Goal: Task Accomplishment & Management: Manage account settings

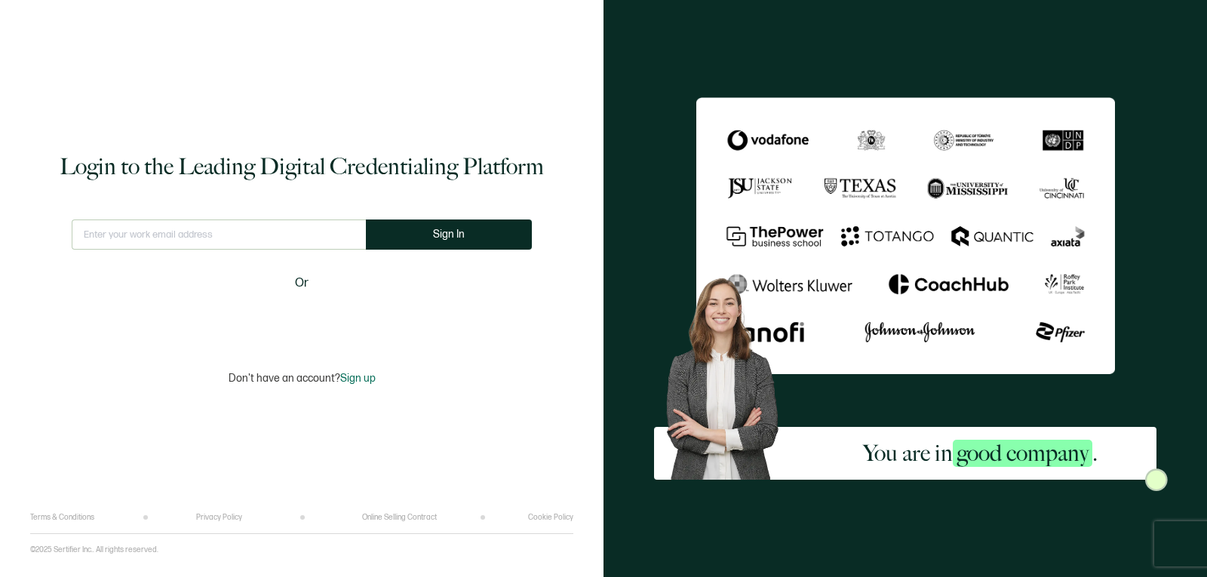
click at [179, 226] on input "text" at bounding box center [219, 234] width 294 height 30
type input "[EMAIL_ADDRESS][DOMAIN_NAME]"
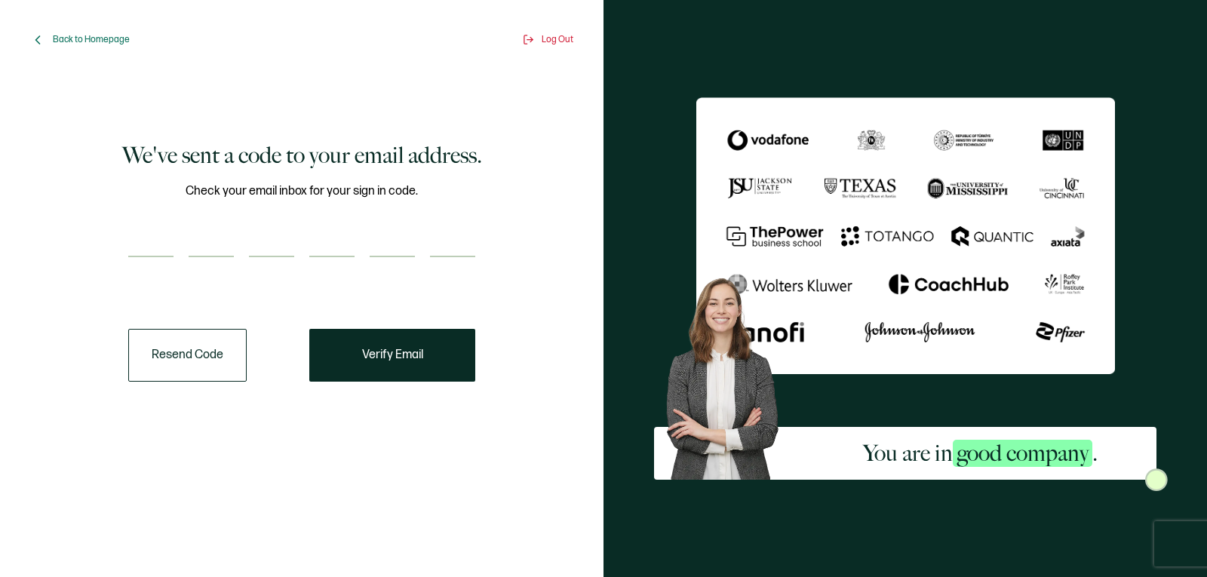
click at [140, 239] on input "number" at bounding box center [150, 242] width 45 height 30
paste input "5"
type input "5"
type input "3"
type input "1"
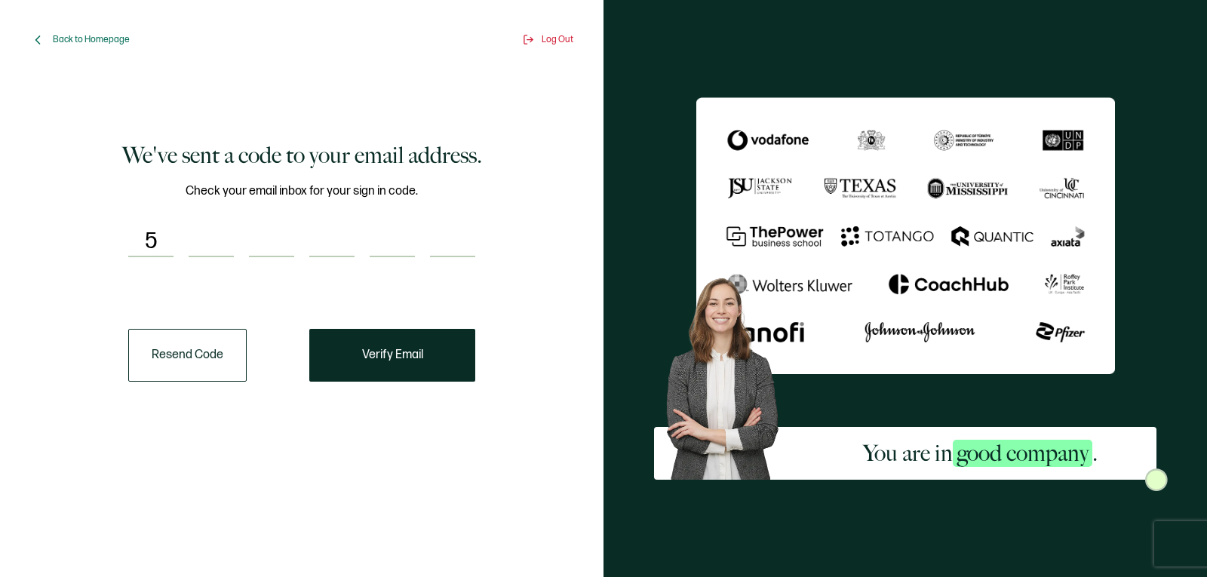
type input "9"
type input "8"
type input "2"
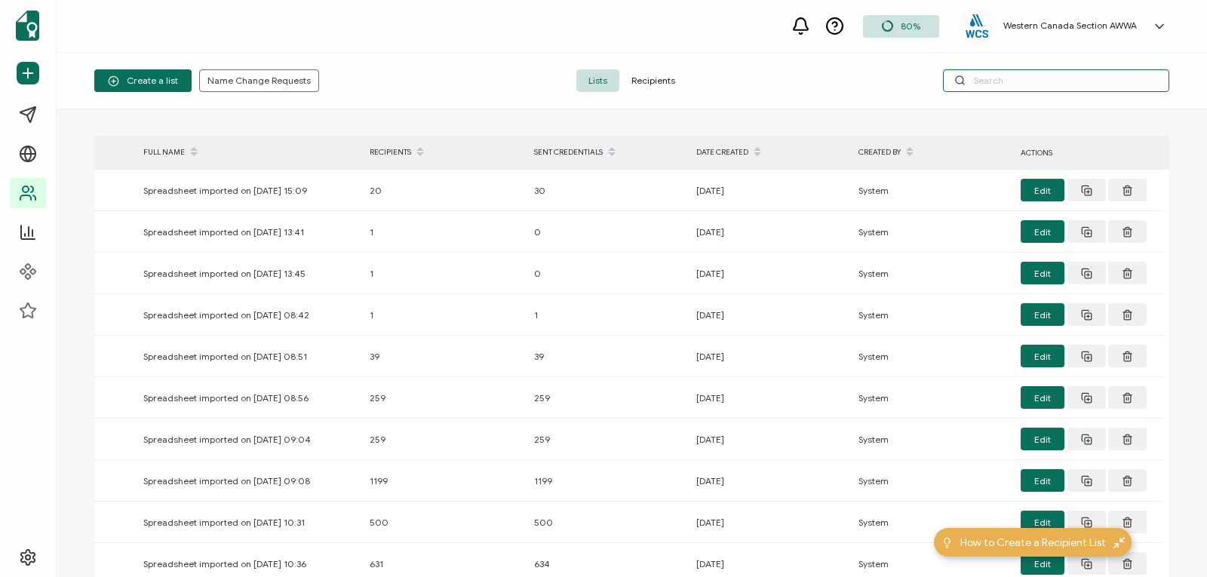
click at [995, 75] on input "text" at bounding box center [1056, 80] width 226 height 23
click at [651, 83] on span "Recipients" at bounding box center [653, 80] width 68 height 23
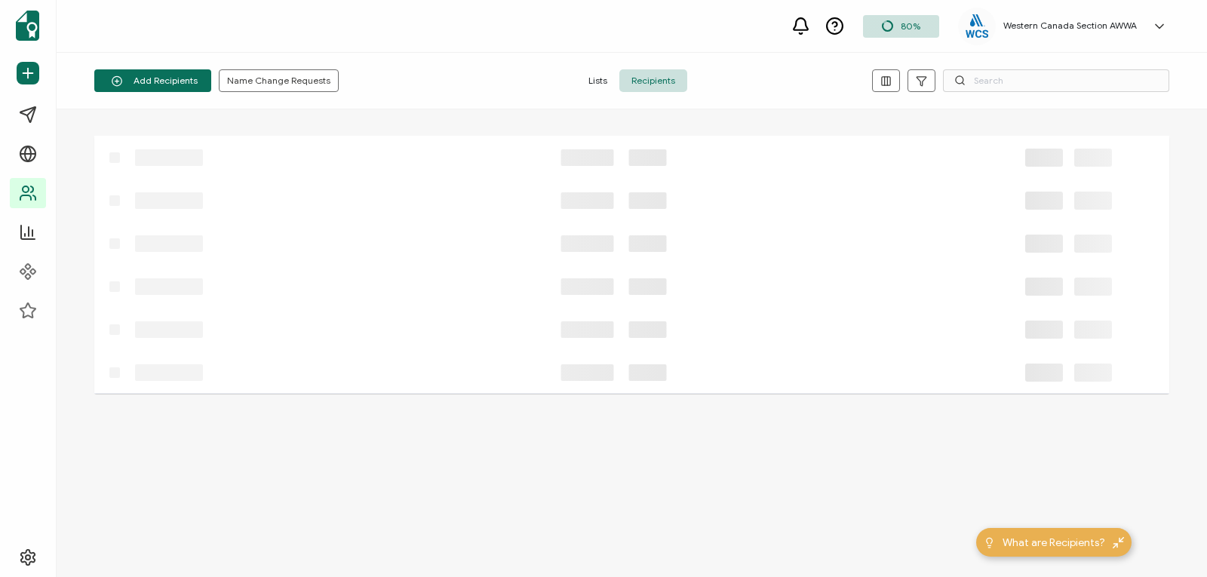
click at [965, 77] on icon at bounding box center [959, 80] width 11 height 11
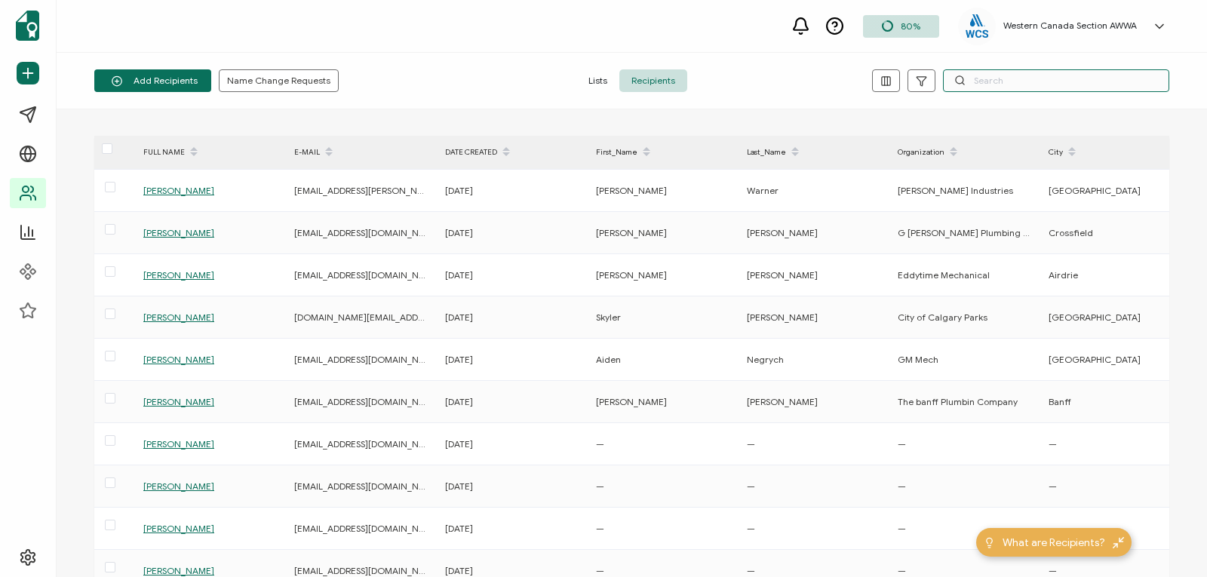
click at [971, 84] on input "text" at bounding box center [1056, 80] width 226 height 23
paste input "djones@flyeia.com"
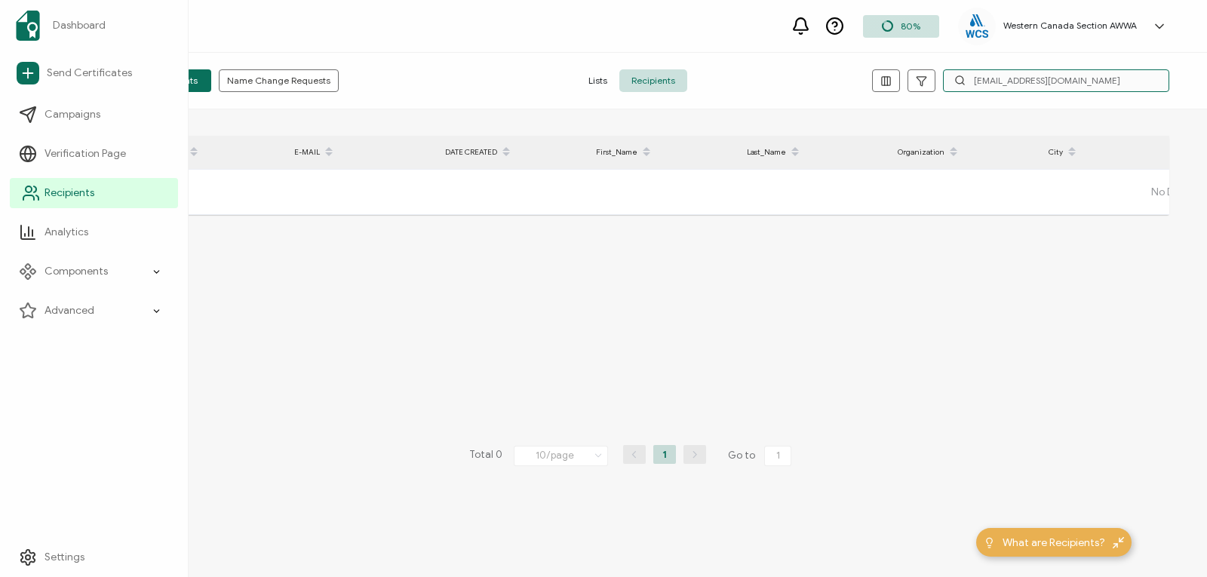
type input "djones@flyeia.com"
click at [66, 186] on span "Recipients" at bounding box center [69, 193] width 50 height 15
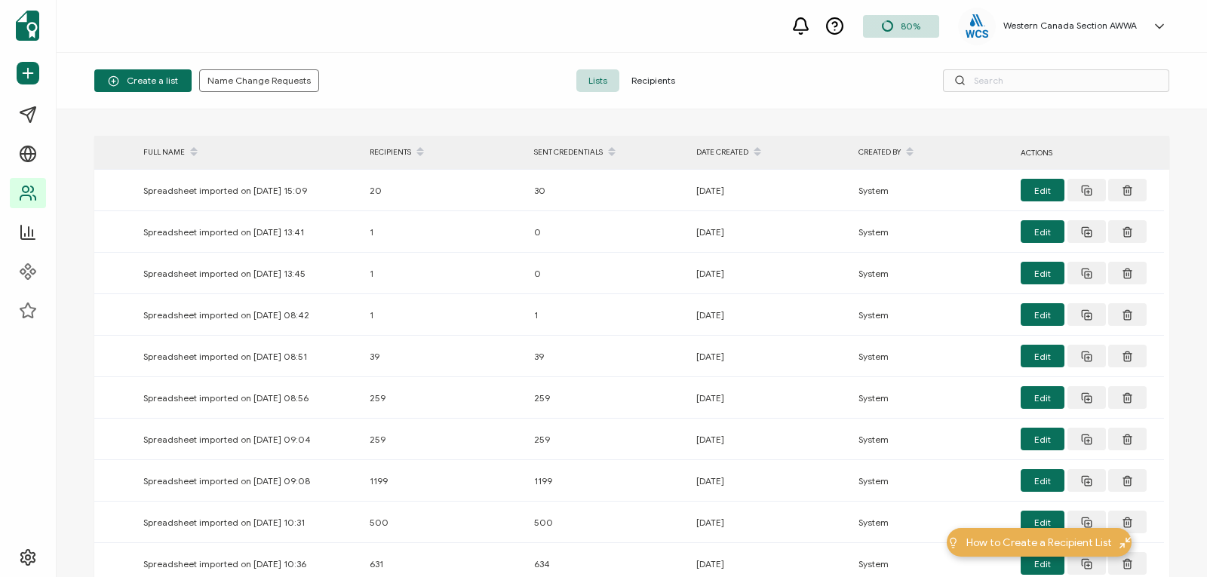
click at [659, 77] on span "Recipients" at bounding box center [653, 80] width 68 height 23
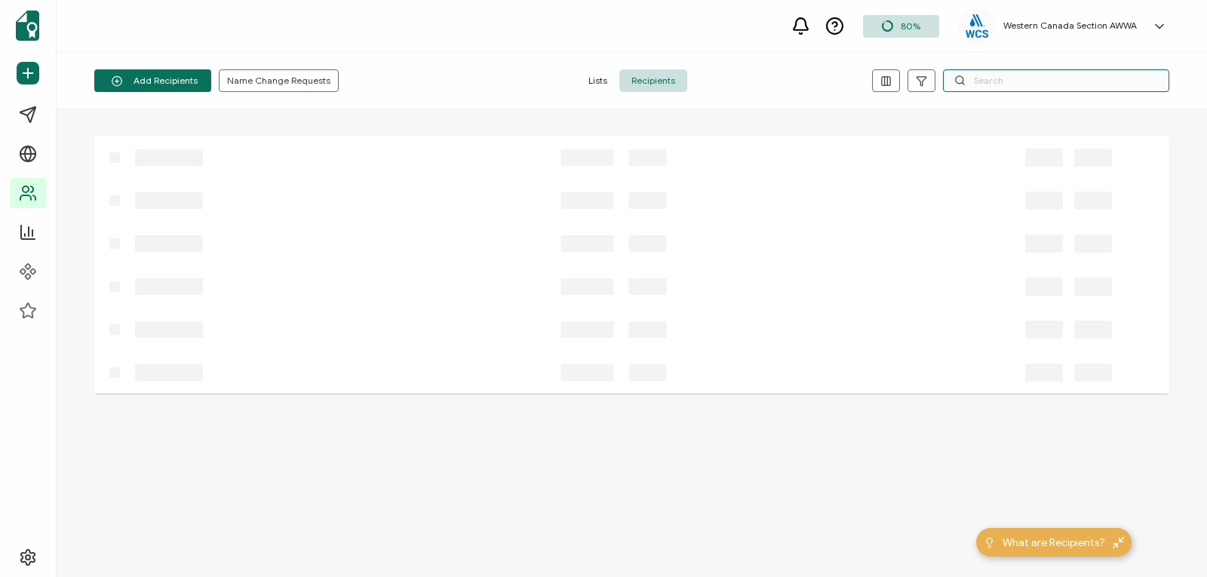
click at [1080, 77] on input "text" at bounding box center [1056, 80] width 226 height 23
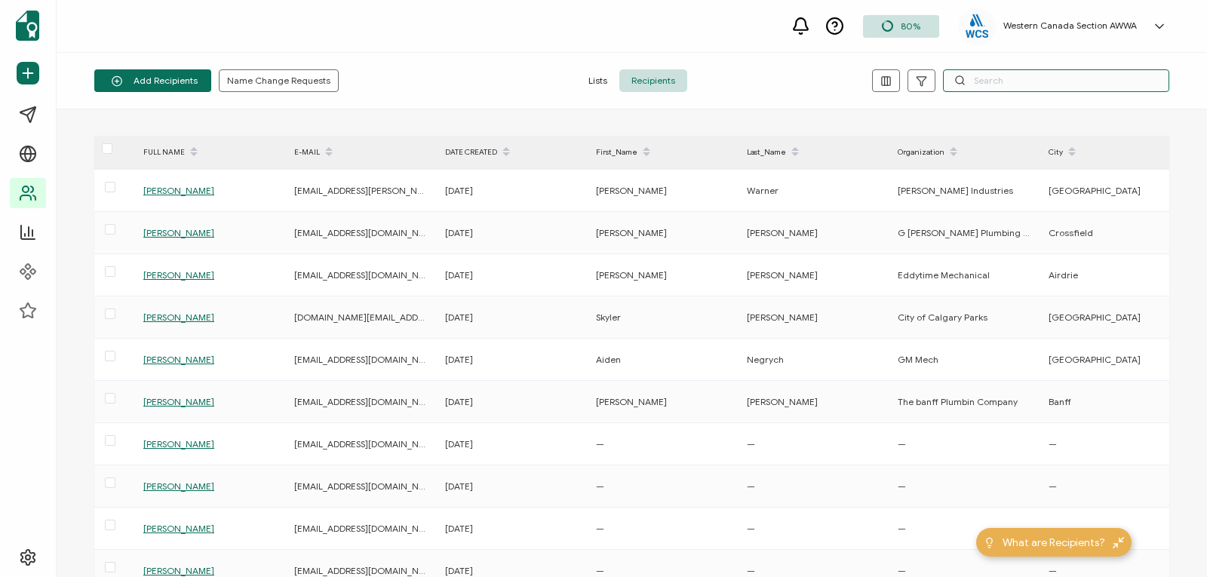
paste input "djones@flyeia.com"
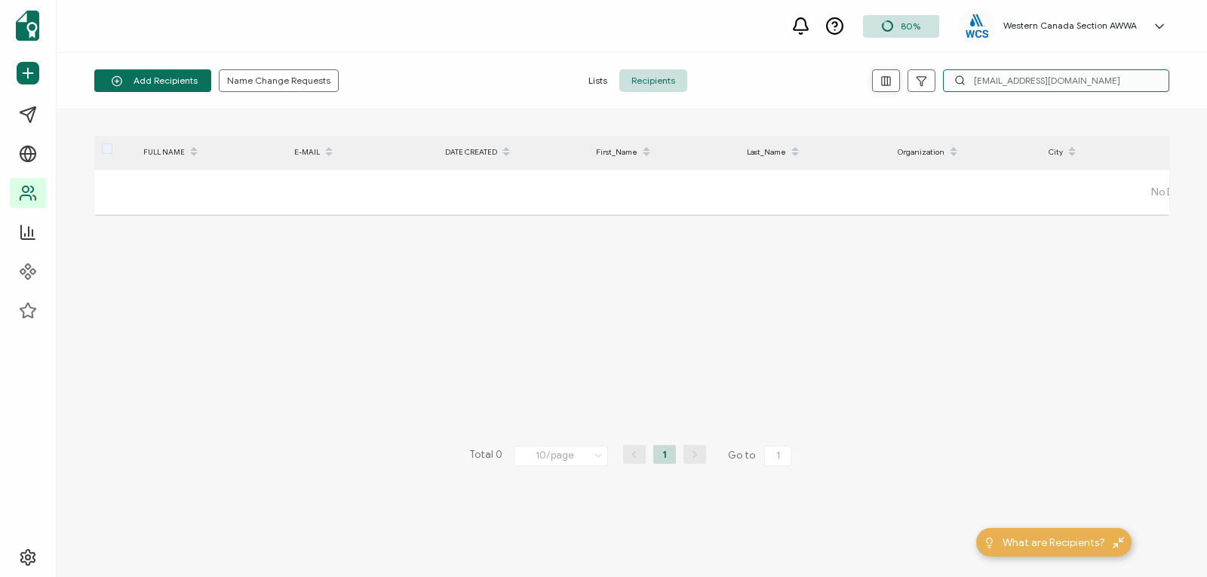
drag, startPoint x: 1066, startPoint y: 84, endPoint x: 885, endPoint y: 84, distance: 180.2
click at [885, 84] on div "djones@flyeia.com" at bounding box center [990, 80] width 358 height 23
paste input "Darin Jones"
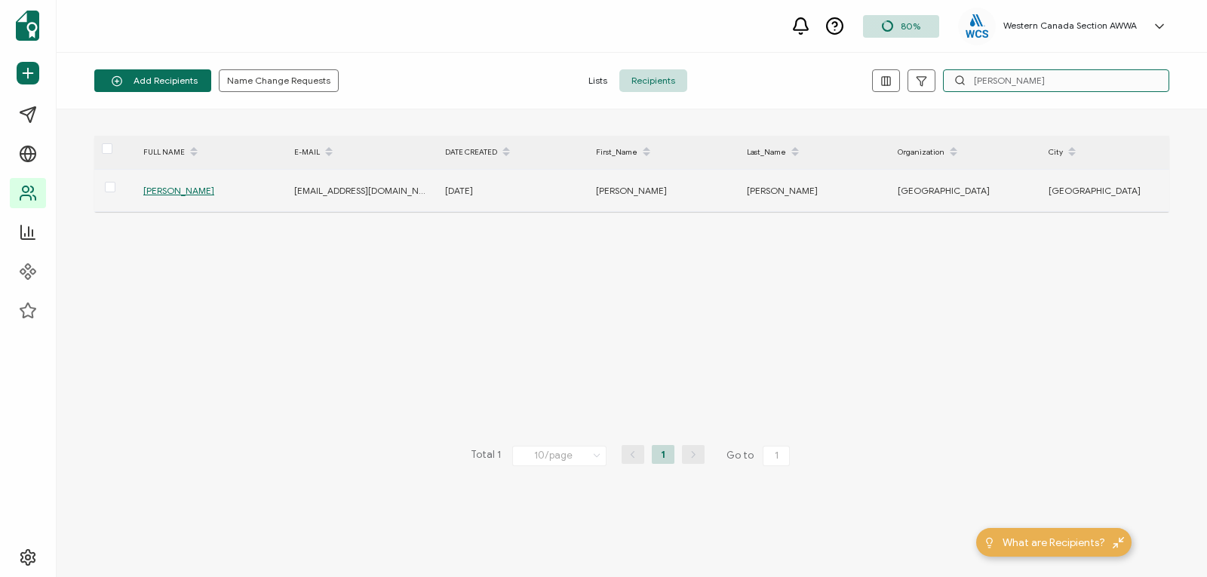
type input "Darin Jones"
click at [158, 192] on span "Darin Jones" at bounding box center [178, 190] width 71 height 11
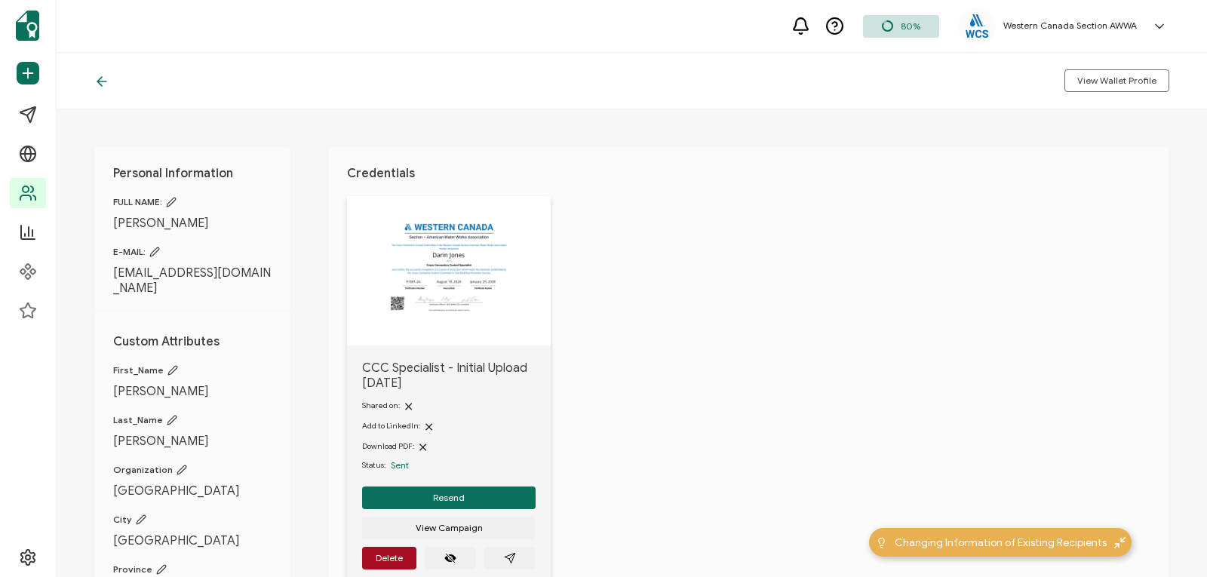
click at [157, 247] on icon at bounding box center [154, 252] width 11 height 11
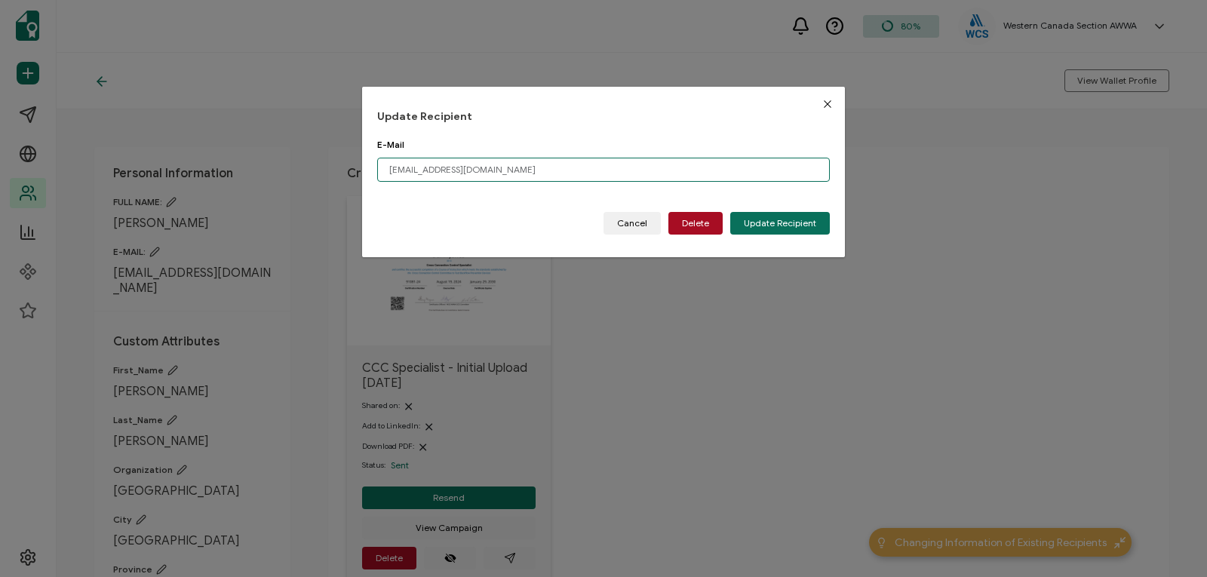
drag, startPoint x: 492, startPoint y: 163, endPoint x: 308, endPoint y: 163, distance: 184.0
click at [308, 163] on div "Update Recipient E-Mail dfjones@flyeia.com Please enter a valid email address. …" at bounding box center [603, 288] width 1207 height 577
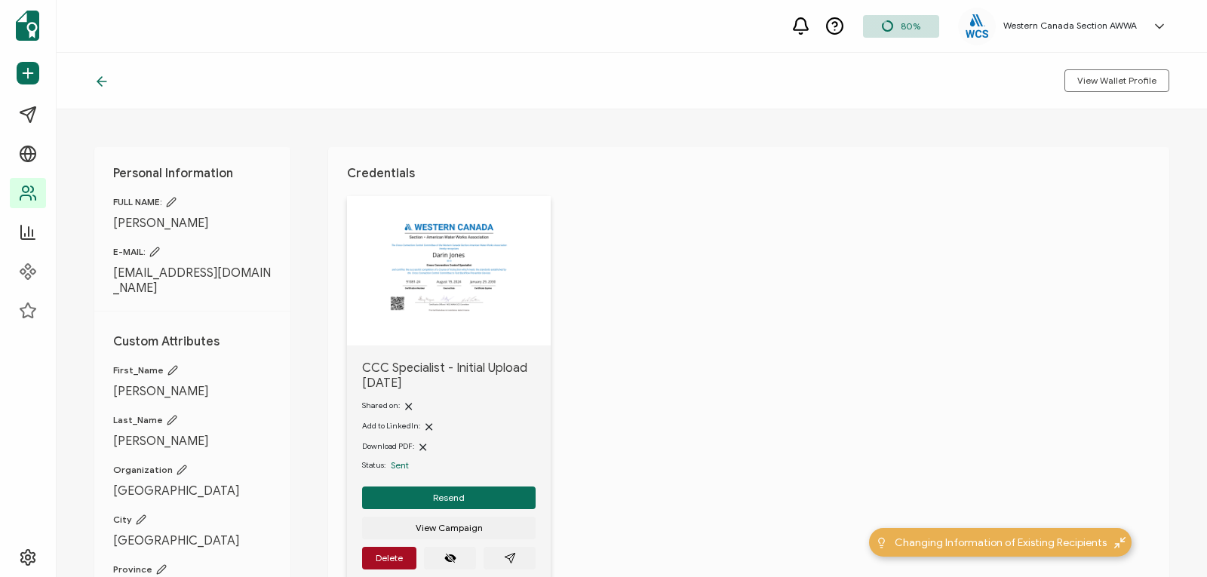
click at [154, 252] on icon at bounding box center [154, 251] width 9 height 9
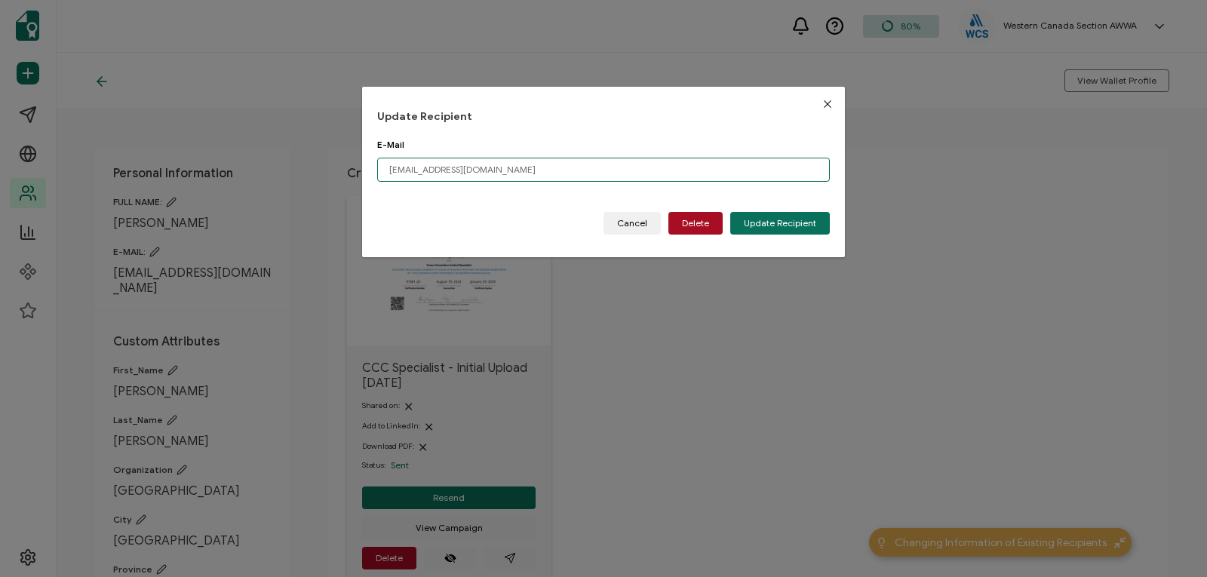
click at [486, 171] on input "dfjones@flyeia.com" at bounding box center [603, 170] width 453 height 24
type input "d"
paste input "djones@flyeia.com"
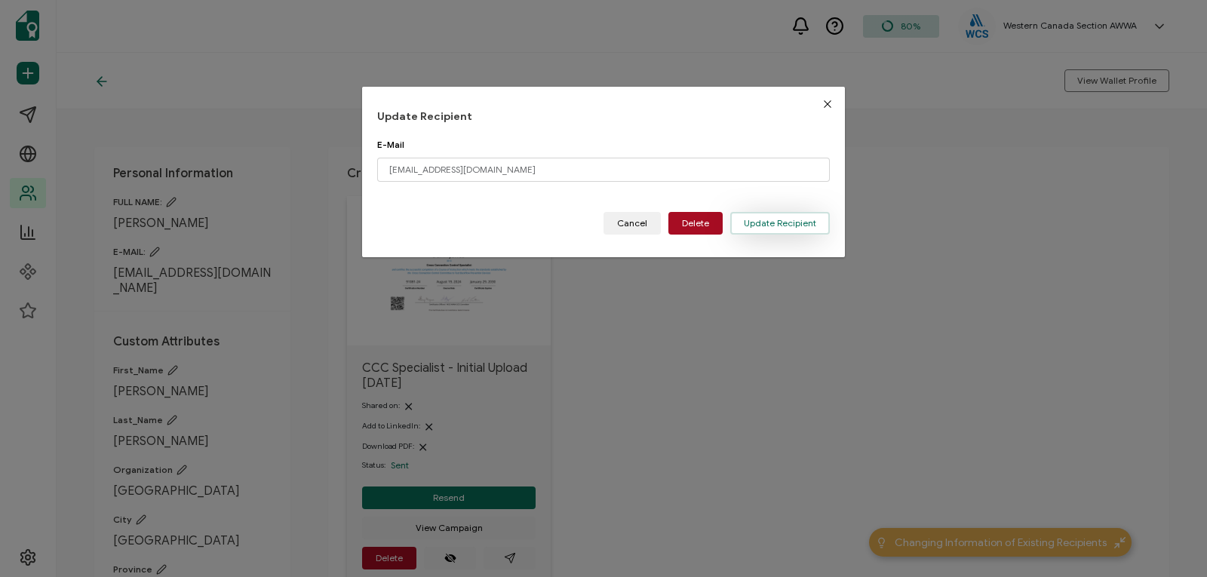
click at [782, 225] on span "Update Recipient" at bounding box center [780, 223] width 72 height 9
type input "dfjones@flyeia.com"
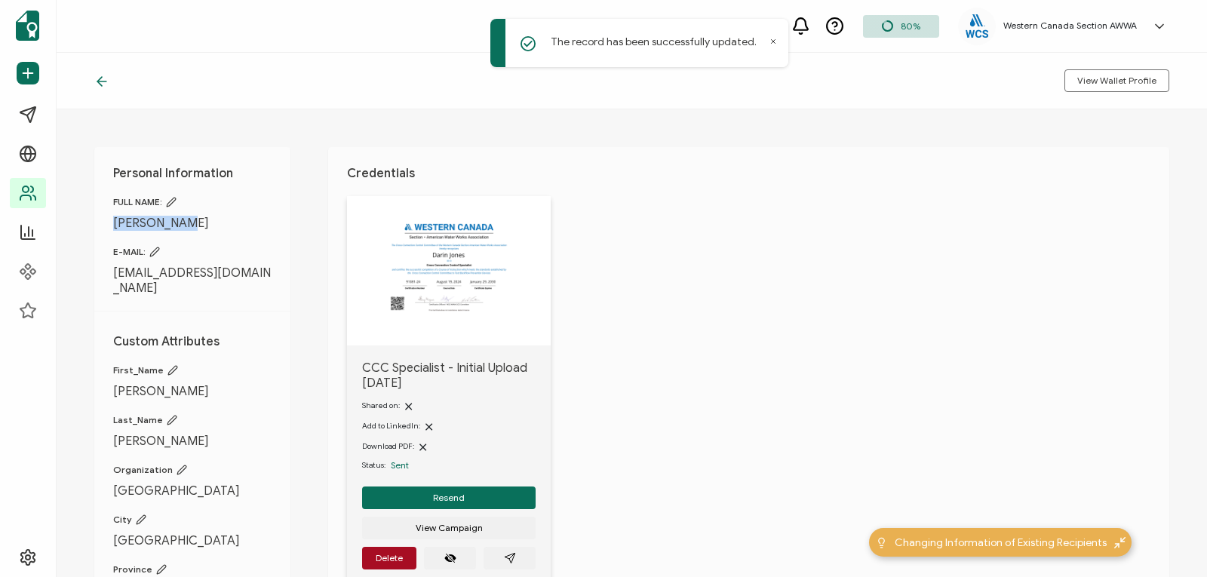
drag, startPoint x: 183, startPoint y: 228, endPoint x: 115, endPoint y: 226, distance: 67.9
click at [115, 226] on span "Darin Jones" at bounding box center [192, 223] width 158 height 15
copy span "Darin Jones"
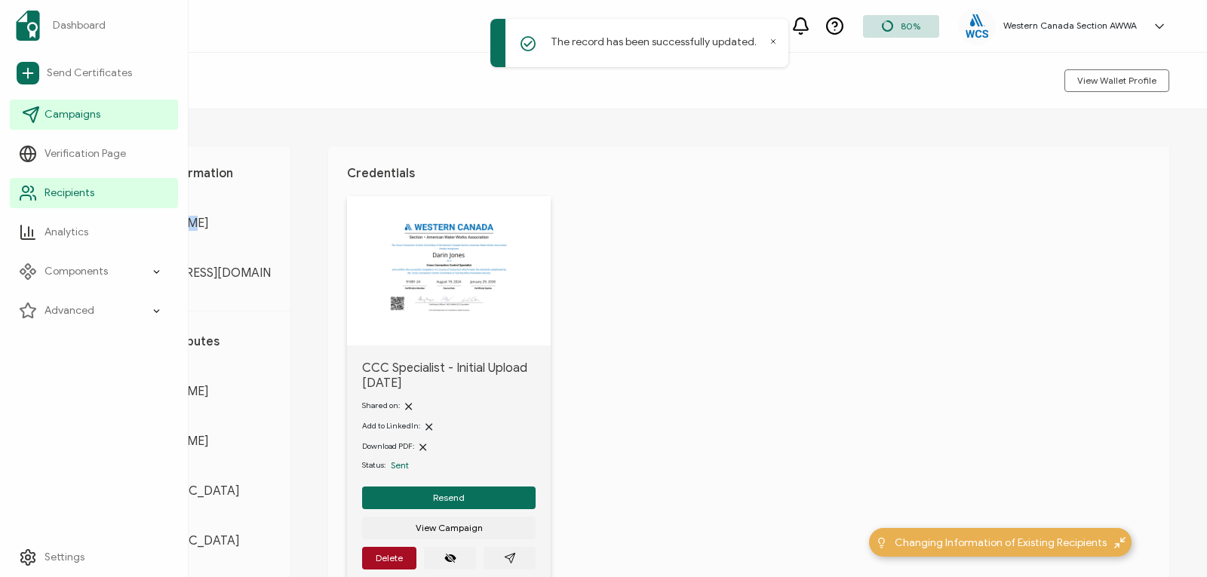
click at [70, 102] on link "Campaigns" at bounding box center [94, 115] width 168 height 30
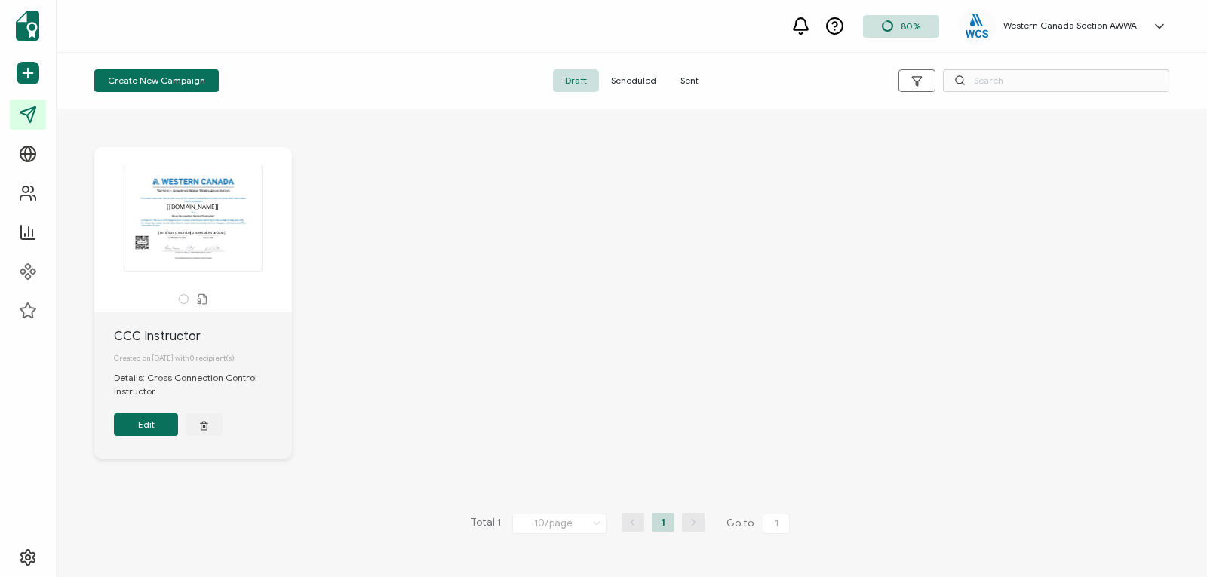
click at [691, 75] on span "Sent" at bounding box center [689, 80] width 42 height 23
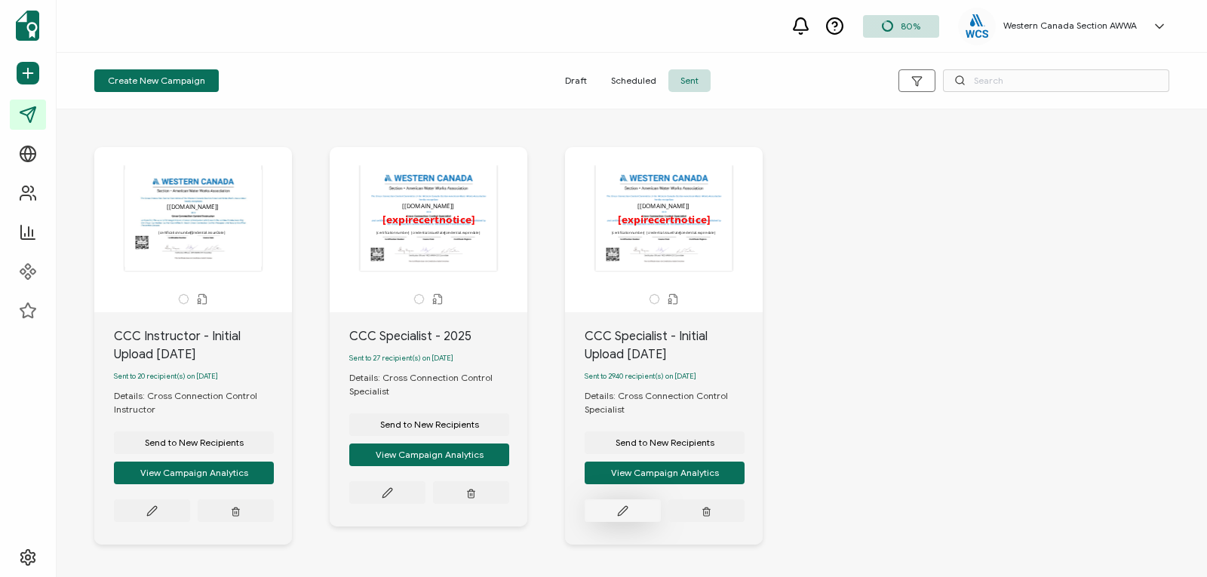
click at [158, 511] on icon at bounding box center [151, 510] width 11 height 11
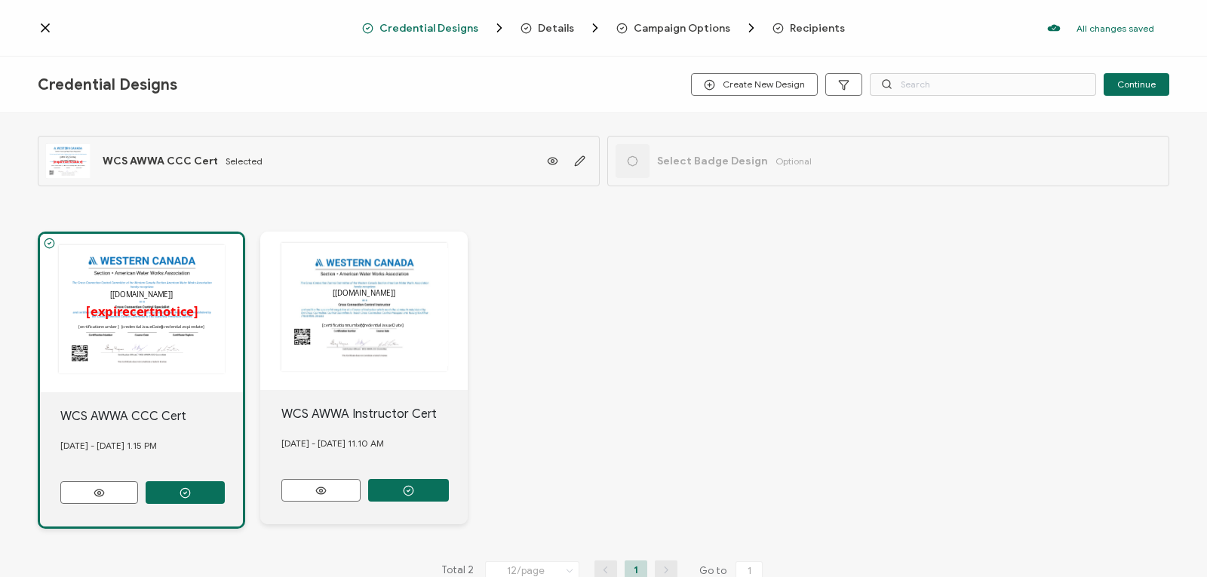
click at [813, 29] on span "Recipients" at bounding box center [817, 28] width 55 height 11
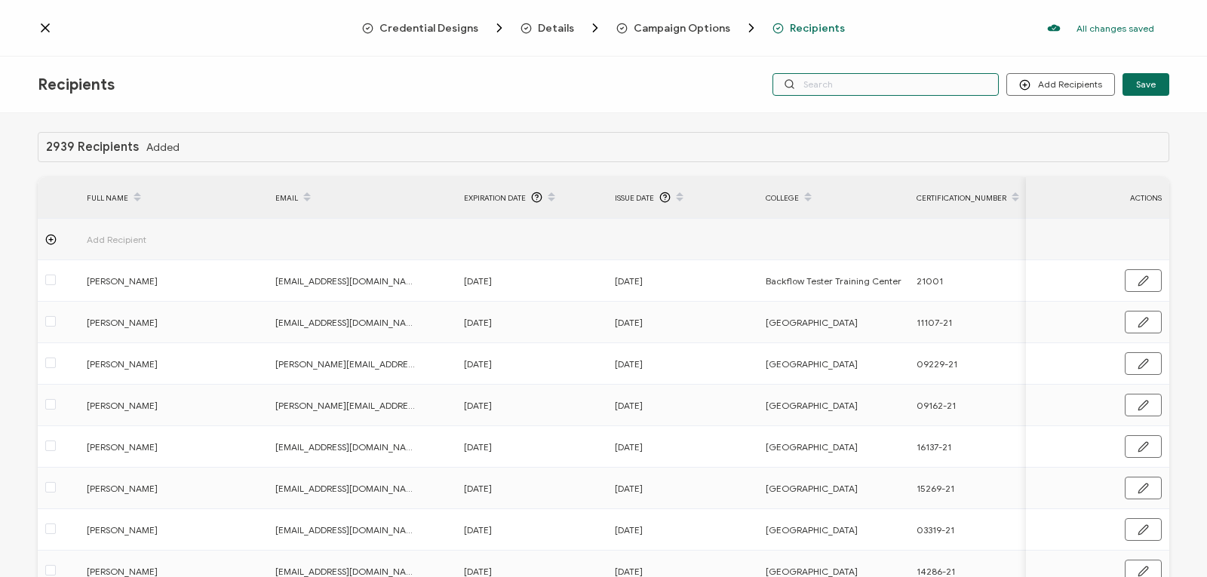
click at [885, 83] on input "text" at bounding box center [885, 84] width 226 height 23
paste input "Darin Jones"
type input "Darin Jones"
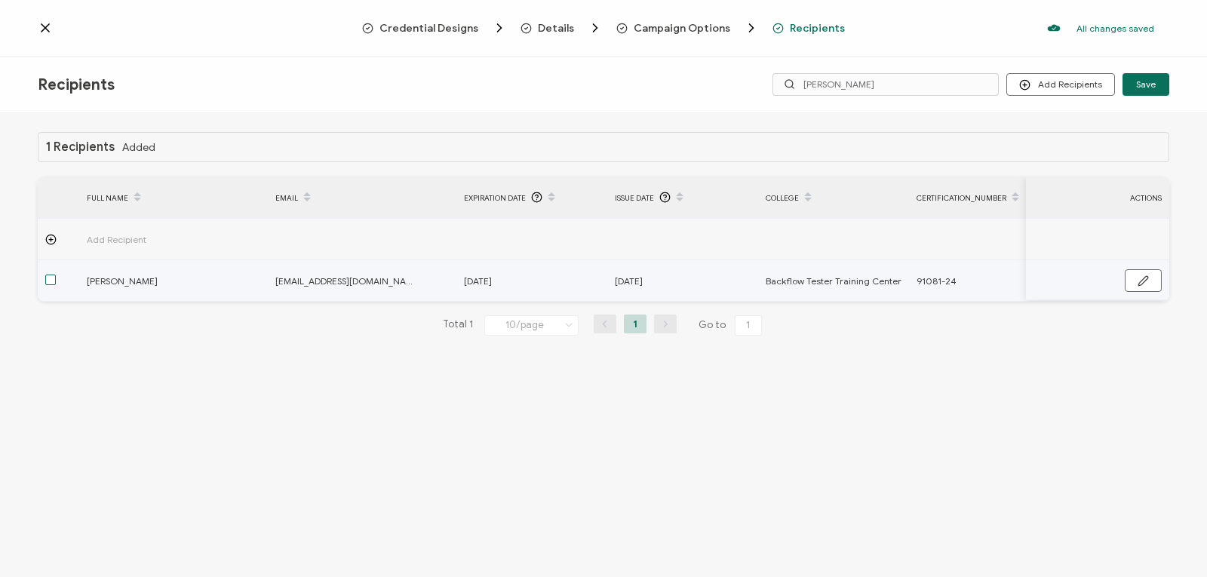
click at [51, 278] on span at bounding box center [50, 280] width 11 height 11
click at [56, 275] on input "checkbox" at bounding box center [56, 275] width 0 height 0
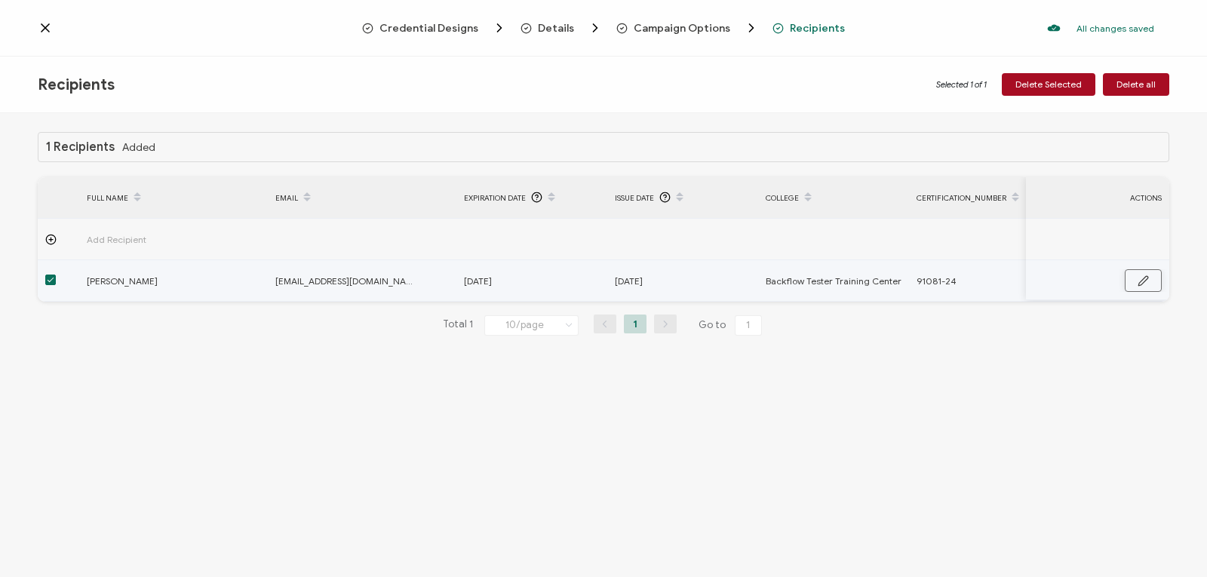
click at [1145, 275] on icon "button" at bounding box center [1142, 280] width 11 height 11
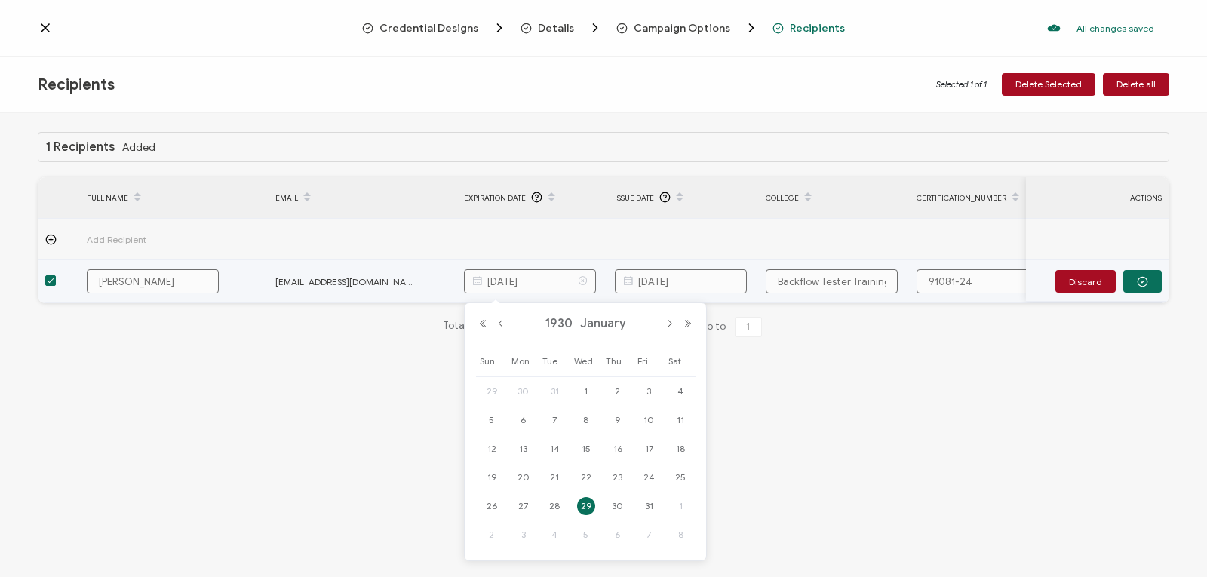
click at [546, 281] on input "January 29, 1930" at bounding box center [530, 281] width 132 height 24
click at [541, 280] on input "January 29, 1930" at bounding box center [530, 281] width 132 height 24
type input "January 29, 2030"
click at [1143, 278] on icon "button" at bounding box center [1142, 281] width 11 height 11
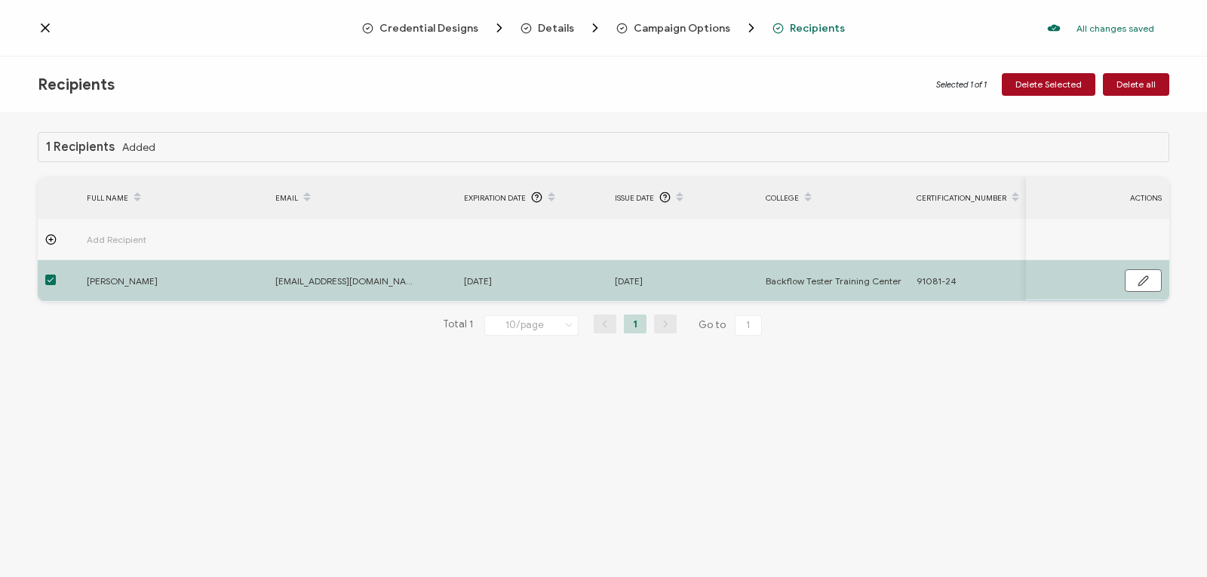
click at [41, 25] on icon at bounding box center [45, 28] width 8 height 8
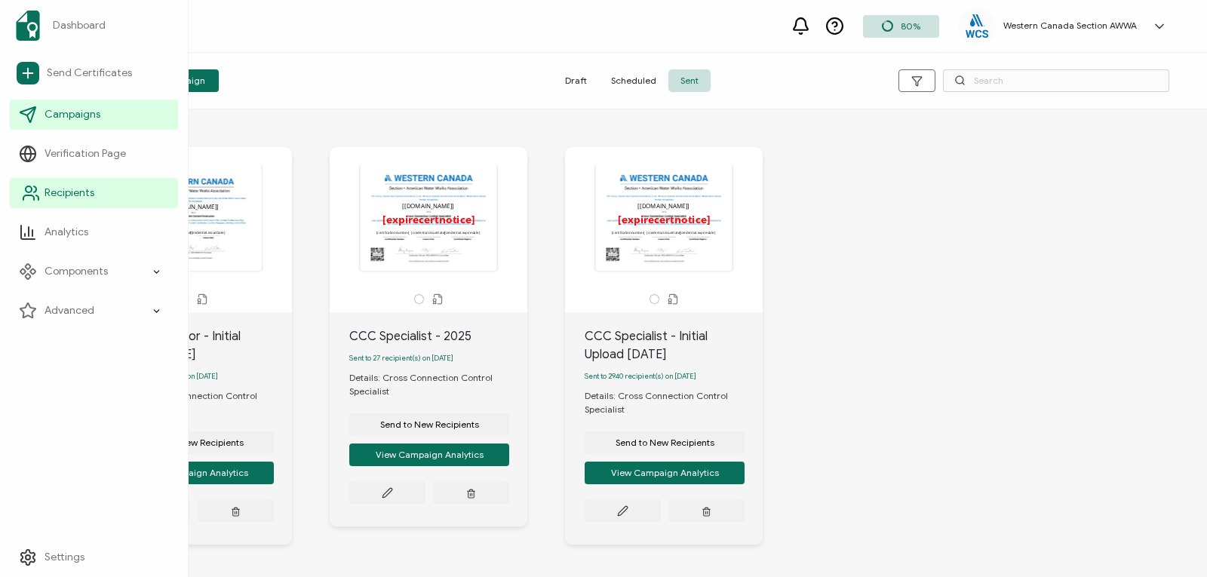
click at [96, 192] on link "Recipients" at bounding box center [94, 193] width 168 height 30
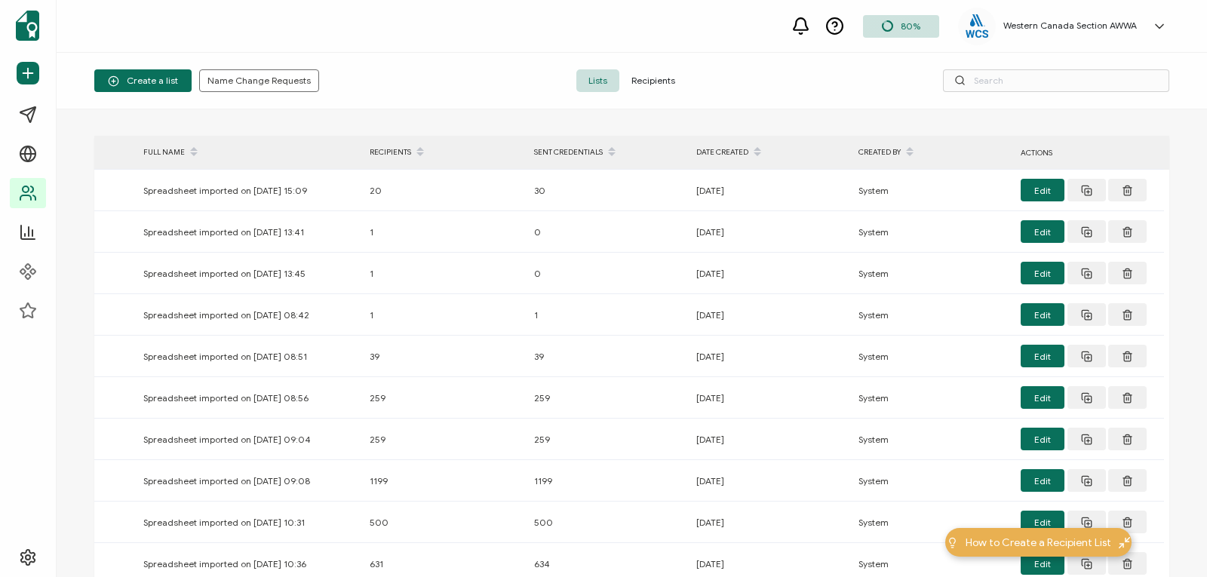
click at [655, 78] on span "Recipients" at bounding box center [653, 80] width 68 height 23
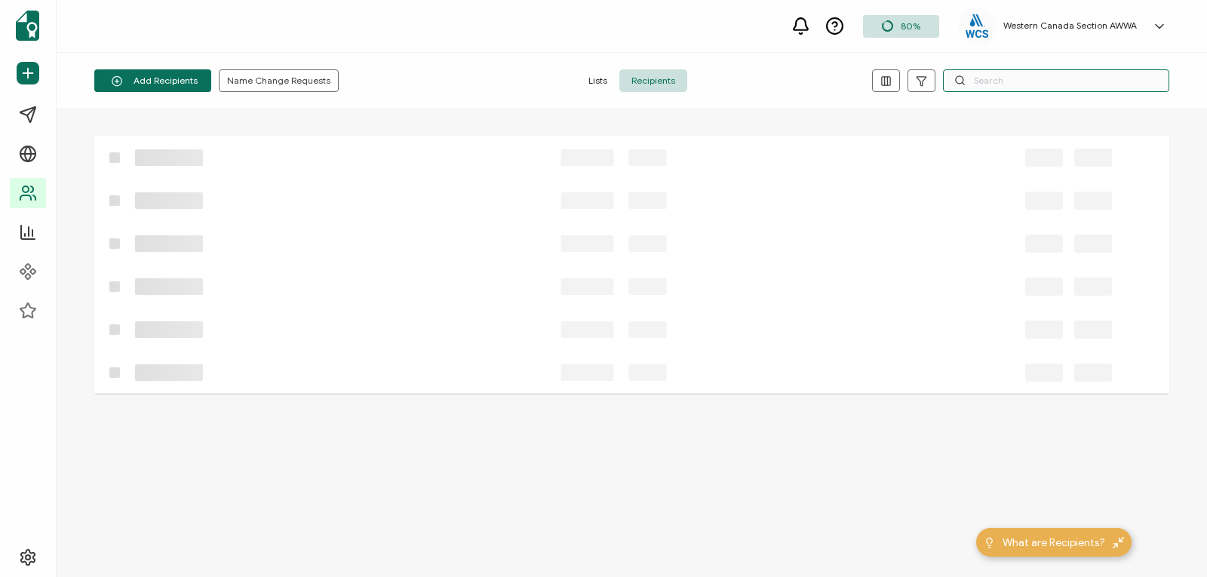
click at [995, 79] on input "text" at bounding box center [1056, 80] width 226 height 23
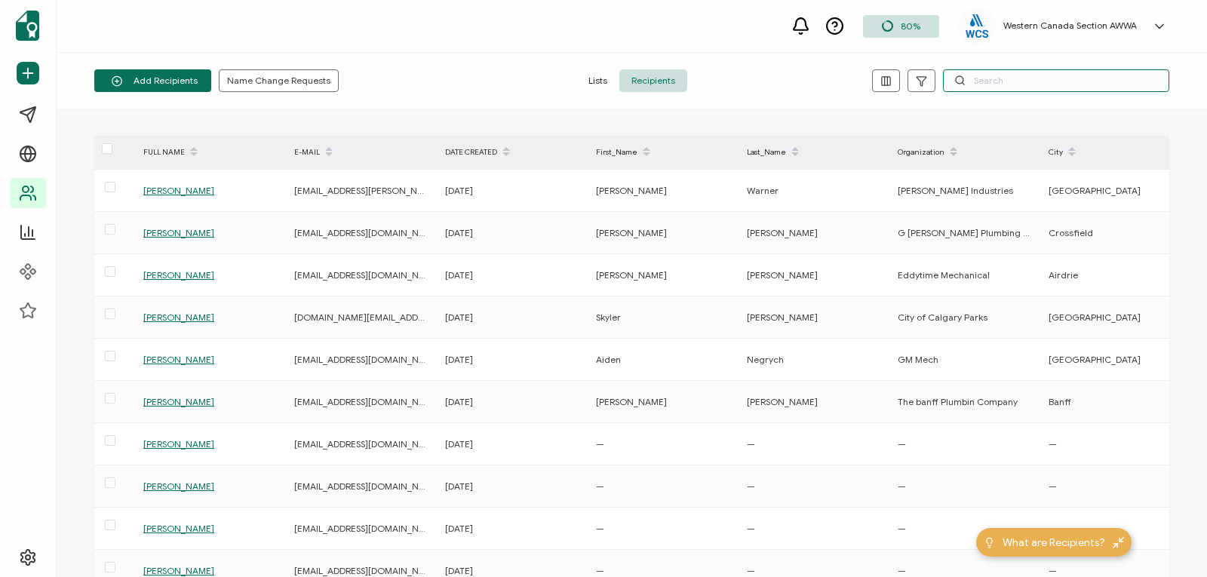
paste input "Darin Jones"
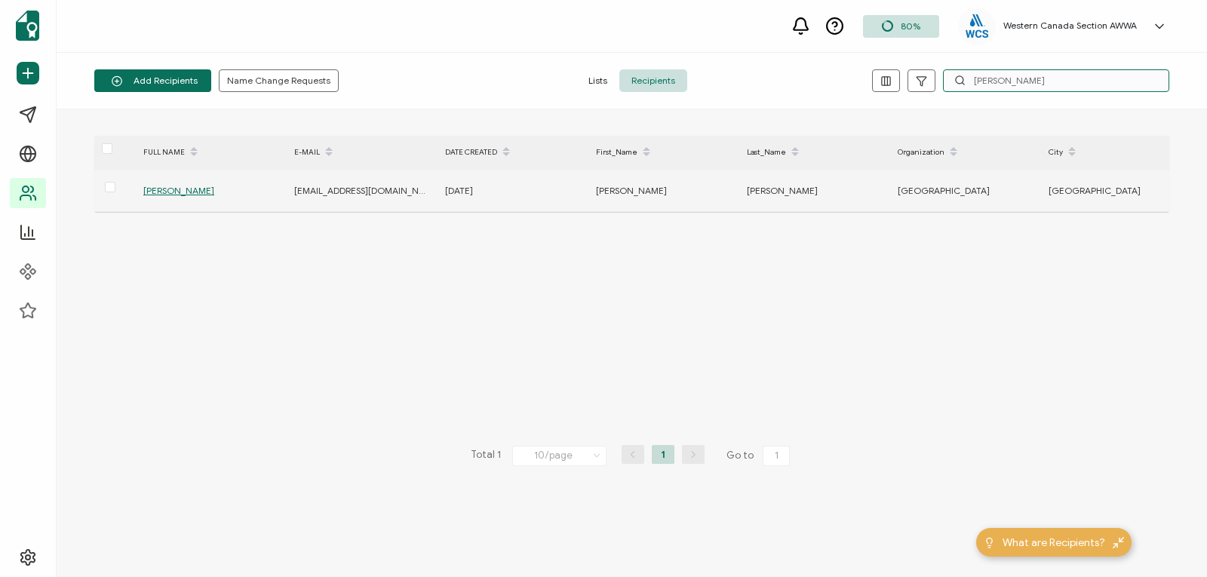
type input "Darin Jones"
click at [170, 189] on span "Darin Jones" at bounding box center [178, 190] width 71 height 11
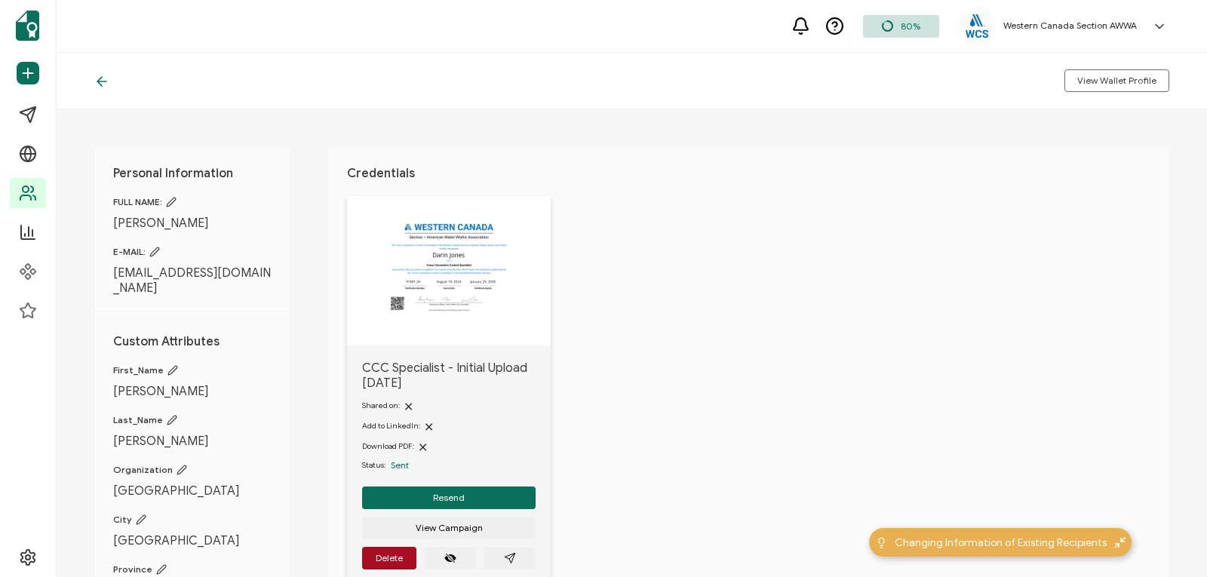
click at [443, 282] on img at bounding box center [448, 267] width 137 height 106
click at [508, 554] on icon "paper plane outline" at bounding box center [510, 558] width 12 height 12
click at [448, 495] on span "Resend" at bounding box center [449, 497] width 32 height 9
click at [101, 78] on icon at bounding box center [99, 81] width 5 height 9
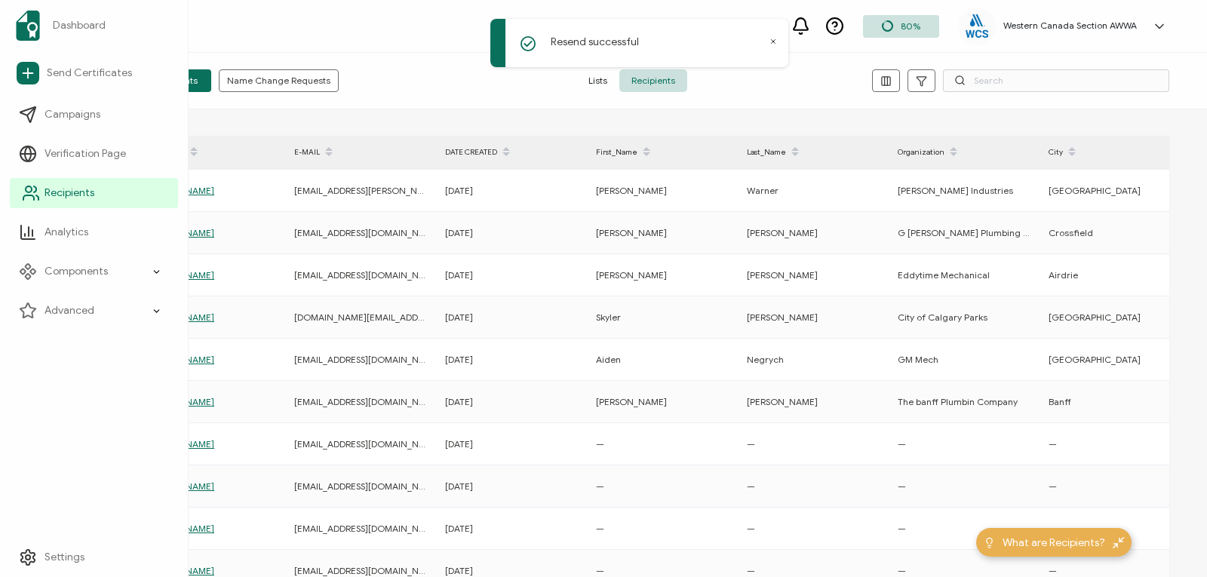
click at [38, 184] on icon at bounding box center [31, 193] width 18 height 18
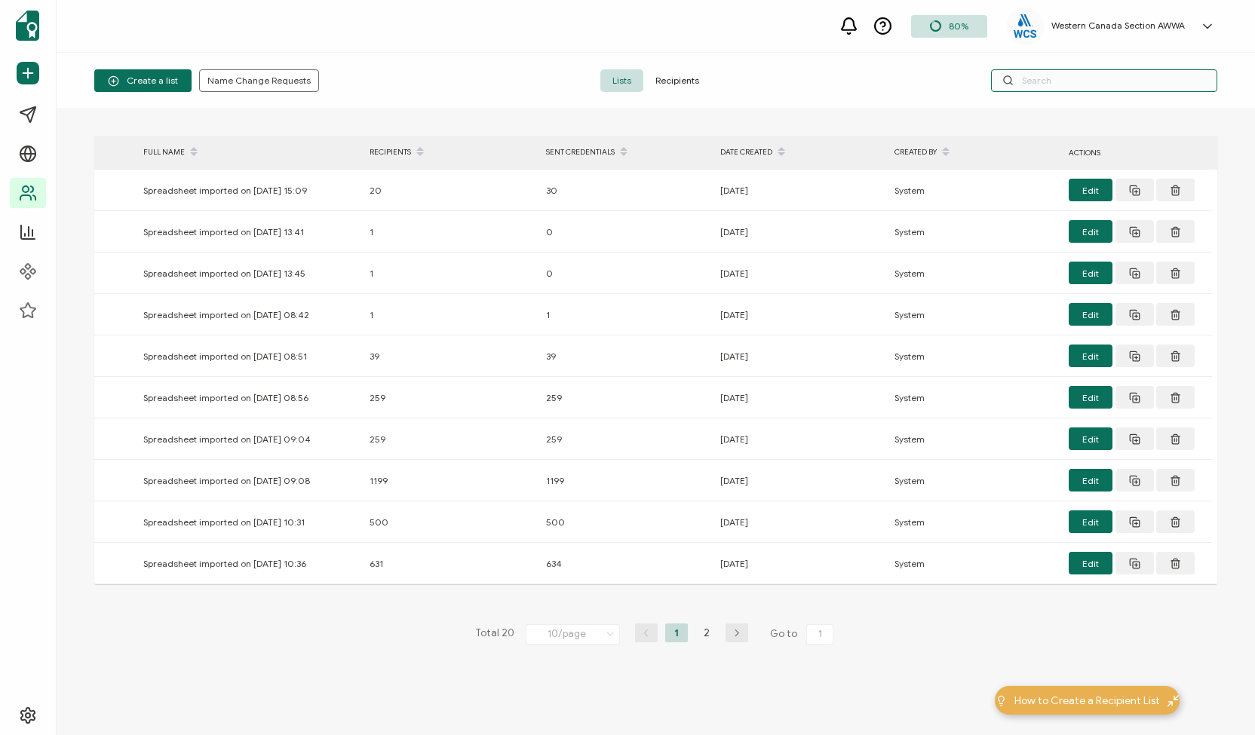
click at [1064, 81] on input "text" at bounding box center [1104, 80] width 226 height 23
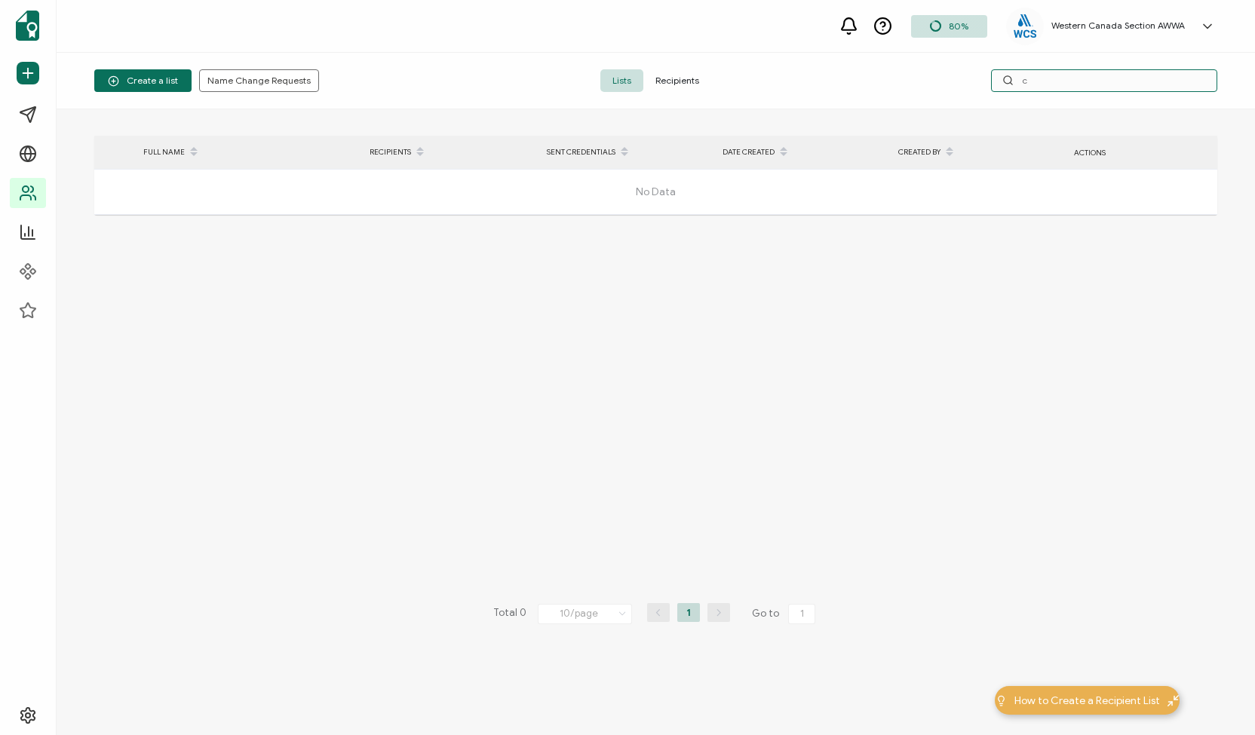
type input "c"
click at [671, 79] on span "Recipients" at bounding box center [677, 80] width 68 height 23
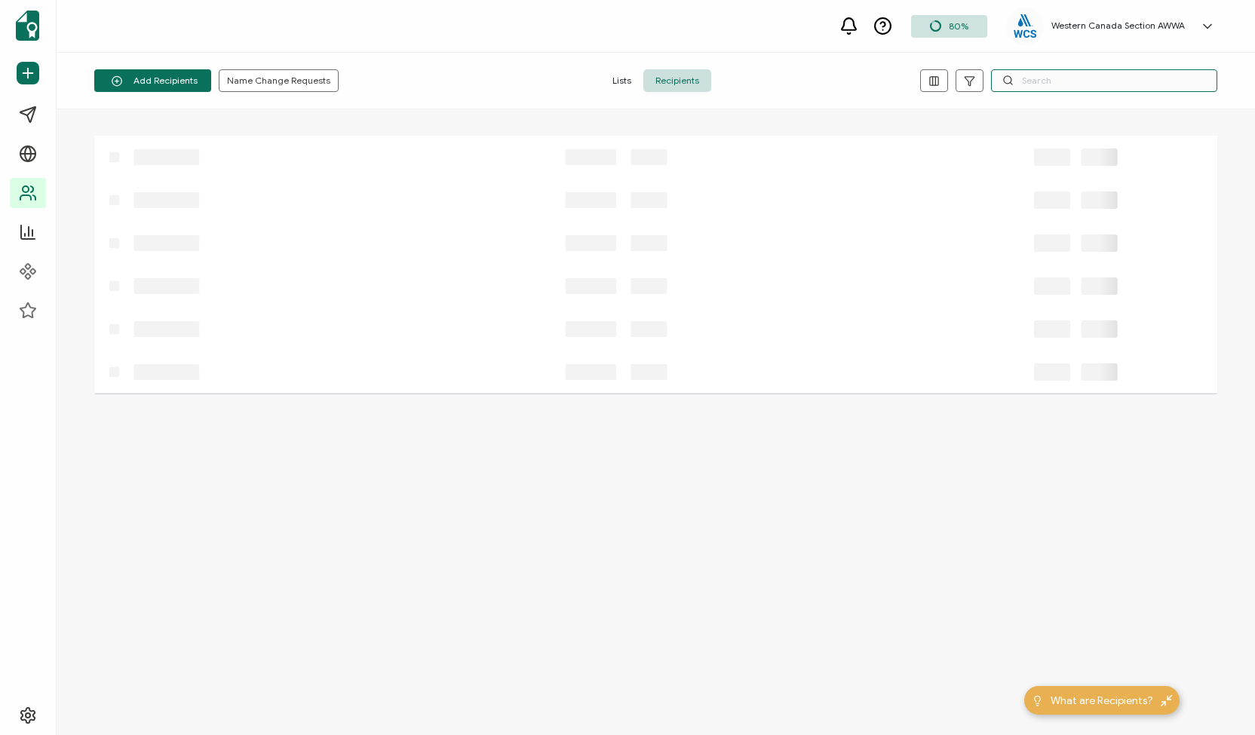
click at [1032, 80] on input "text" at bounding box center [1104, 80] width 226 height 23
type input "c"
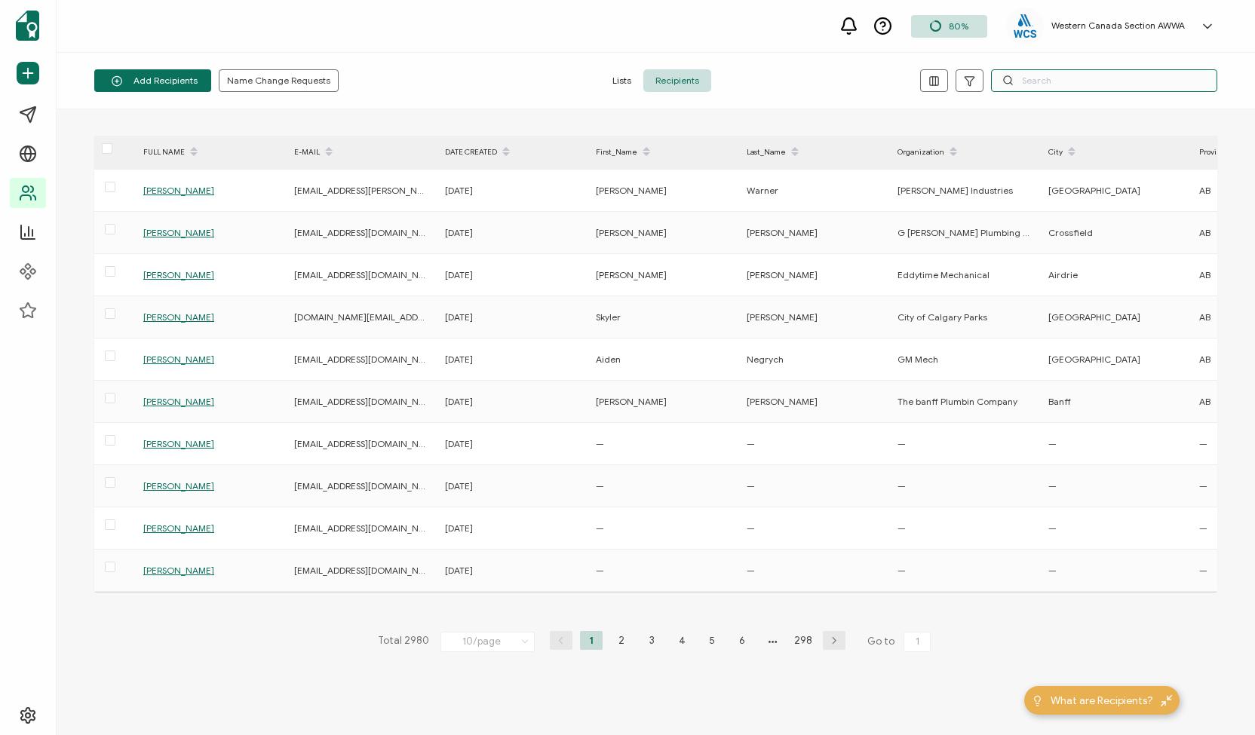
click at [1029, 85] on input "text" at bounding box center [1104, 80] width 226 height 23
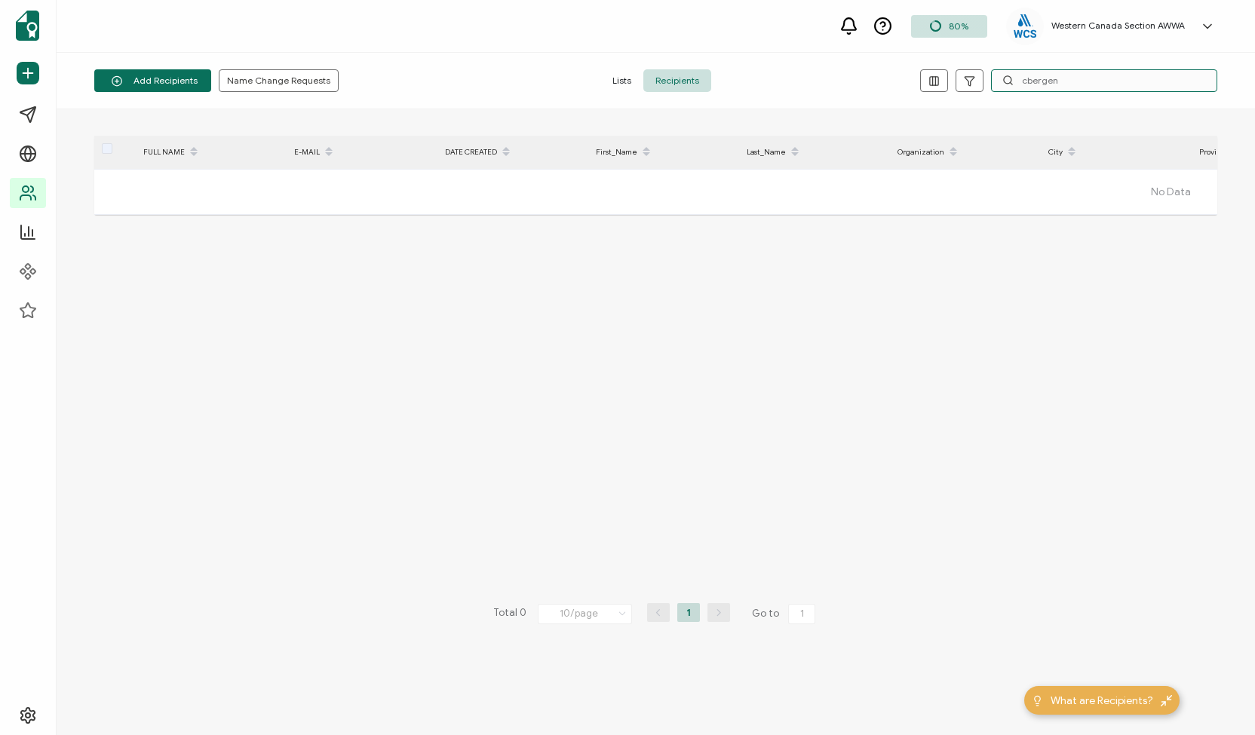
drag, startPoint x: 1081, startPoint y: 80, endPoint x: 951, endPoint y: 84, distance: 130.5
click at [951, 84] on div "cbergen" at bounding box center [1030, 80] width 374 height 23
type input "[PERSON_NAME]"
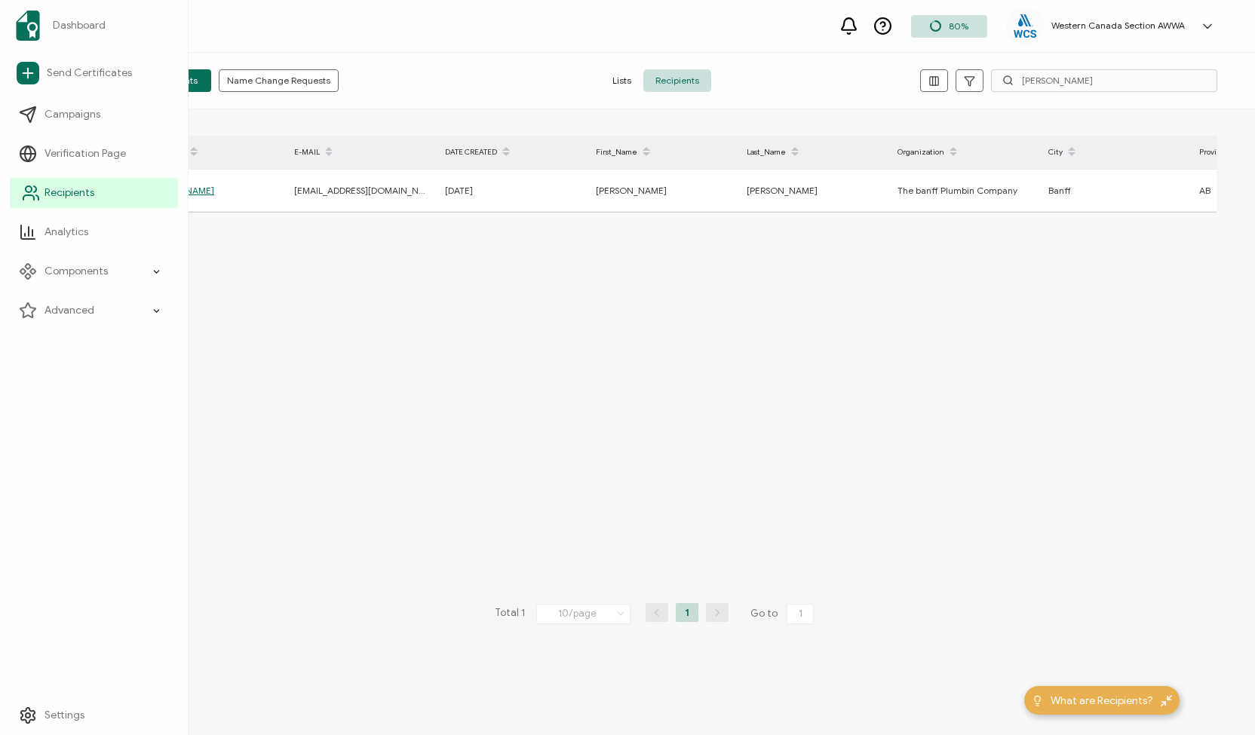
click at [44, 191] on span "Recipients" at bounding box center [69, 193] width 50 height 15
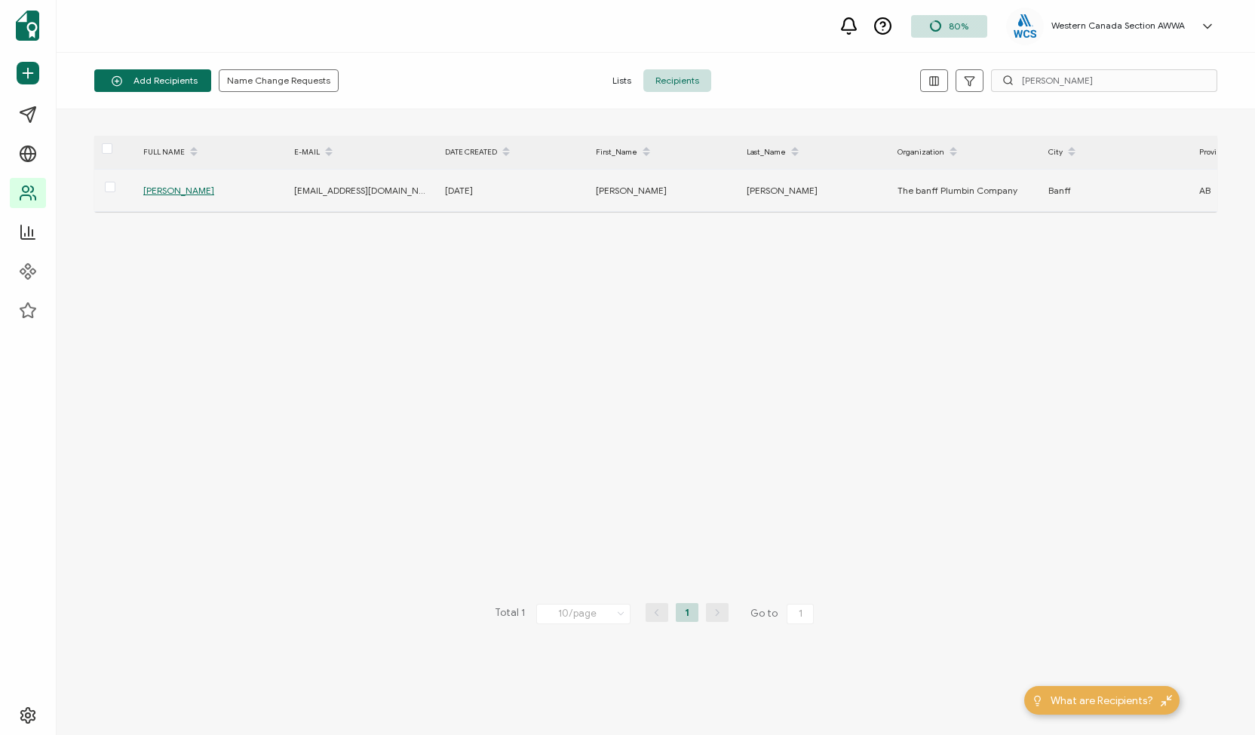
click at [186, 186] on span "[PERSON_NAME]" at bounding box center [178, 190] width 71 height 11
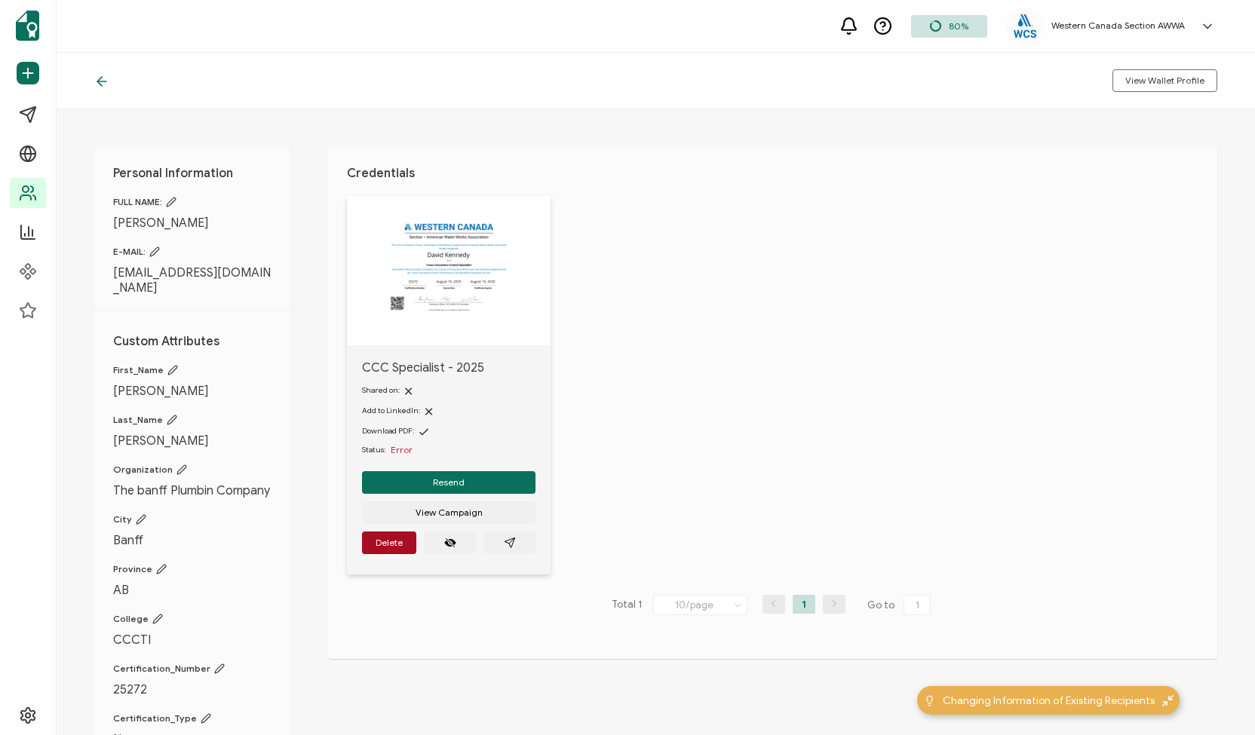
click at [179, 465] on icon at bounding box center [181, 470] width 11 height 11
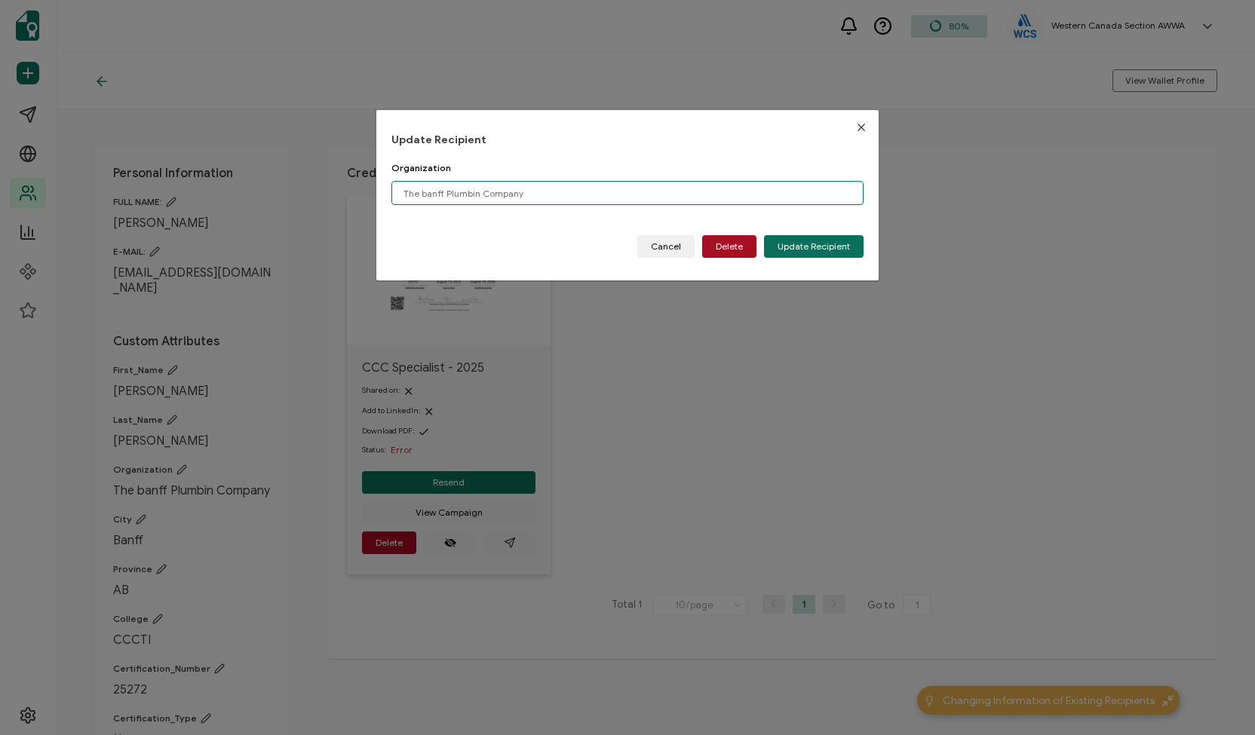
click at [421, 189] on input "The banff Plumbin Company" at bounding box center [627, 193] width 472 height 24
type input "The Banff Plumbin Company"
click at [805, 249] on span "Update Recipient" at bounding box center [814, 246] width 72 height 9
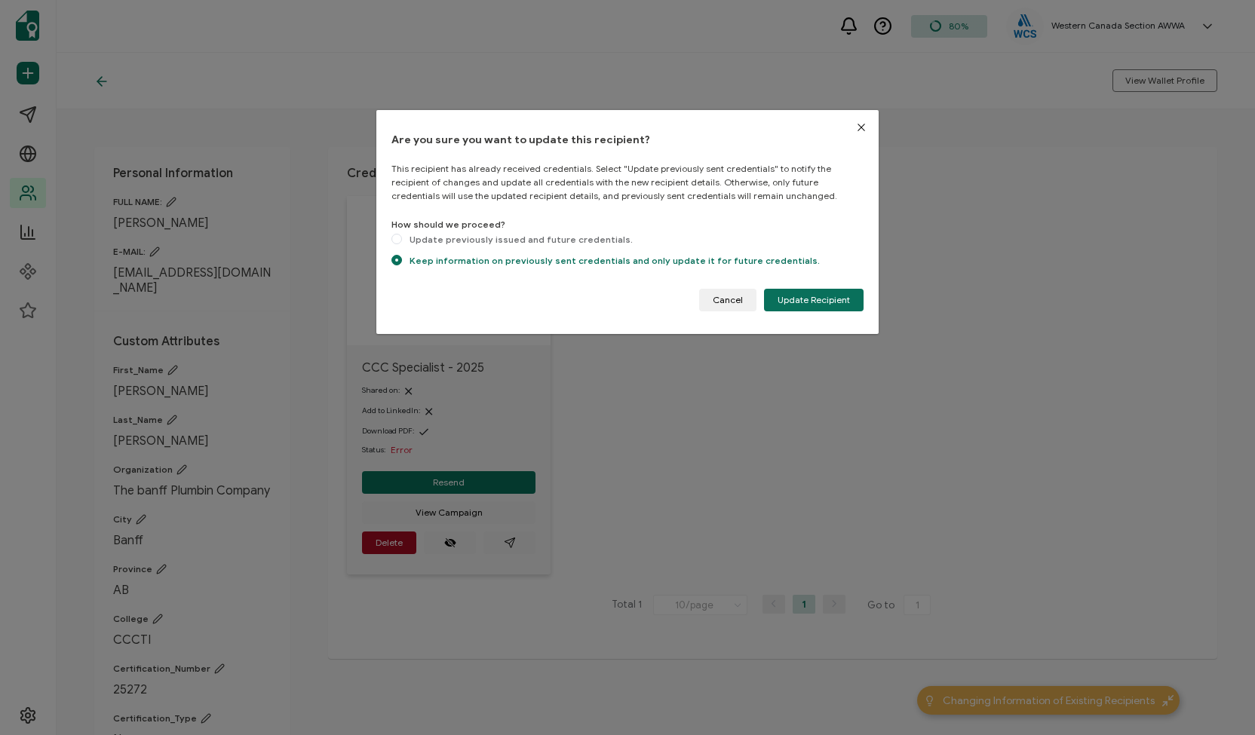
click at [861, 124] on icon "Close" at bounding box center [861, 127] width 12 height 12
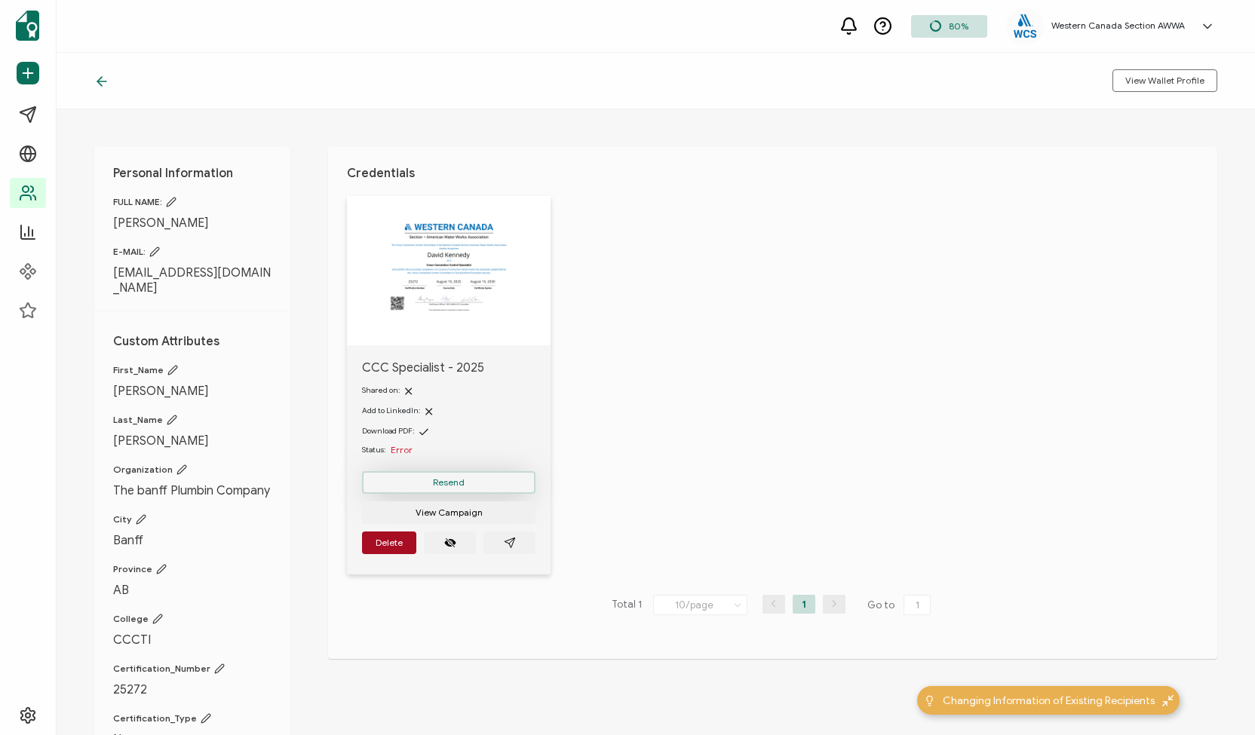
click at [490, 477] on button "Resend" at bounding box center [448, 482] width 173 height 23
click at [502, 541] on button "button" at bounding box center [509, 543] width 52 height 23
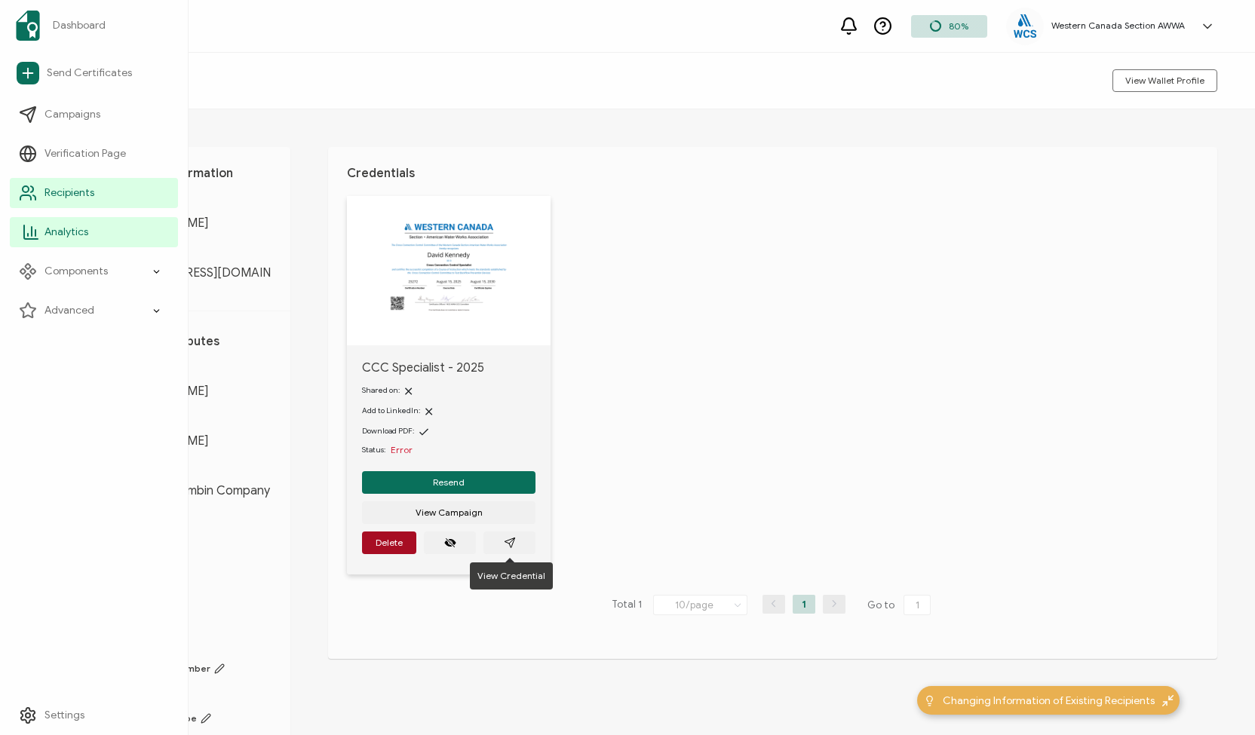
click at [66, 233] on span "Analytics" at bounding box center [66, 232] width 44 height 15
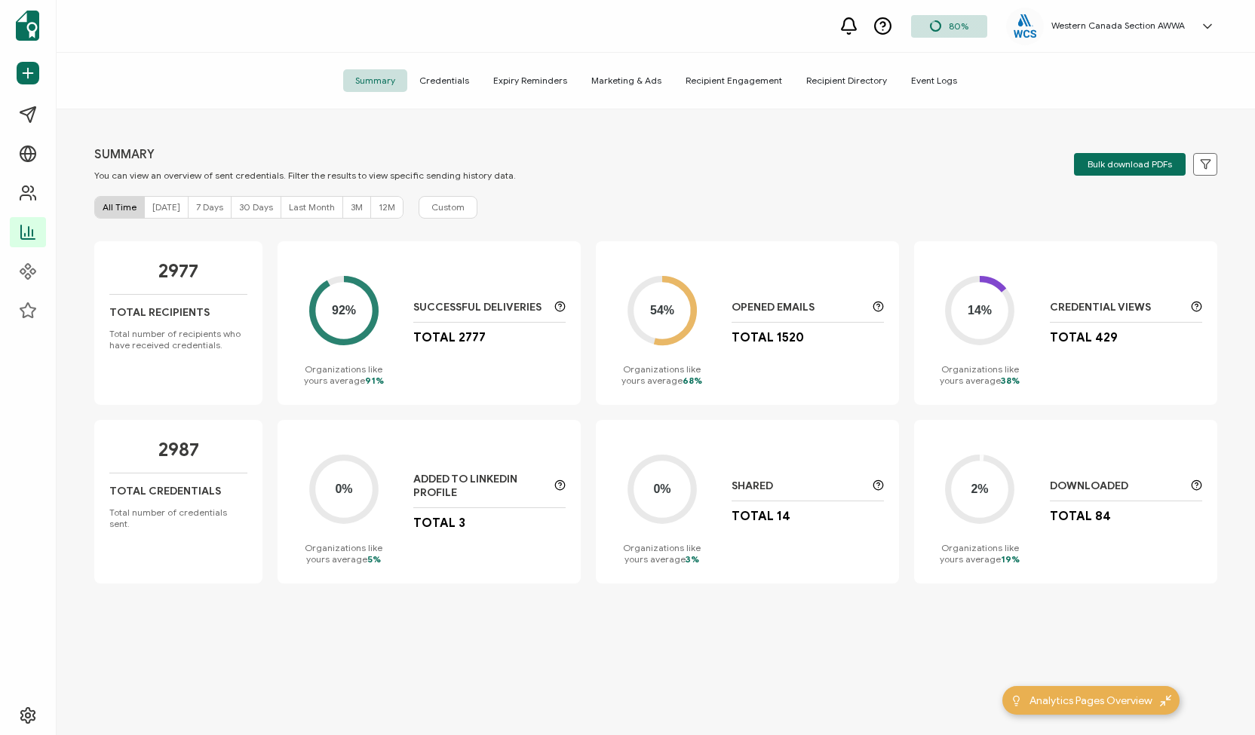
click at [739, 78] on span "Recipient Engagement" at bounding box center [733, 80] width 121 height 23
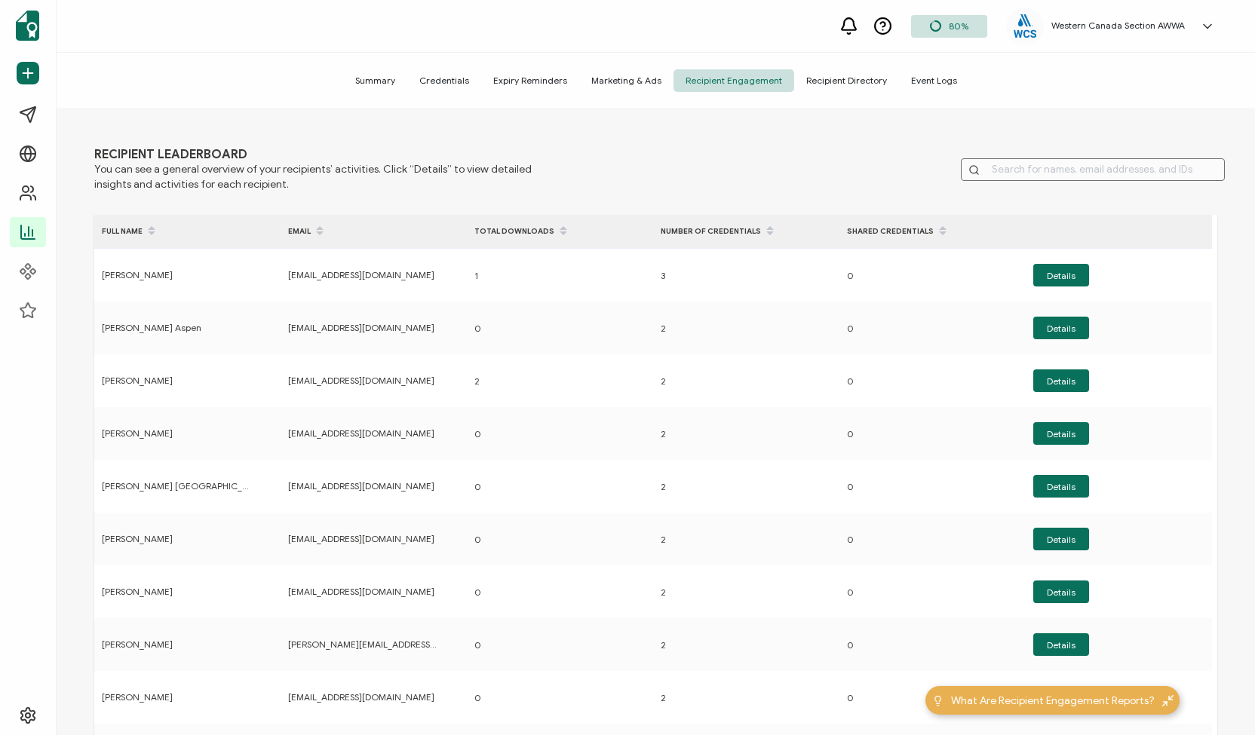
click at [999, 168] on input "text" at bounding box center [1093, 169] width 264 height 23
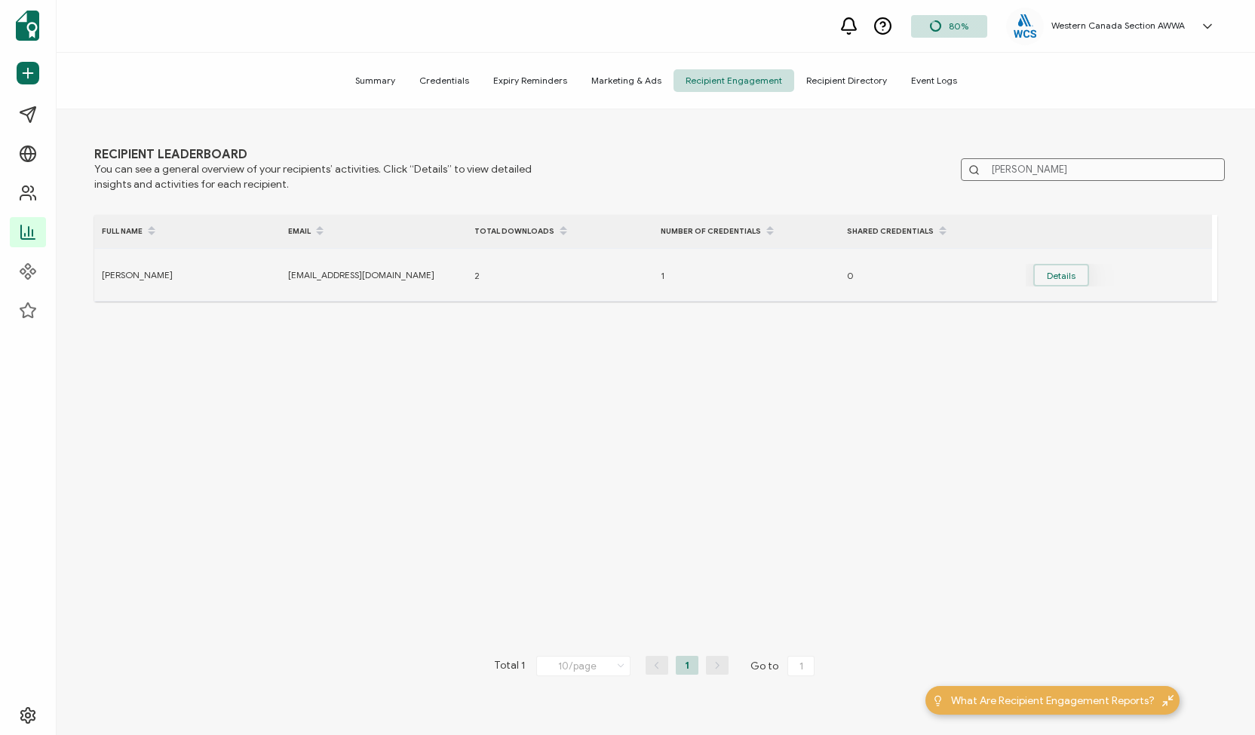
type input "[PERSON_NAME]"
click at [1058, 277] on button "Details" at bounding box center [1061, 275] width 56 height 23
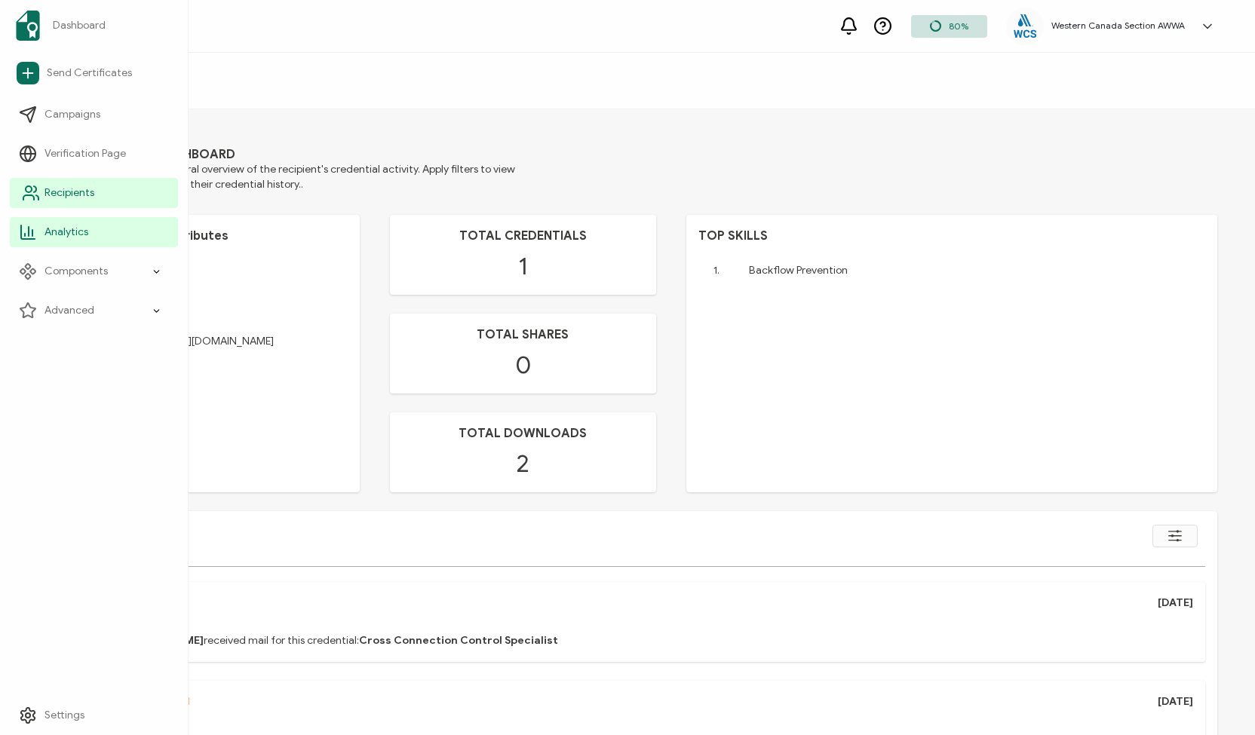
click at [56, 197] on span "Recipients" at bounding box center [69, 193] width 50 height 15
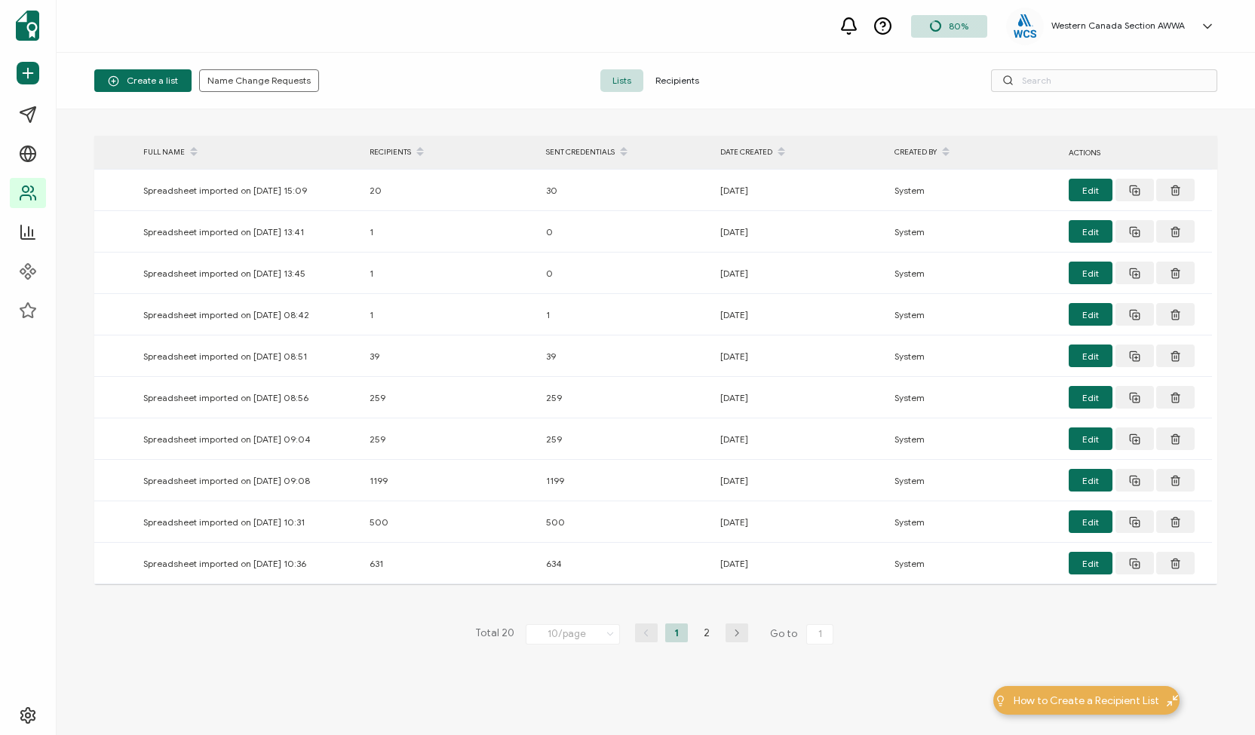
click at [667, 78] on span "Recipients" at bounding box center [677, 80] width 68 height 23
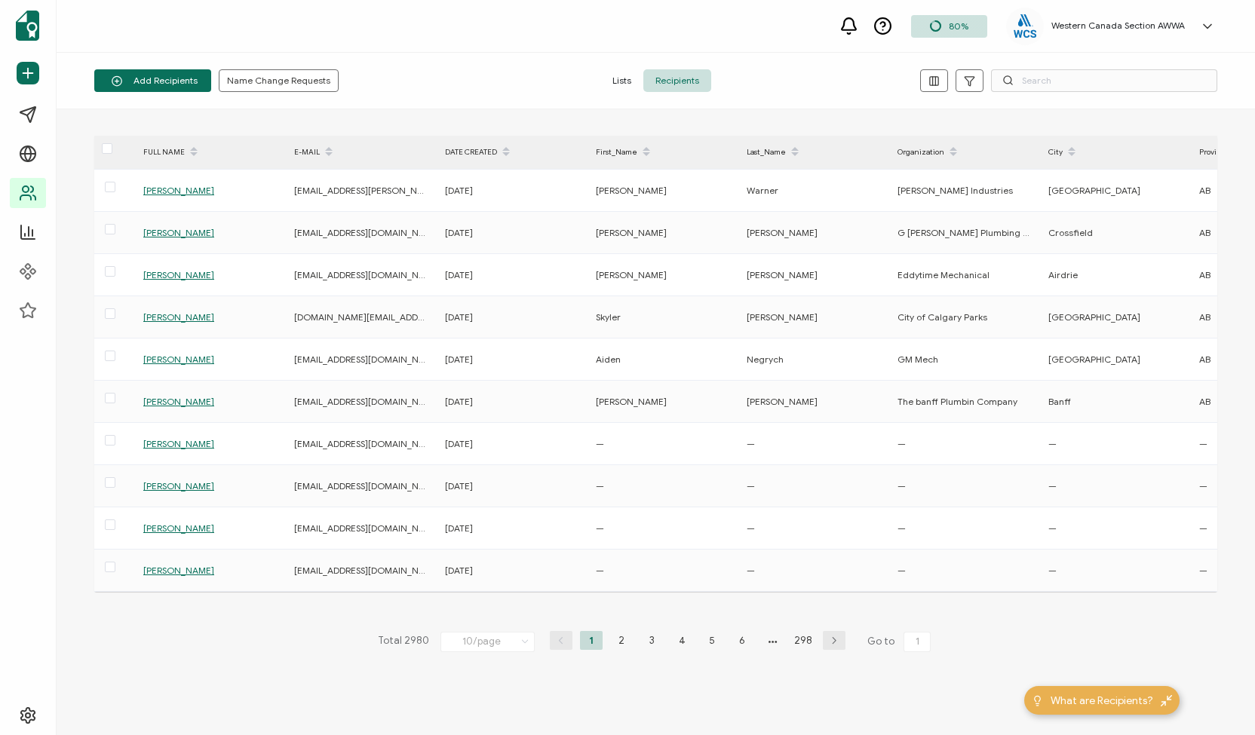
click at [1068, 64] on div "Add Recipients Upload Spreadsheet Add a Single Recipient Name Change Requests L…" at bounding box center [656, 81] width 1198 height 57
click at [1054, 87] on input "text" at bounding box center [1104, 80] width 226 height 23
paste input "[EMAIL_ADDRESS][DOMAIN_NAME]"
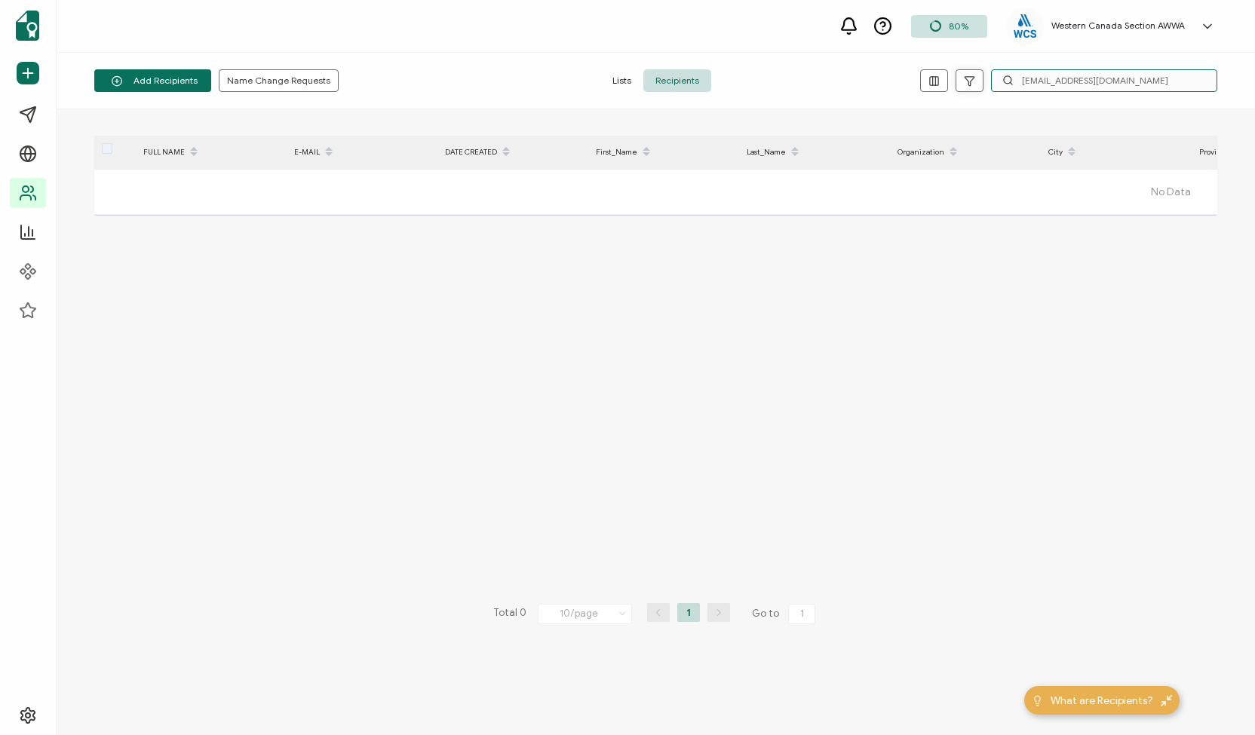
drag, startPoint x: 1108, startPoint y: 78, endPoint x: 975, endPoint y: 82, distance: 132.8
click at [975, 82] on div "[EMAIL_ADDRESS][DOMAIN_NAME]" at bounding box center [1030, 80] width 374 height 23
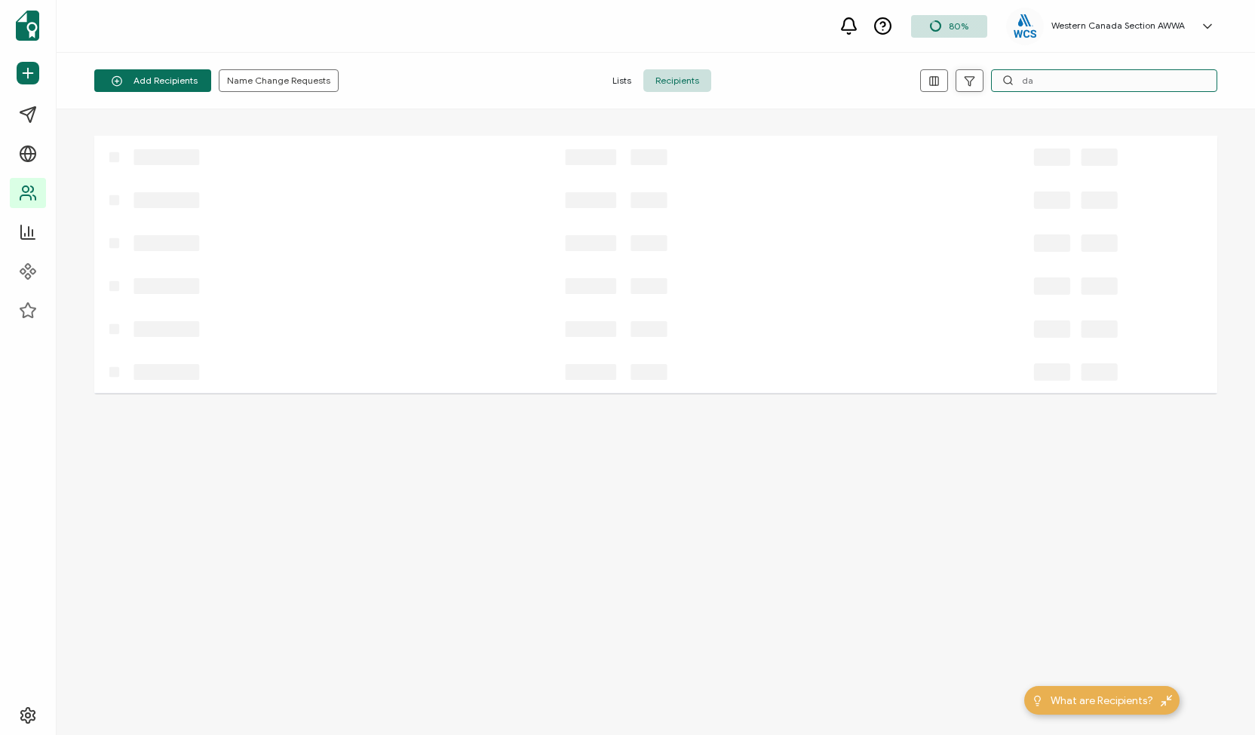
type input "d"
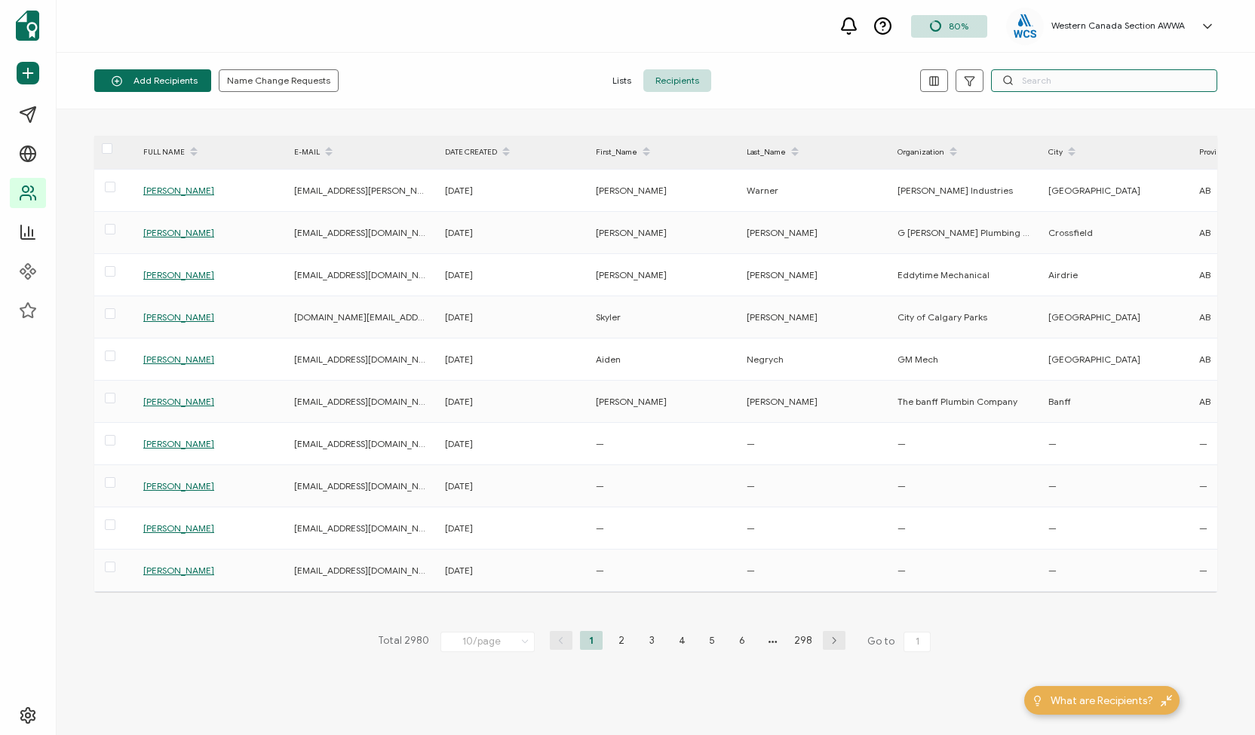
click at [1069, 73] on input "text" at bounding box center [1104, 80] width 226 height 23
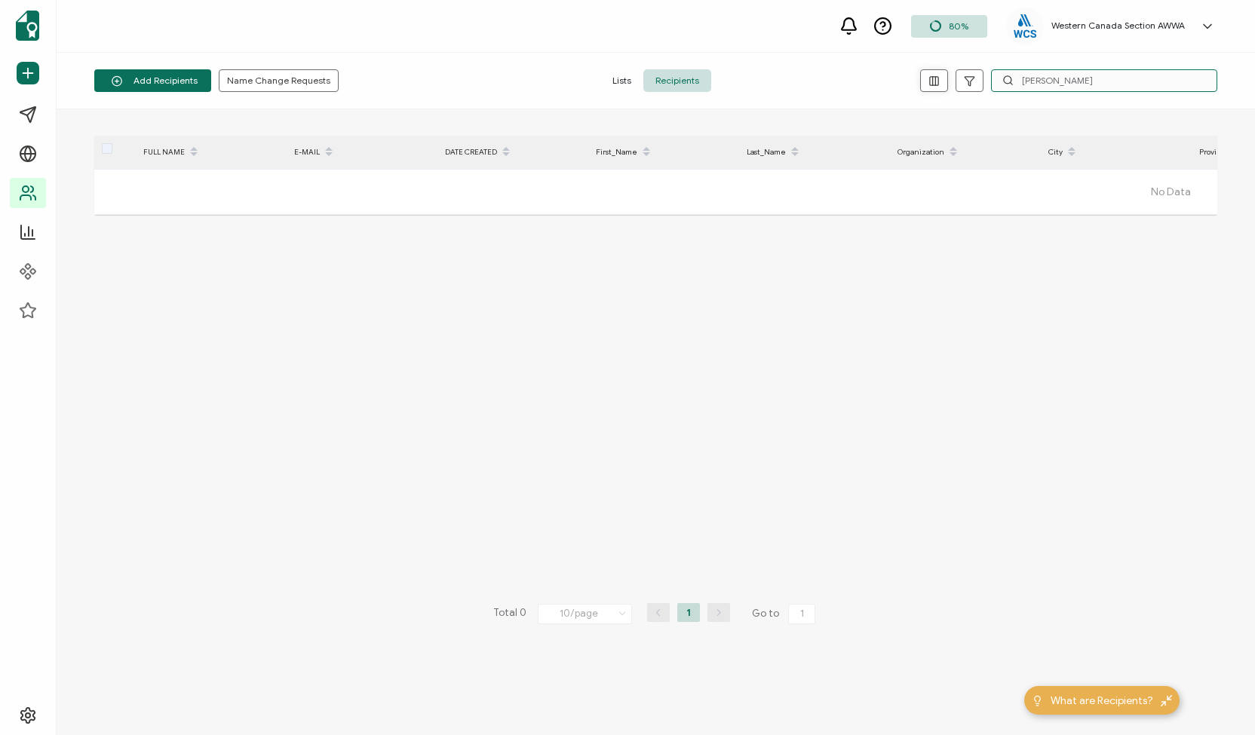
drag, startPoint x: 1080, startPoint y: 89, endPoint x: 943, endPoint y: 72, distance: 138.4
click at [943, 72] on div "[PERSON_NAME]" at bounding box center [1030, 80] width 374 height 23
drag, startPoint x: 1069, startPoint y: 75, endPoint x: 955, endPoint y: 85, distance: 115.1
click at [955, 85] on div "[PERSON_NAME]" at bounding box center [1030, 80] width 374 height 23
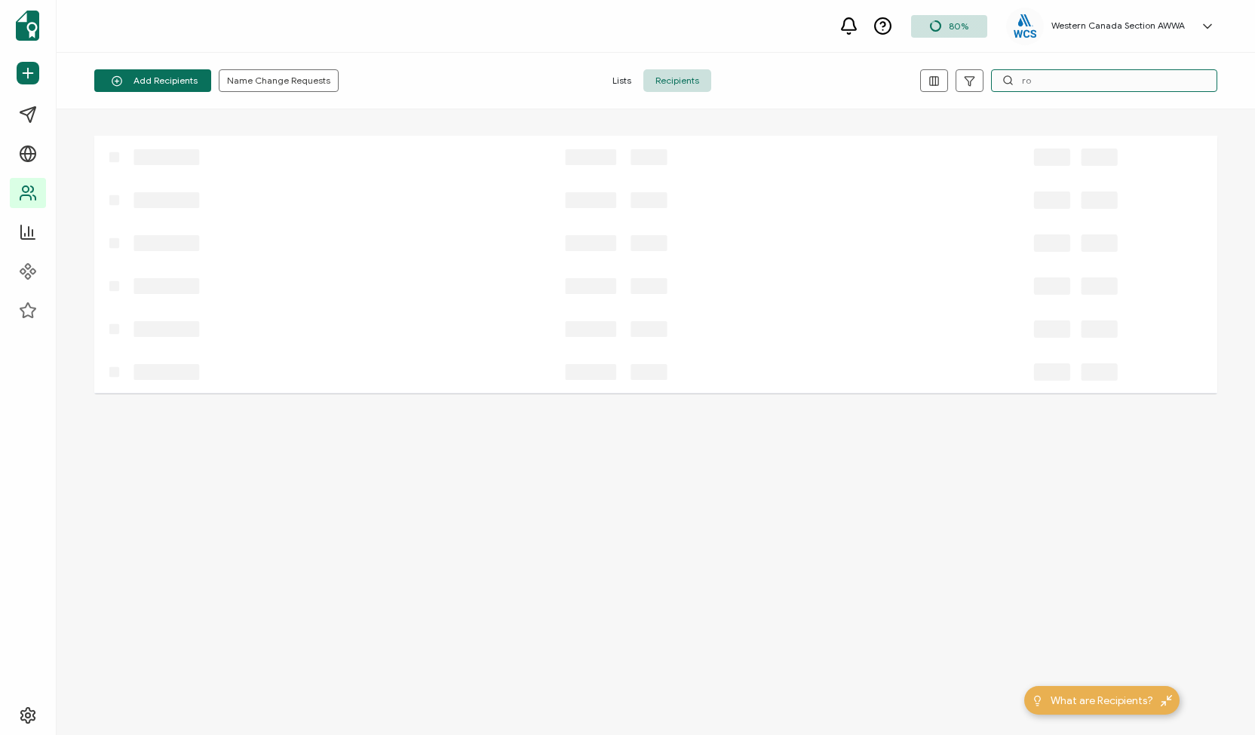
type input "r"
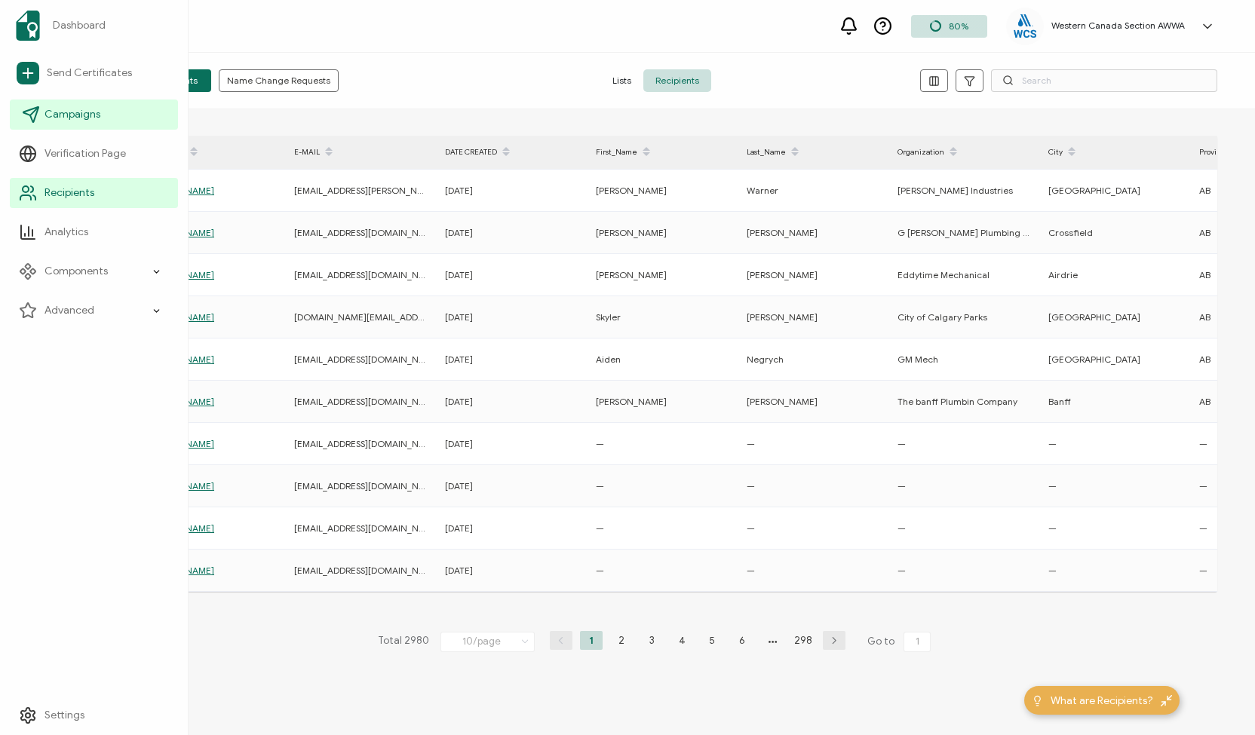
click at [64, 115] on span "Campaigns" at bounding box center [72, 114] width 56 height 15
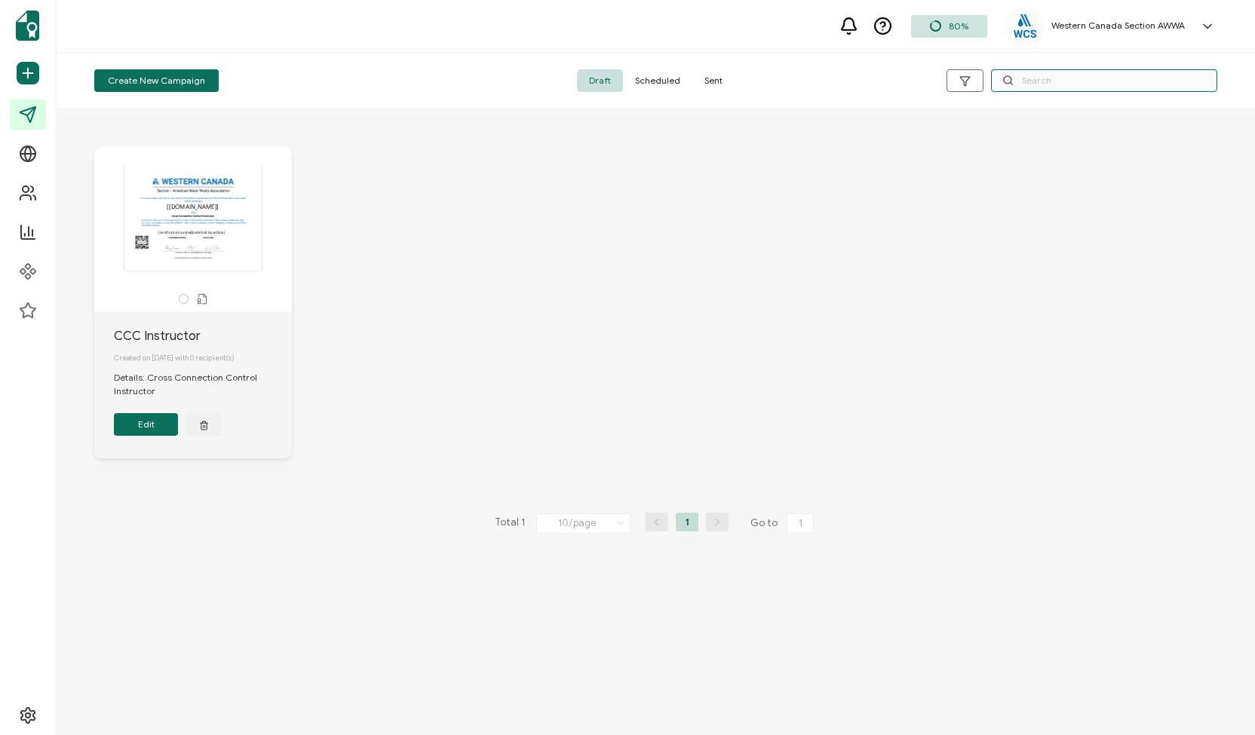
click at [1083, 81] on input "text" at bounding box center [1104, 80] width 226 height 23
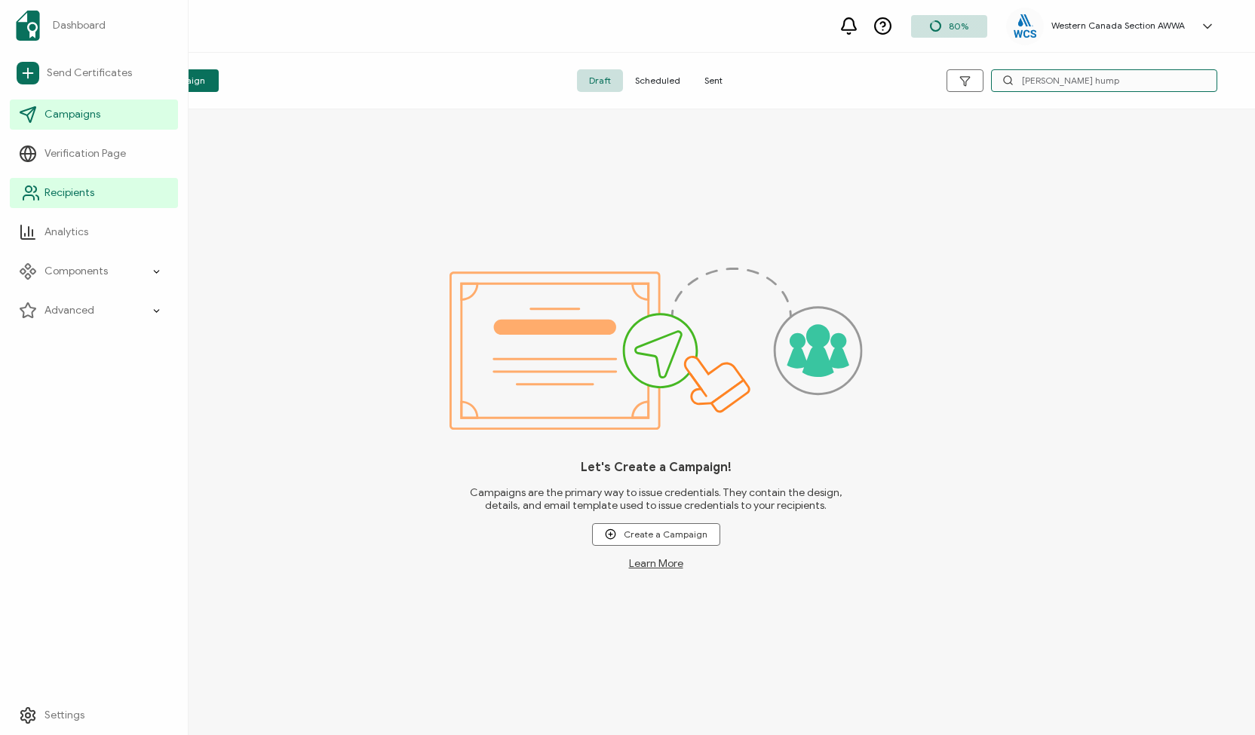
type input "[PERSON_NAME] hump"
click at [78, 197] on span "Recipients" at bounding box center [69, 193] width 50 height 15
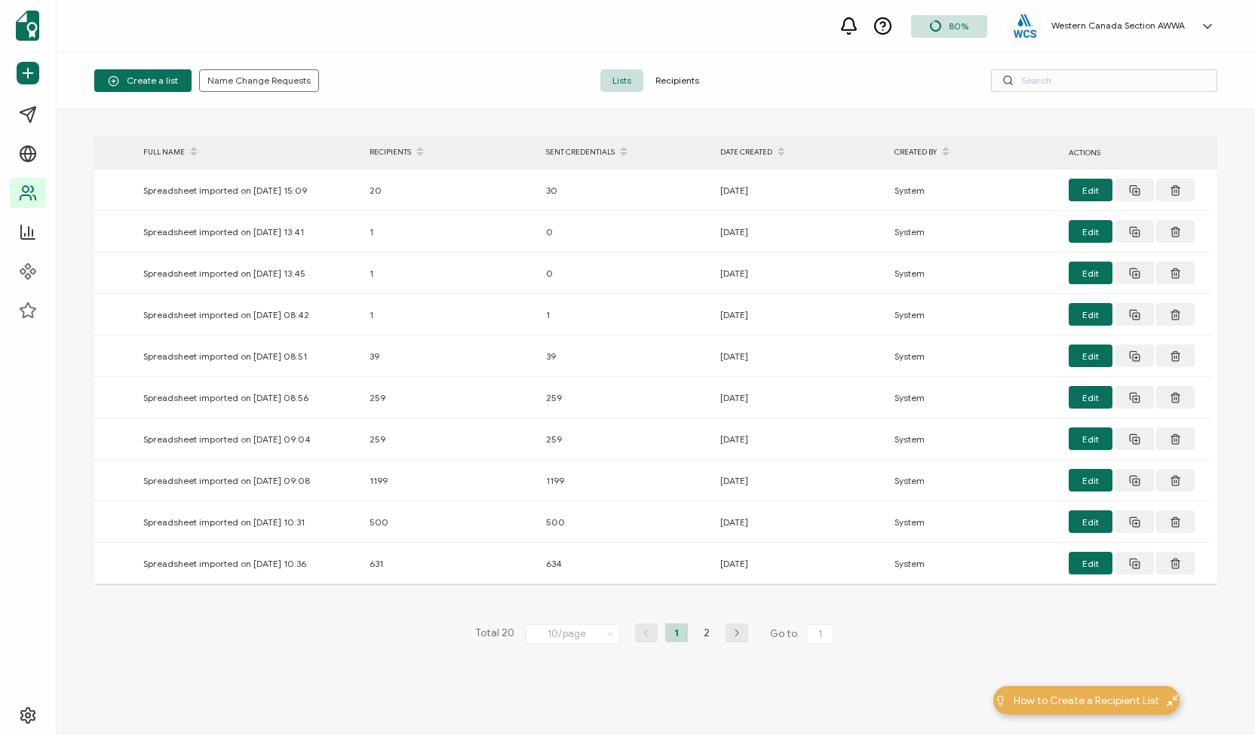
click at [674, 73] on span "Recipients" at bounding box center [677, 80] width 68 height 23
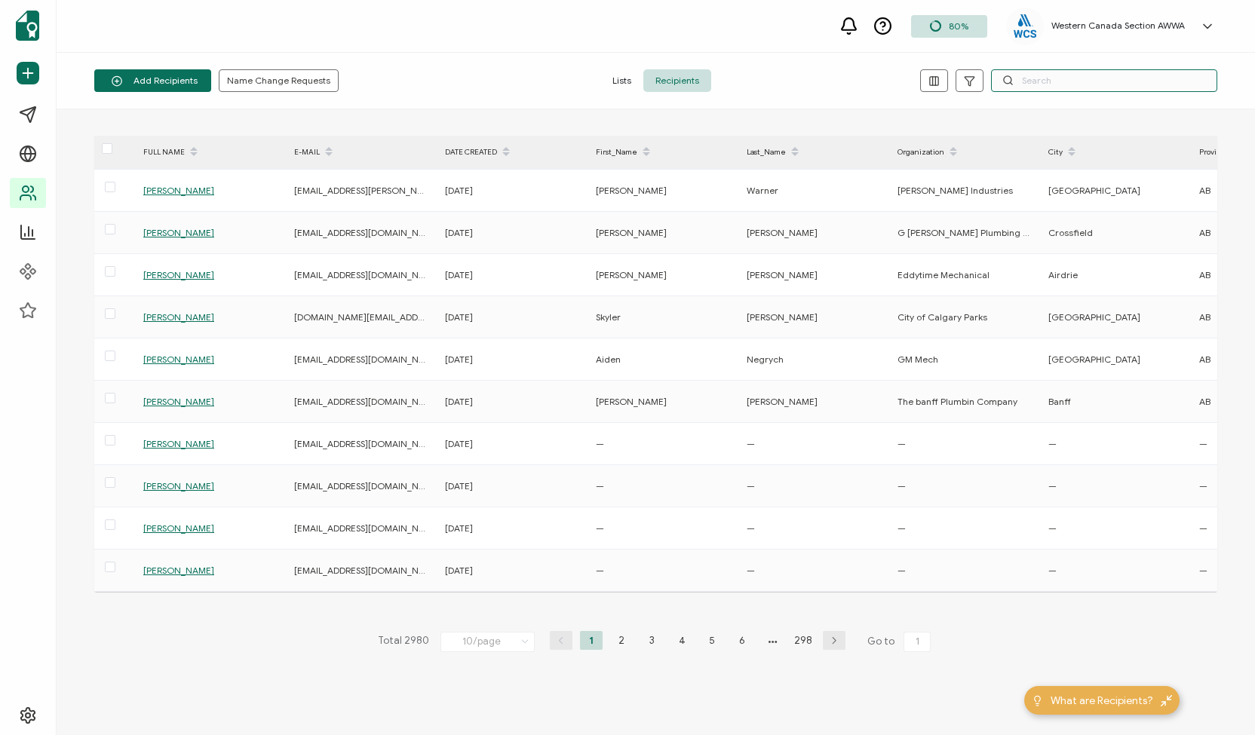
click at [1040, 78] on input "text" at bounding box center [1104, 80] width 226 height 23
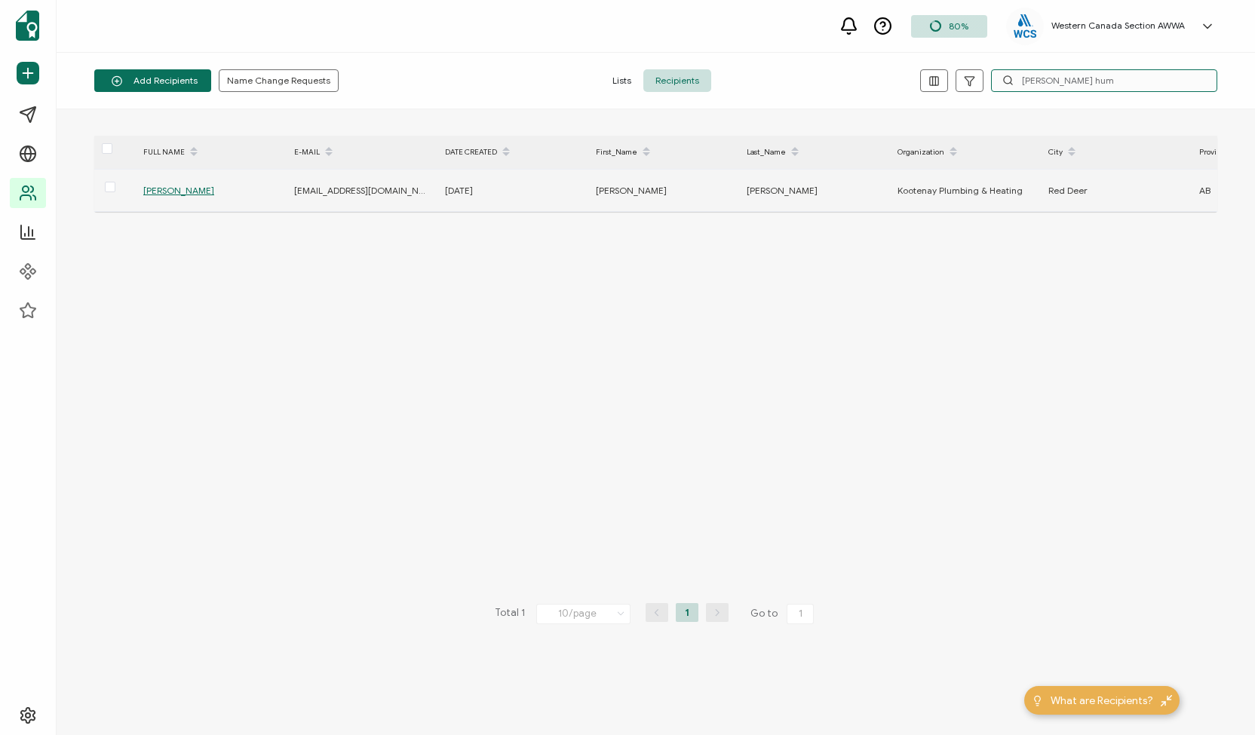
type input "[PERSON_NAME] hum"
click at [184, 188] on span "[PERSON_NAME]" at bounding box center [178, 190] width 71 height 11
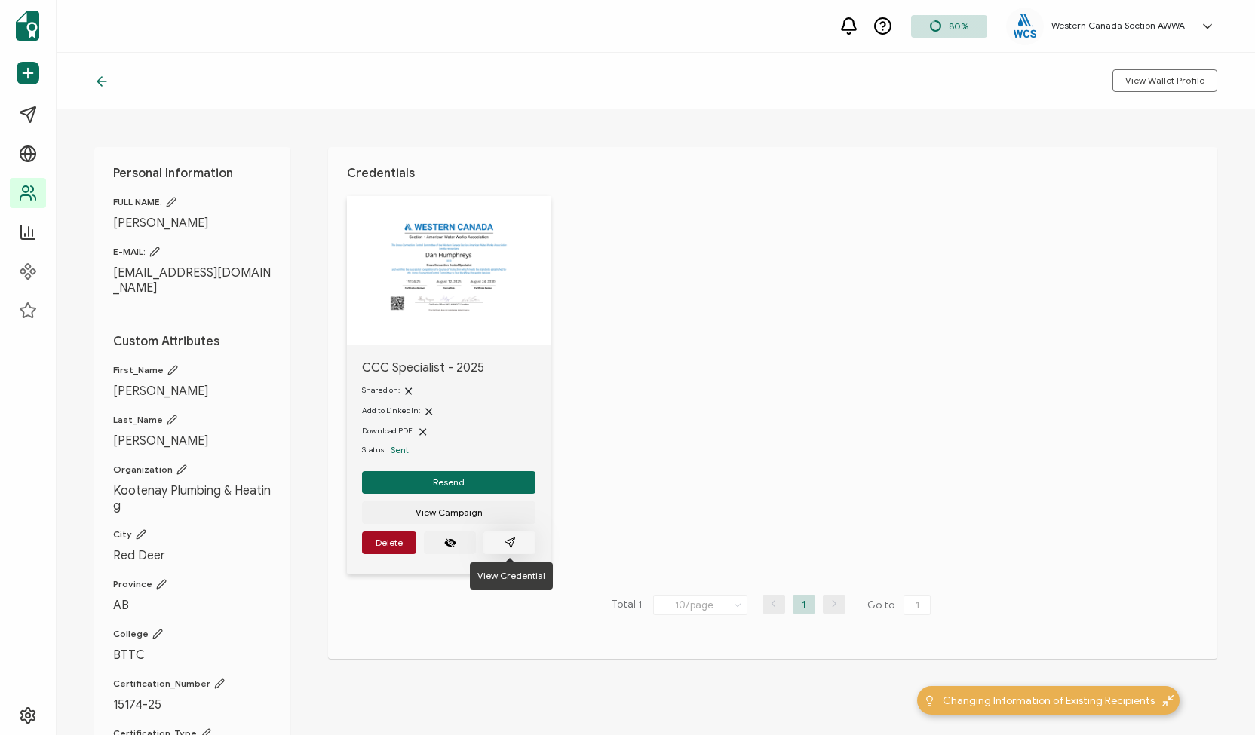
click at [508, 545] on icon "paper plane outline" at bounding box center [510, 543] width 12 height 12
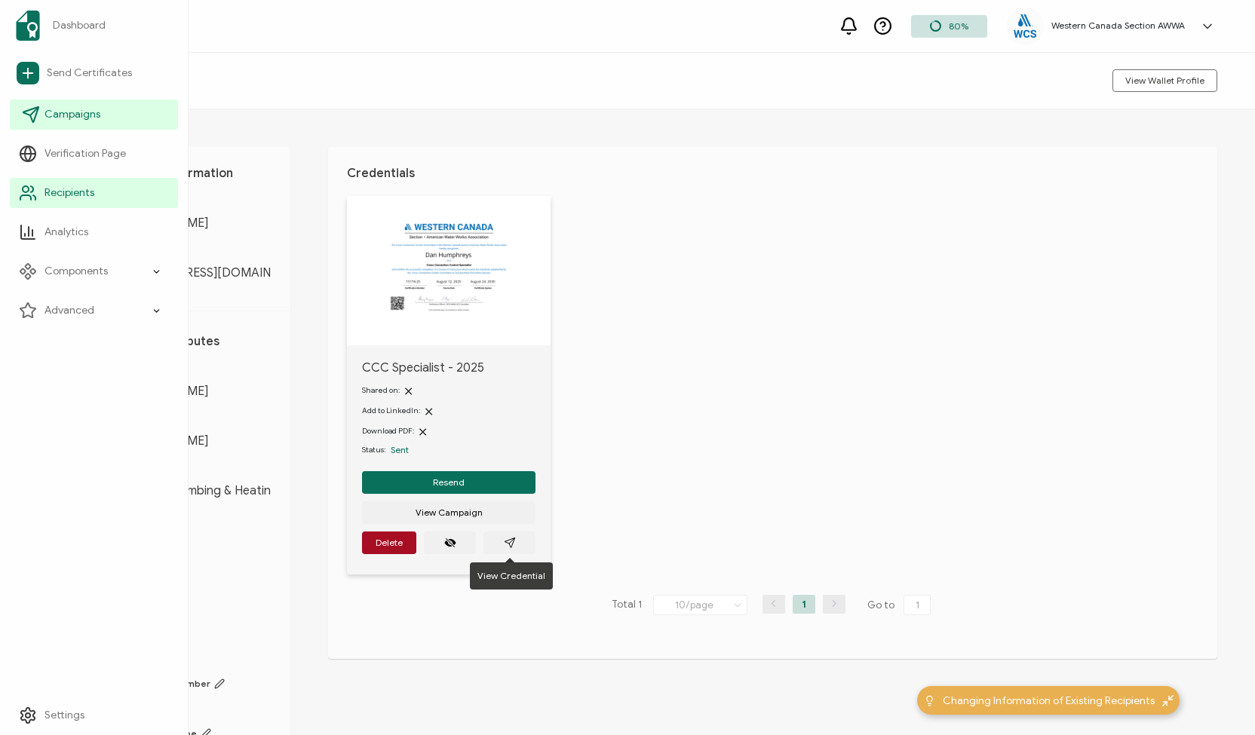
click at [67, 115] on span "Campaigns" at bounding box center [72, 114] width 56 height 15
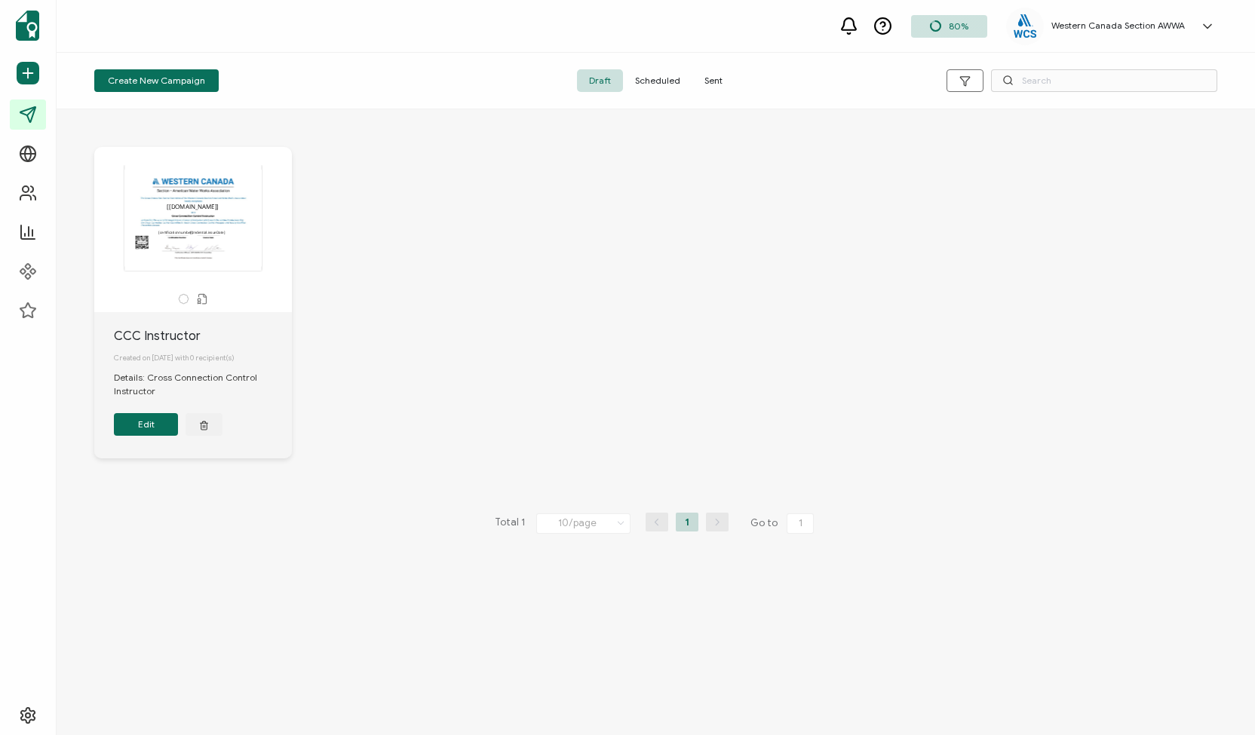
click at [701, 77] on span "Sent" at bounding box center [713, 80] width 42 height 23
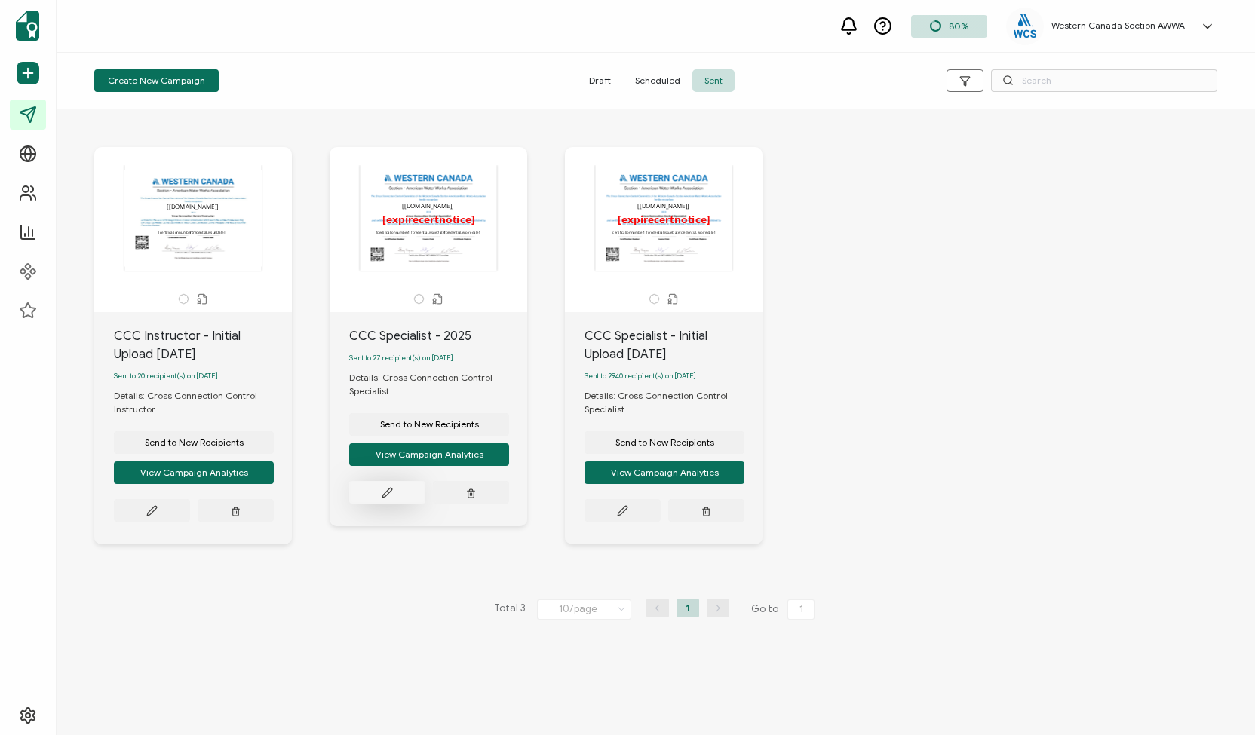
click at [190, 499] on button at bounding box center [152, 510] width 76 height 23
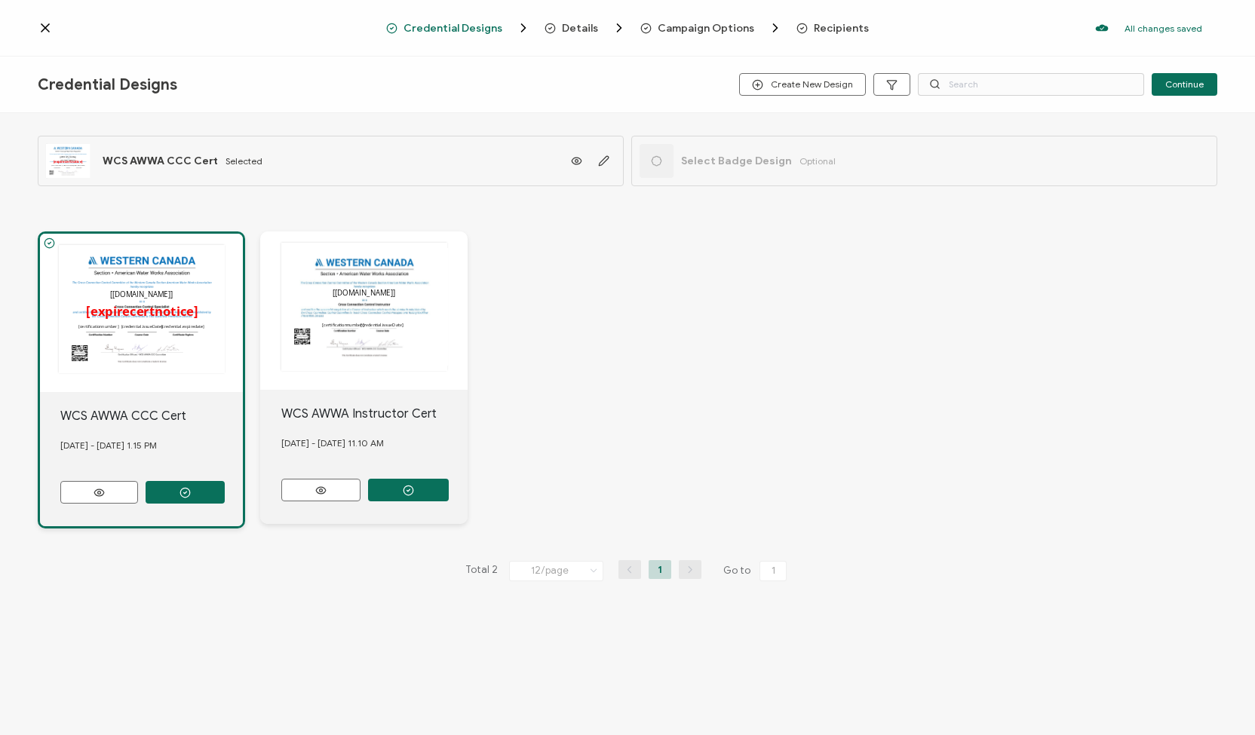
click at [570, 27] on span "Details" at bounding box center [580, 28] width 36 height 11
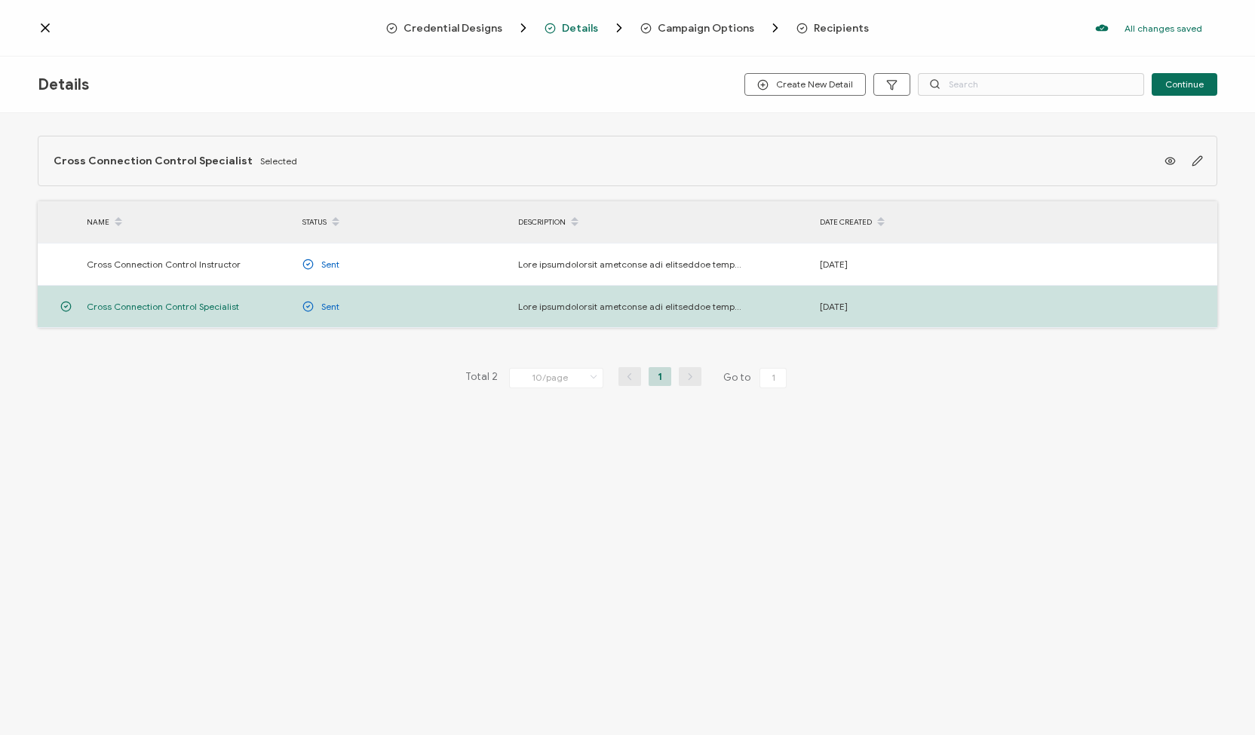
click at [688, 27] on span "Campaign Options" at bounding box center [706, 28] width 97 height 11
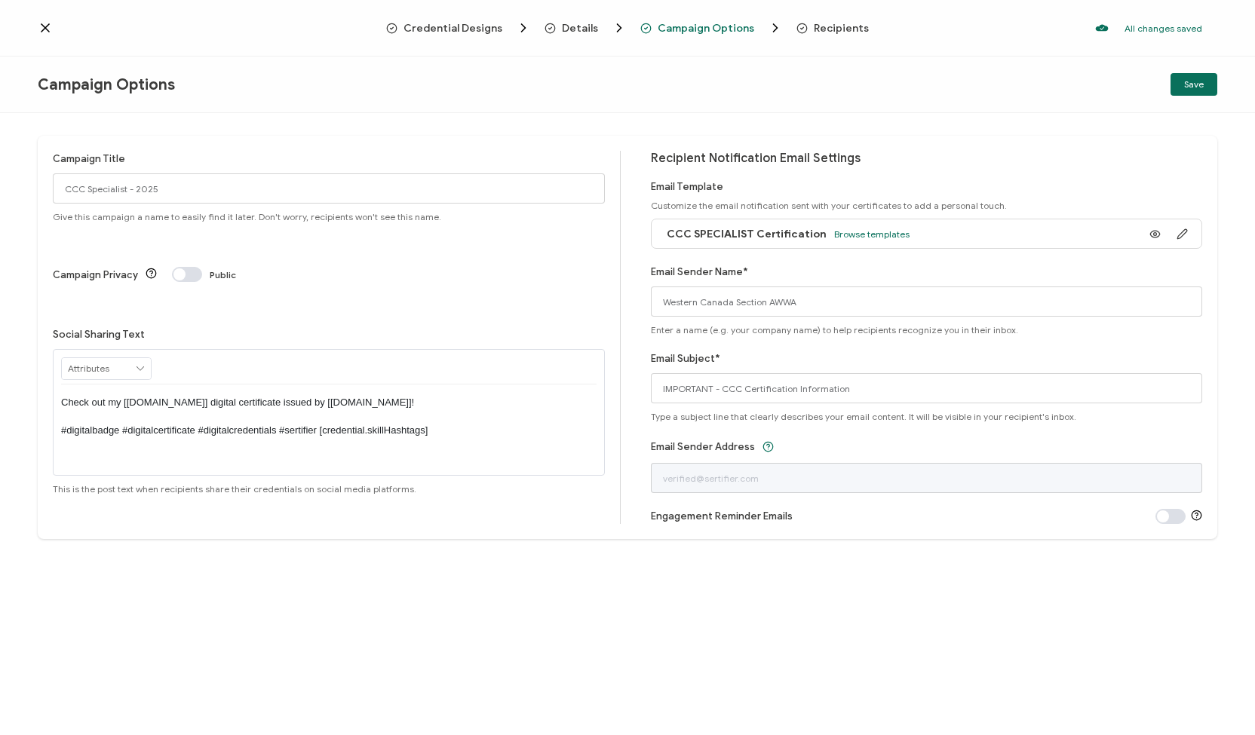
click at [817, 26] on span "Recipients" at bounding box center [841, 28] width 55 height 11
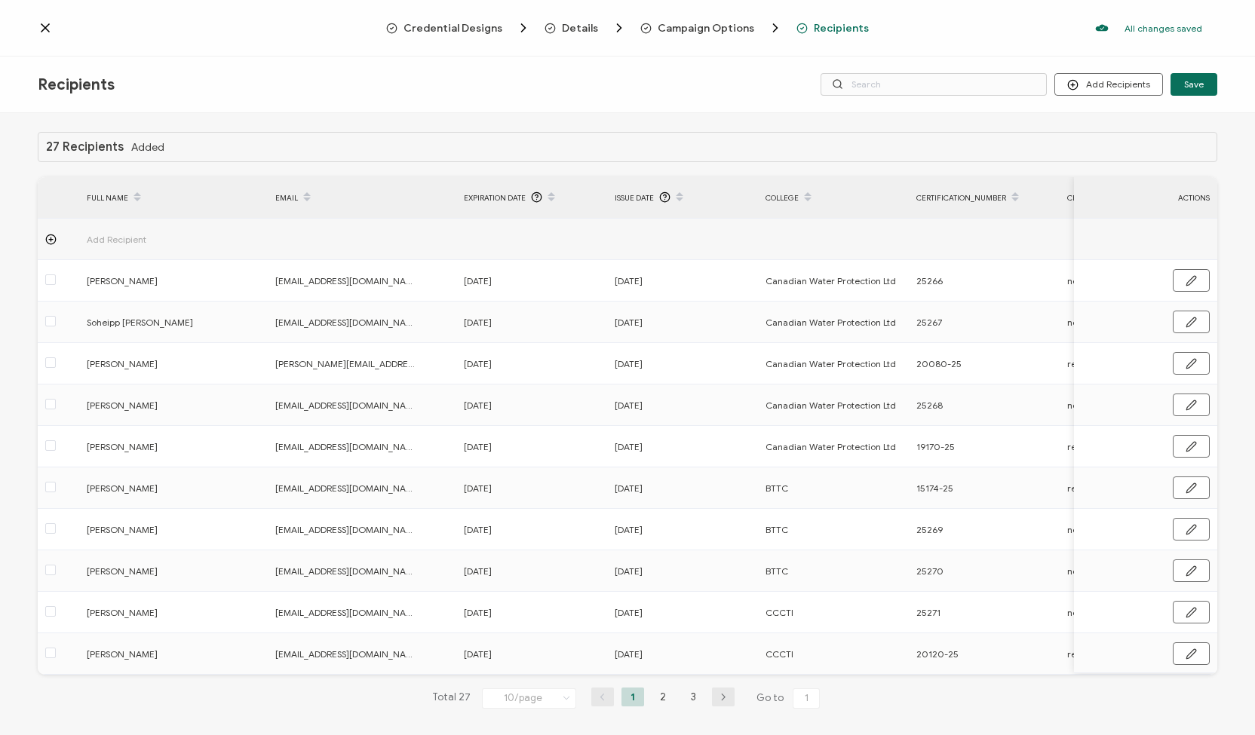
drag, startPoint x: 853, startPoint y: 678, endPoint x: 946, endPoint y: 681, distance: 92.8
click at [946, 576] on div "27 Recipients Added FULL NAME EMAIL Expiration Date Issue Date College Certific…" at bounding box center [628, 432] width 1180 height 601
drag, startPoint x: 885, startPoint y: 673, endPoint x: 923, endPoint y: 671, distance: 37.8
click at [923, 576] on tr "[PERSON_NAME] [EMAIL_ADDRESS][DOMAIN_NAME] [DATE] [DATE] CCCTI 20120-25 recert" at bounding box center [847, 654] width 1618 height 41
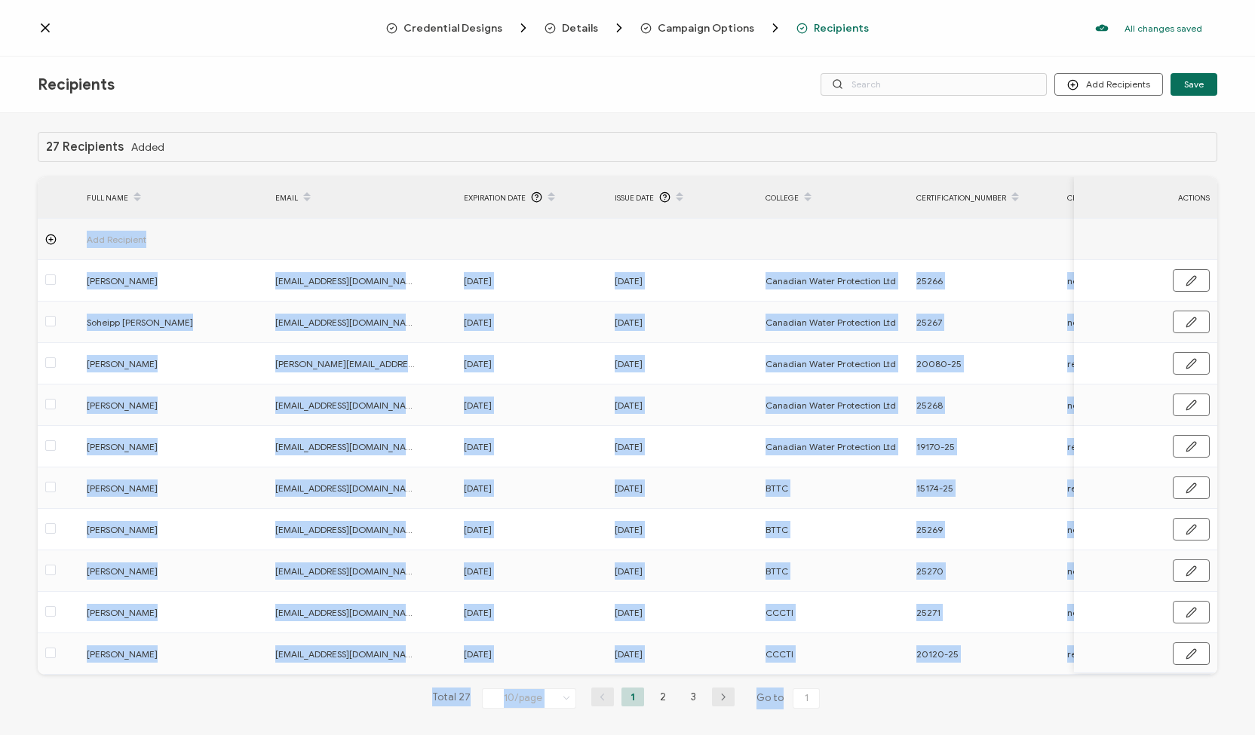
drag, startPoint x: 831, startPoint y: 680, endPoint x: 846, endPoint y: 675, distance: 15.7
click at [846, 576] on div "27 Recipients Added FULL NAME EMAIL Expiration Date Issue Date College Certific…" at bounding box center [628, 432] width 1180 height 601
click at [1002, 576] on td "20120-25" at bounding box center [984, 654] width 151 height 41
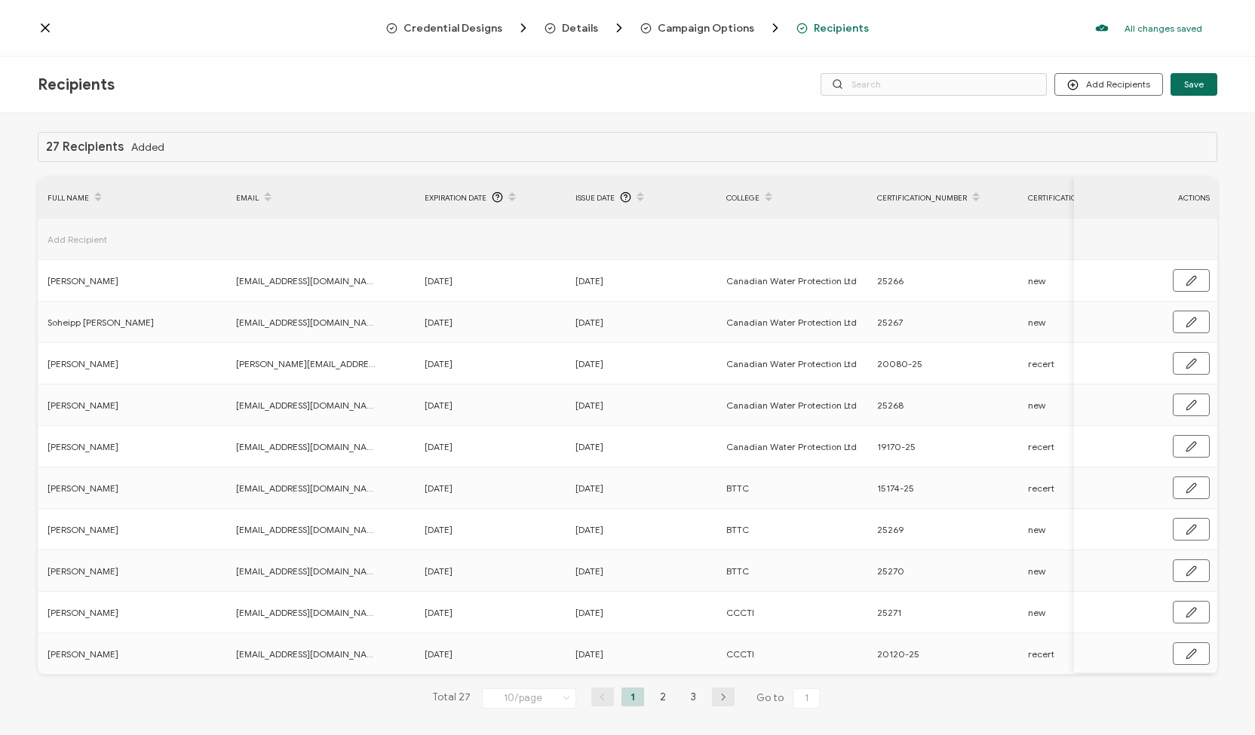
scroll to position [0, 79]
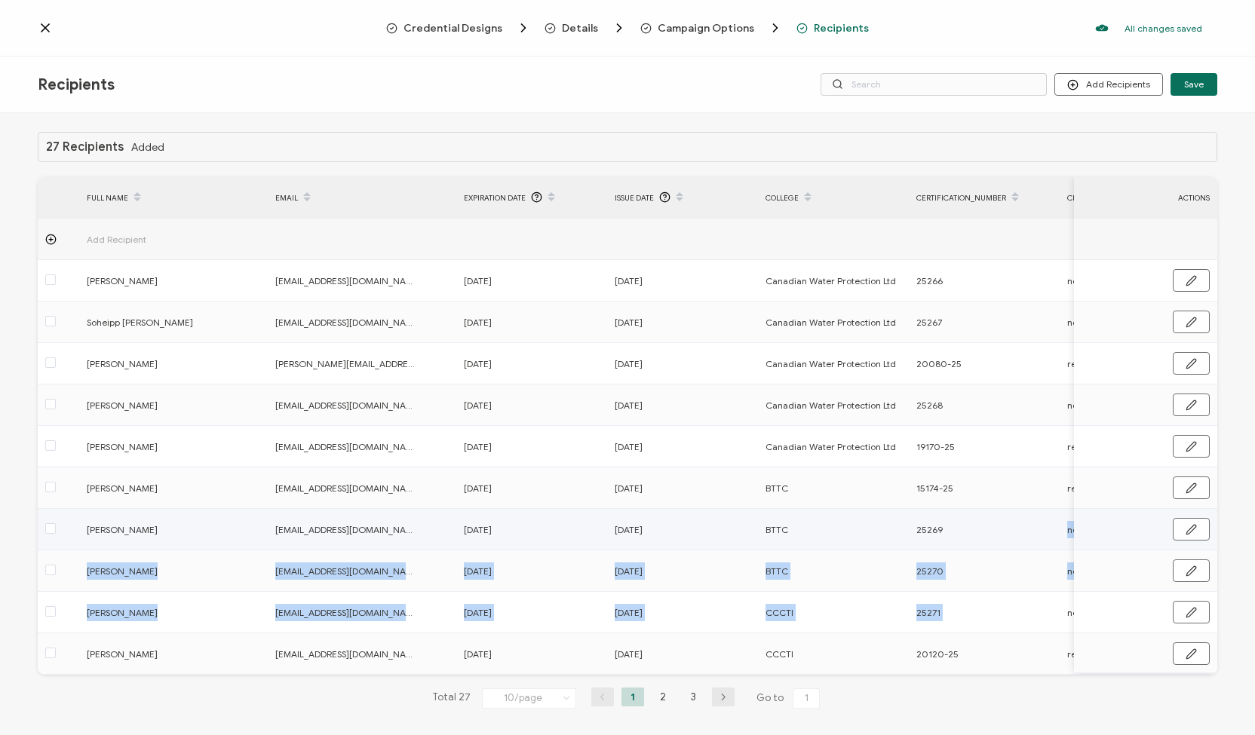
drag, startPoint x: 1066, startPoint y: 607, endPoint x: 1068, endPoint y: 519, distance: 88.3
click at [1068, 519] on tbody "Add Recipient [PERSON_NAME] [EMAIL_ADDRESS][DOMAIN_NAME] [DATE] [DATE] Canadian…" at bounding box center [847, 447] width 1618 height 456
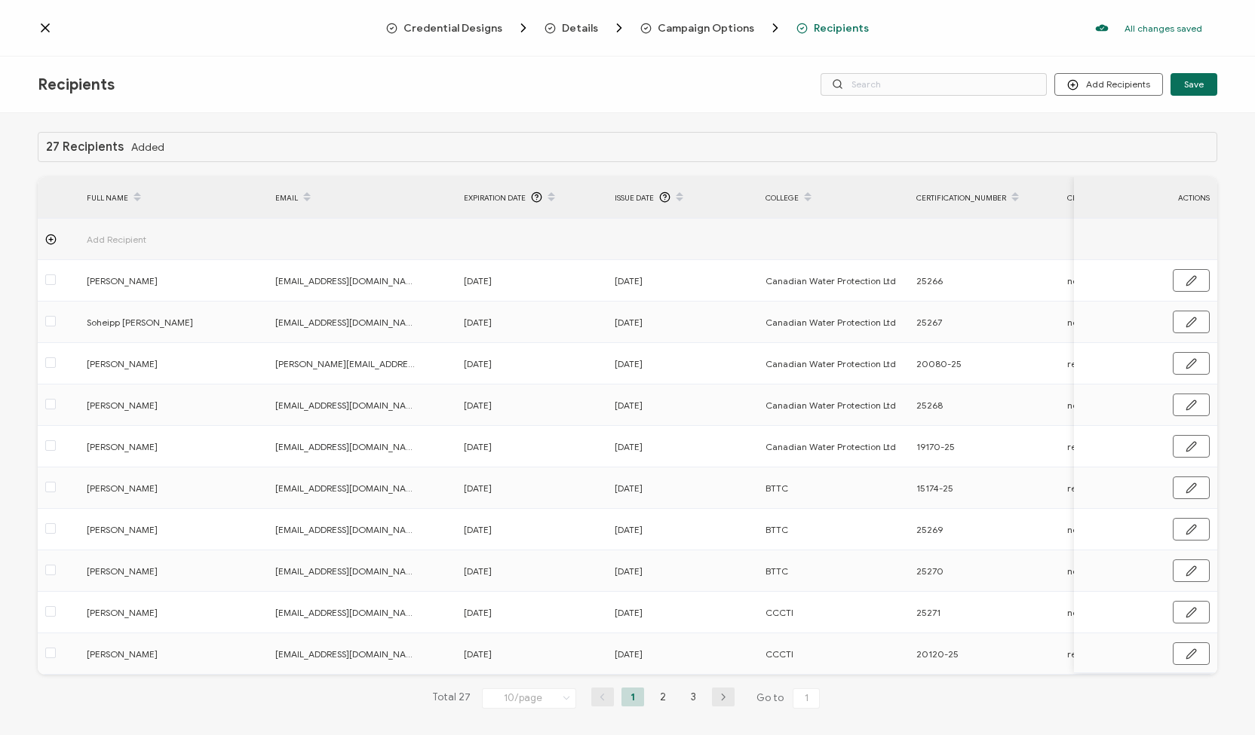
click at [41, 23] on icon at bounding box center [45, 27] width 15 height 15
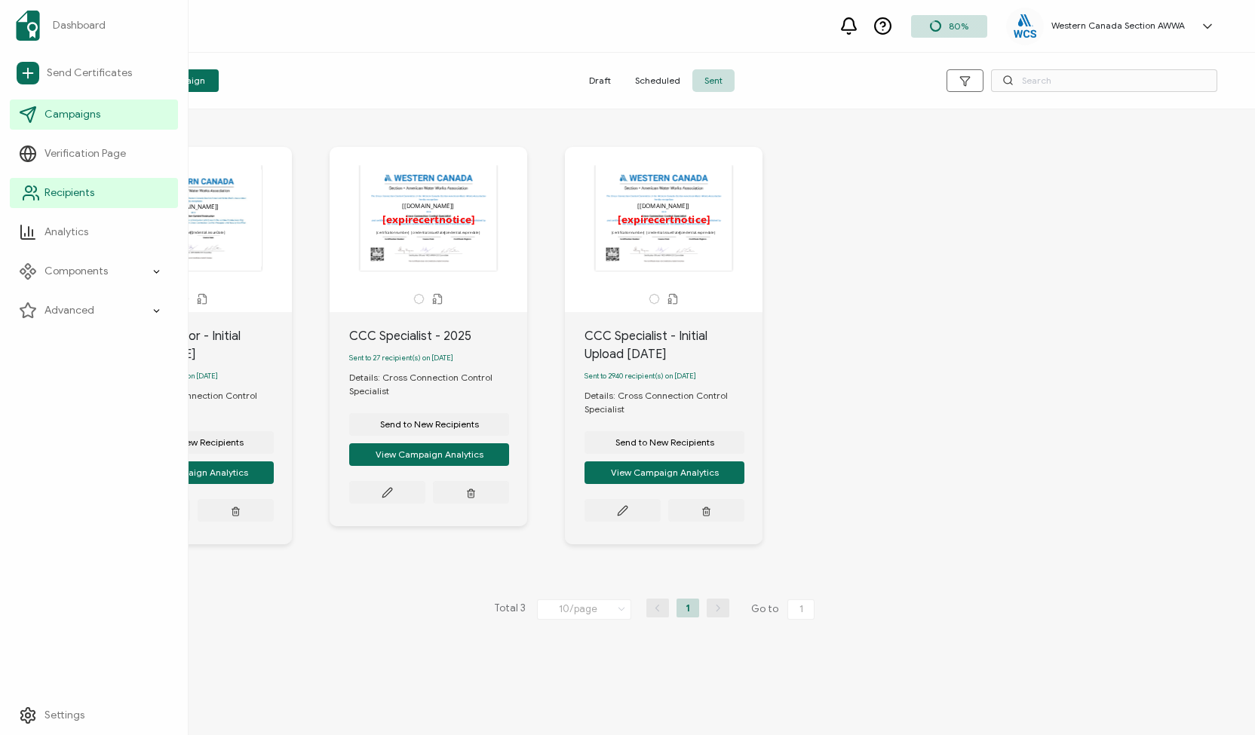
click at [81, 195] on span "Recipients" at bounding box center [69, 193] width 50 height 15
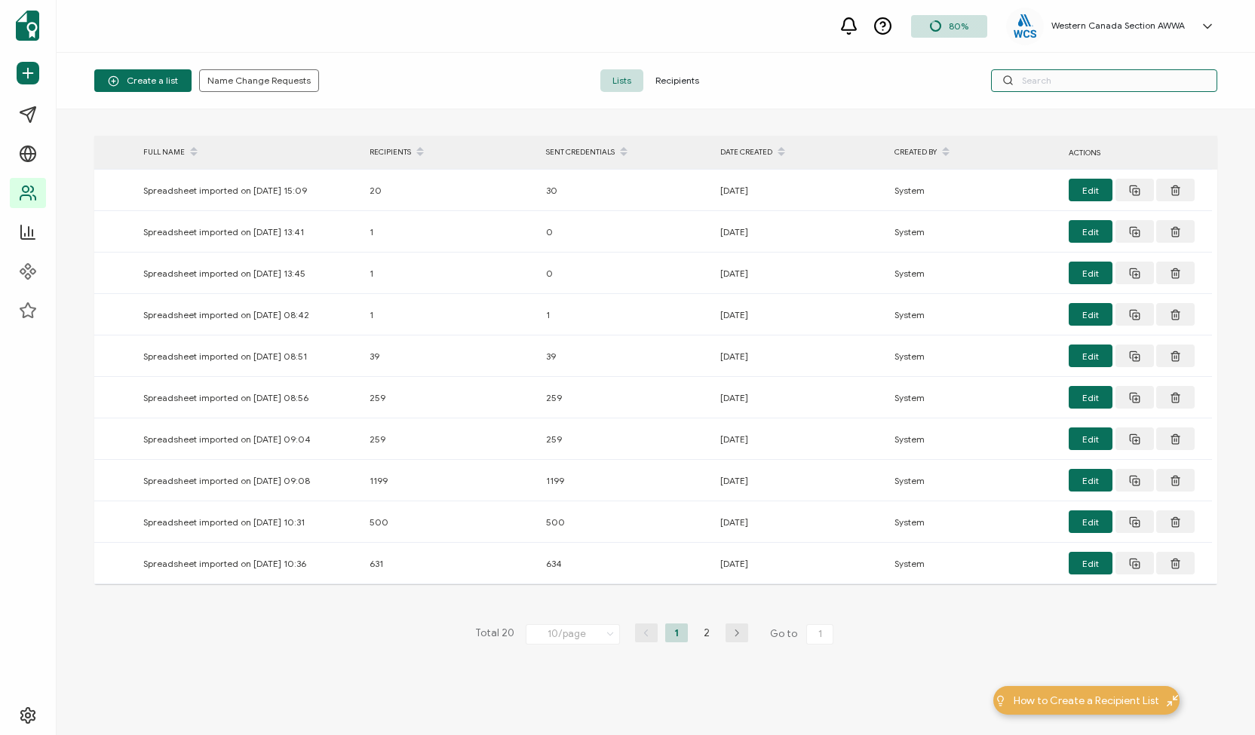
click at [1039, 87] on input "text" at bounding box center [1104, 80] width 226 height 23
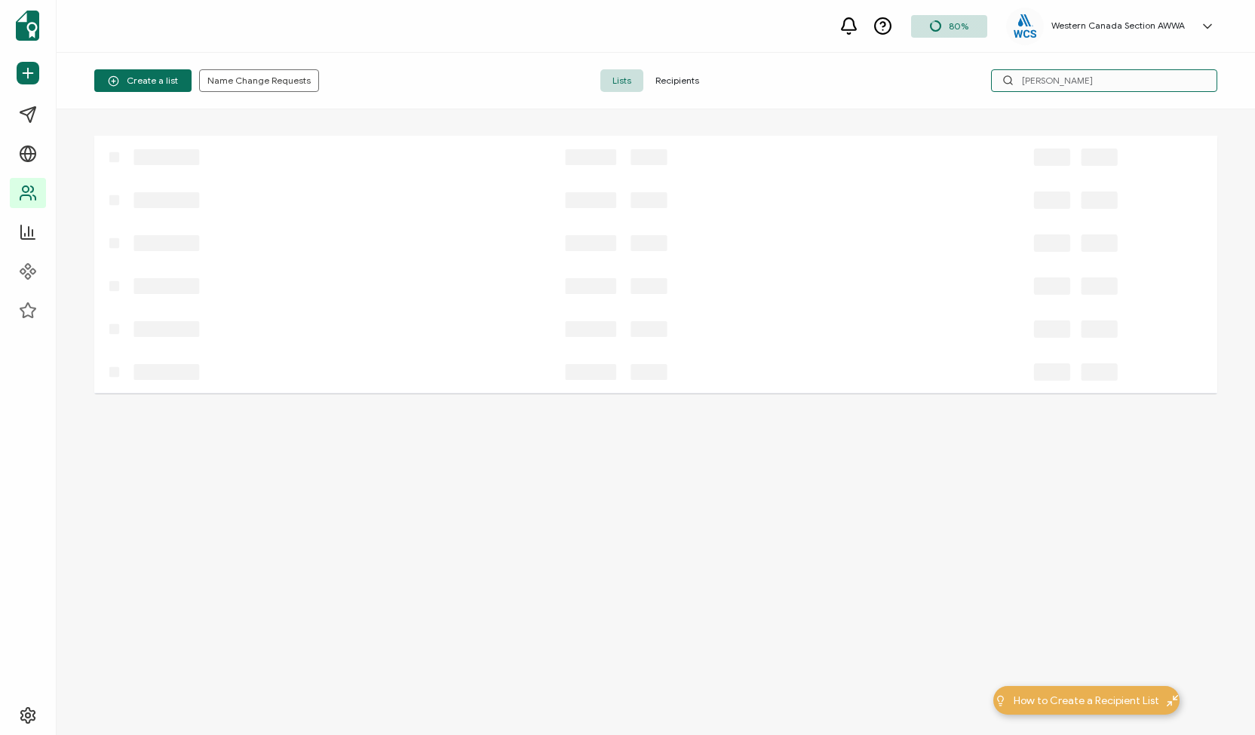
type input "[PERSON_NAME]"
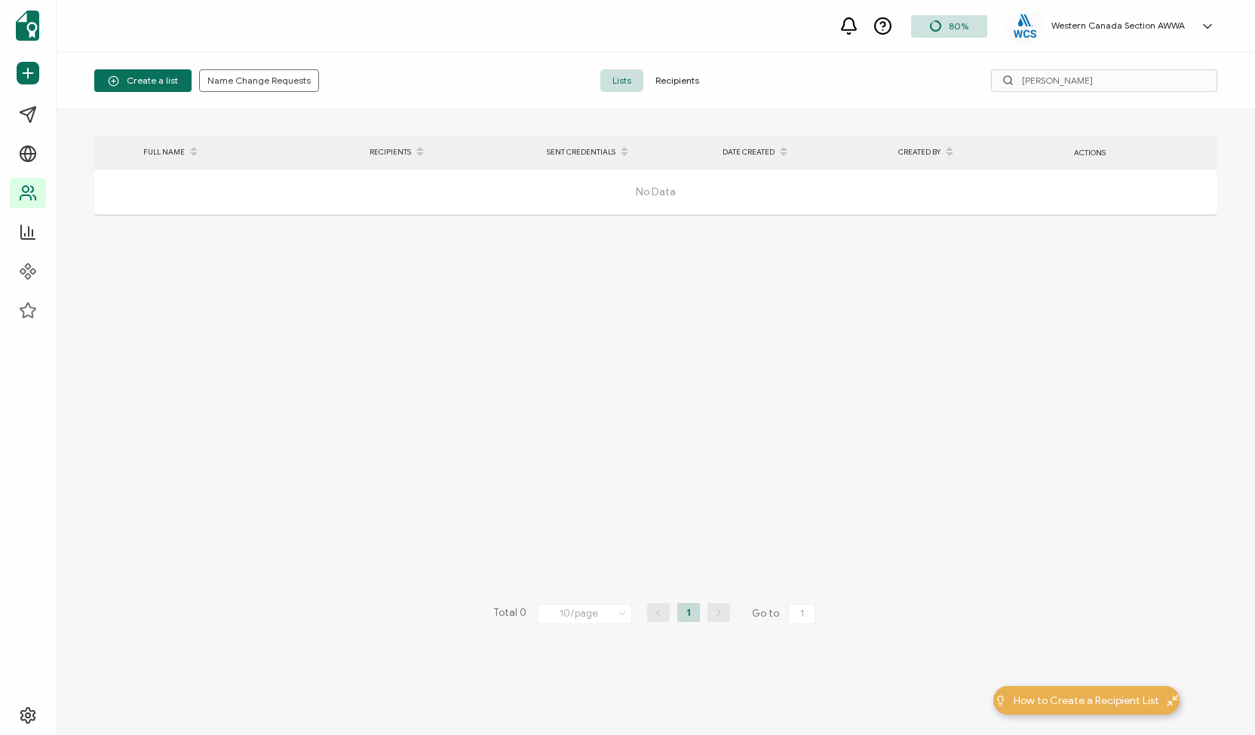
click at [683, 78] on span "Recipients" at bounding box center [677, 80] width 68 height 23
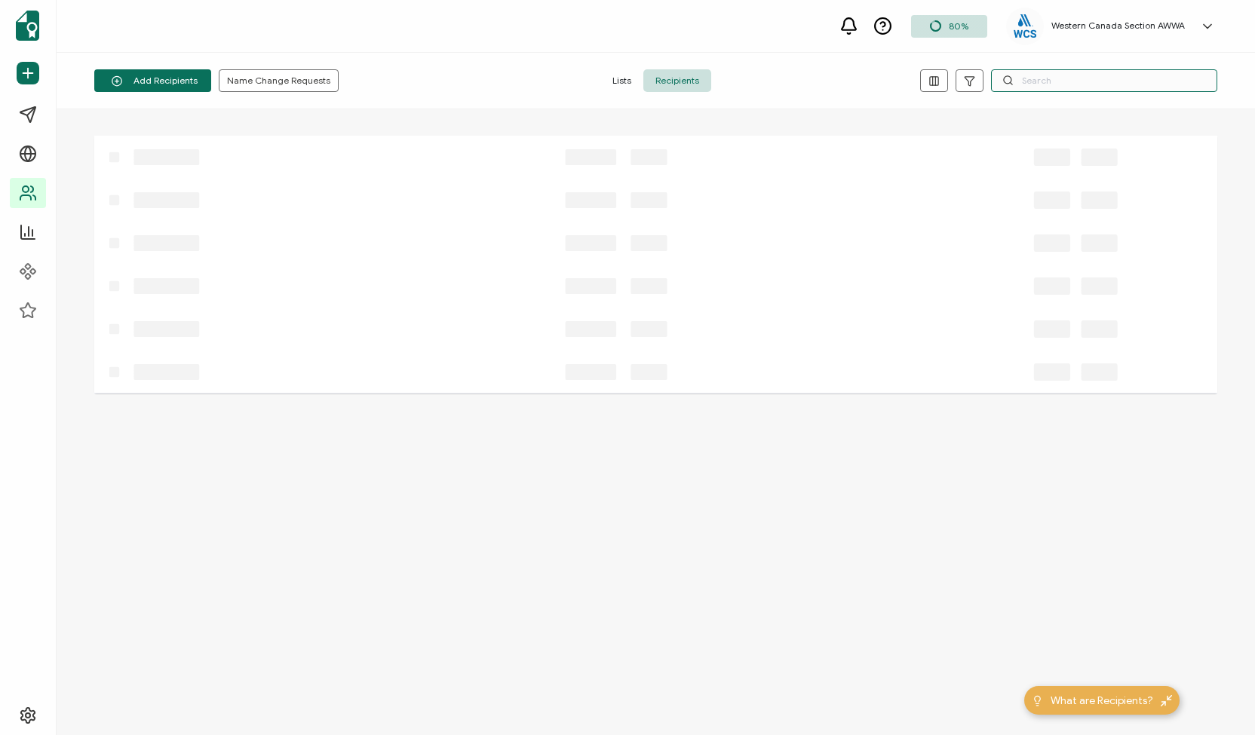
click at [1026, 82] on input "text" at bounding box center [1104, 80] width 226 height 23
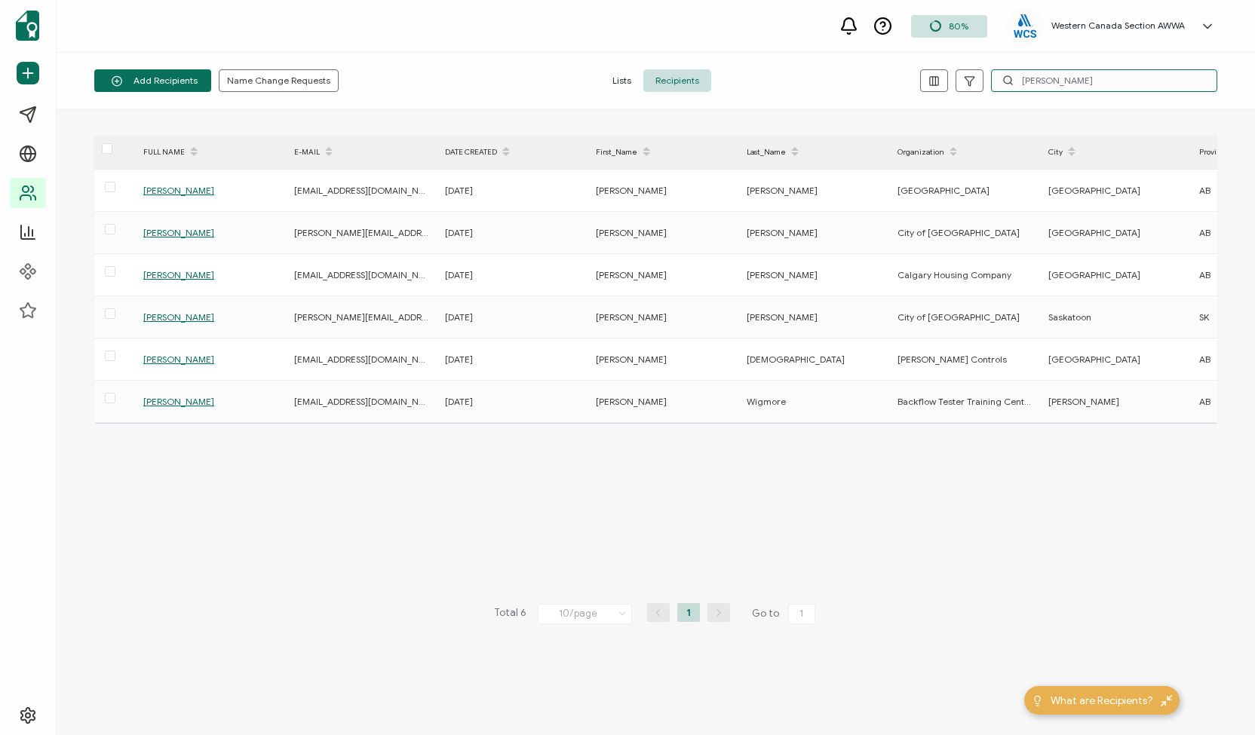
type input "[PERSON_NAME]"
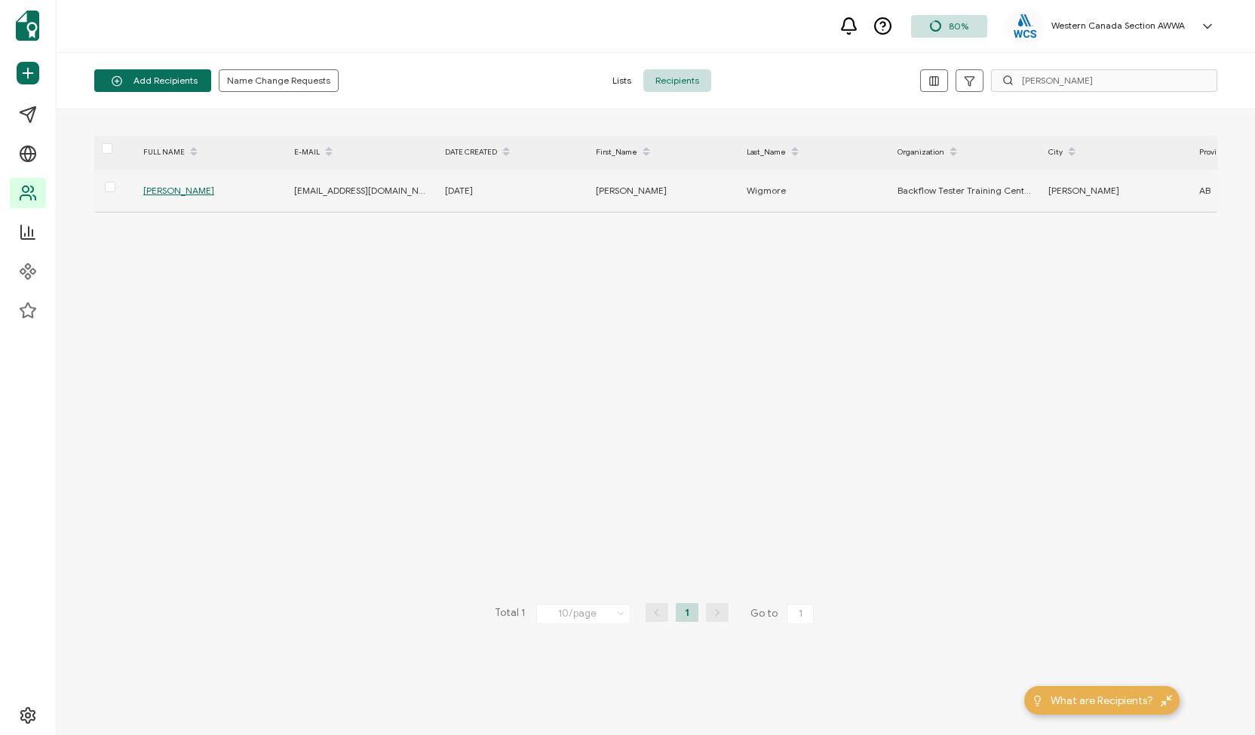
click at [171, 190] on span "[PERSON_NAME]" at bounding box center [178, 190] width 71 height 11
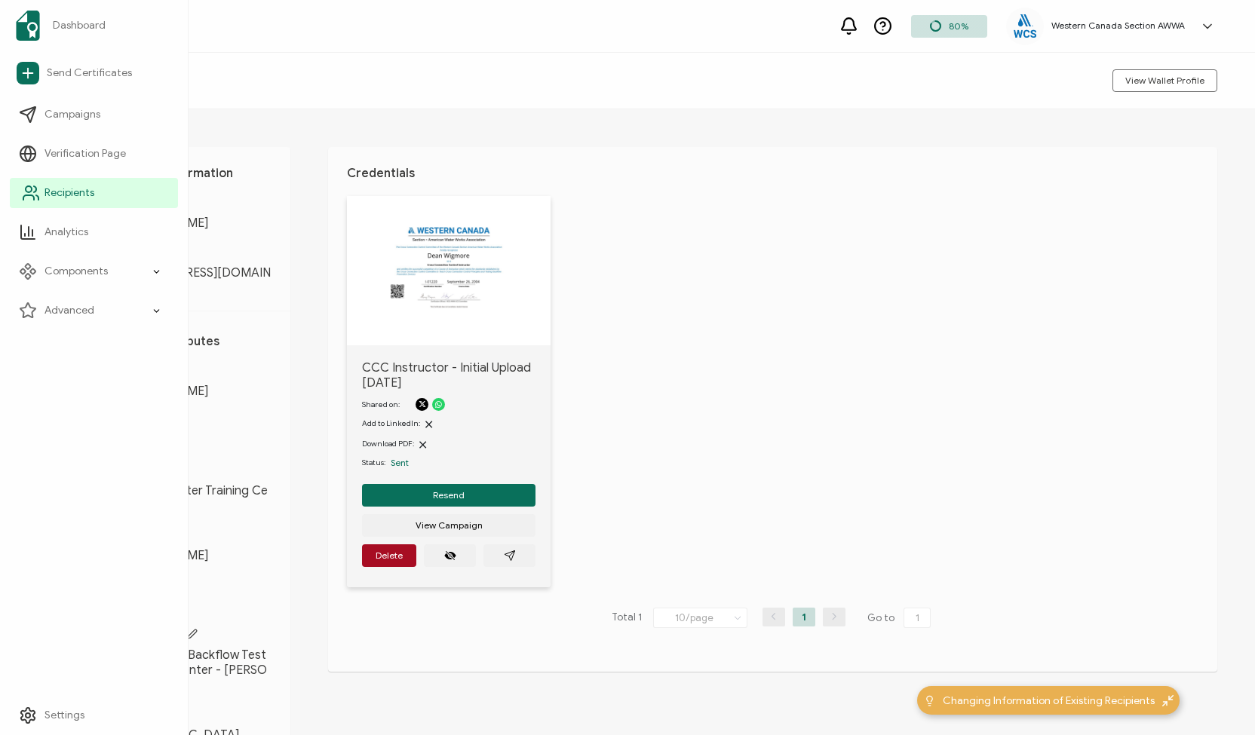
click at [38, 185] on icon at bounding box center [31, 193] width 18 height 18
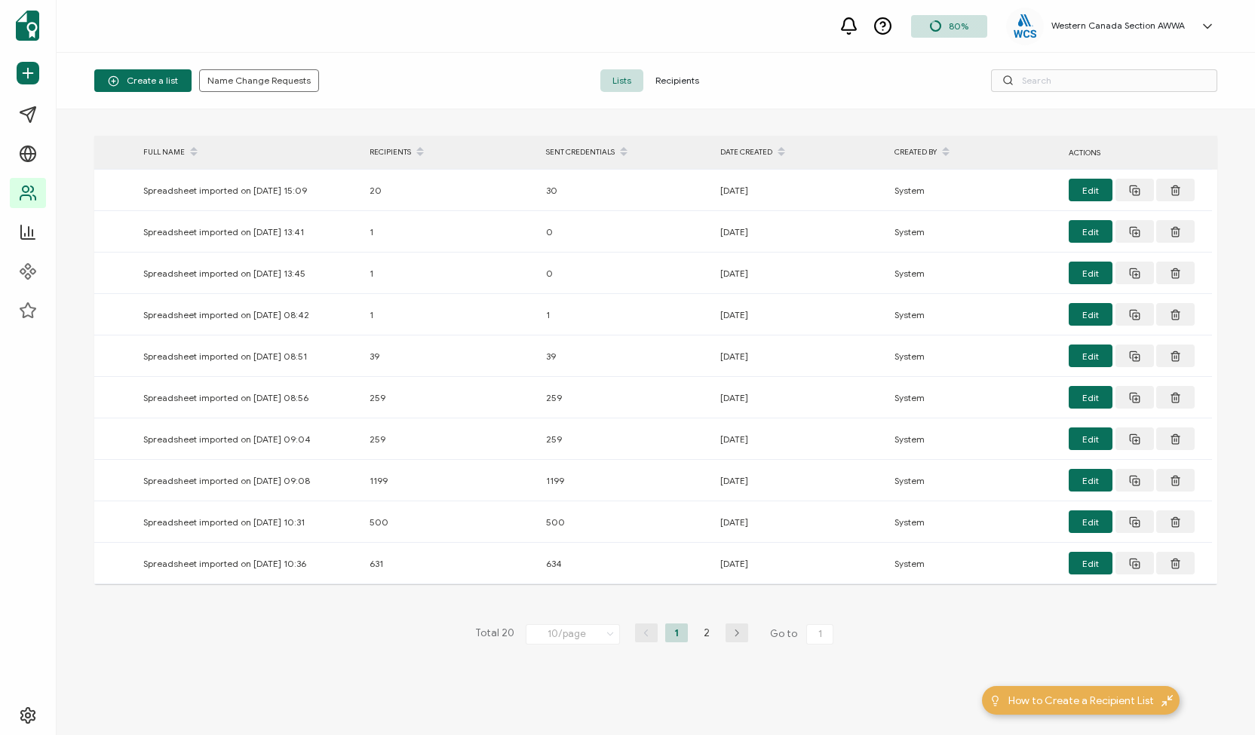
click at [677, 81] on span "Recipients" at bounding box center [677, 80] width 68 height 23
